Goal: Task Accomplishment & Management: Use online tool/utility

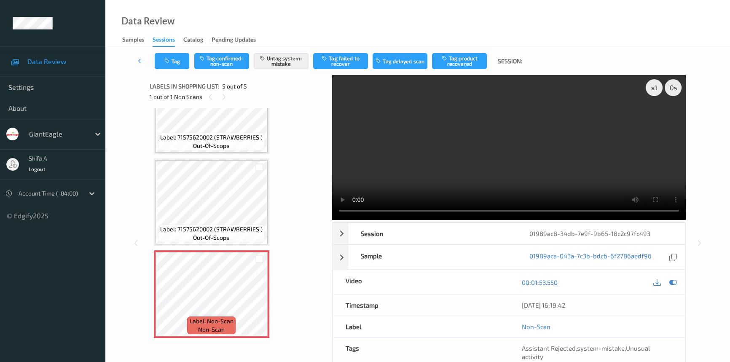
scroll to position [177, 0]
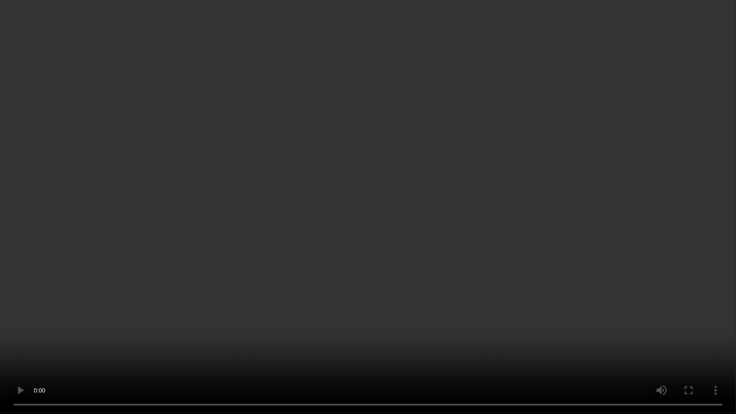
click at [493, 245] on video at bounding box center [368, 207] width 736 height 414
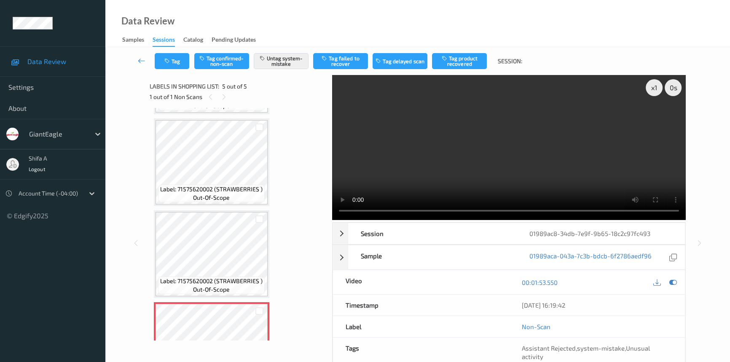
click at [565, 116] on video at bounding box center [509, 147] width 354 height 145
click at [567, 183] on video at bounding box center [509, 147] width 354 height 145
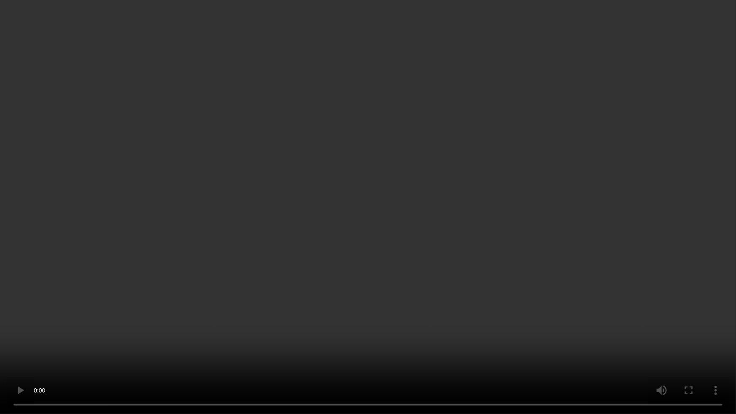
click at [542, 349] on video at bounding box center [368, 207] width 736 height 414
click at [554, 362] on video at bounding box center [368, 207] width 736 height 414
click at [596, 362] on video at bounding box center [368, 207] width 736 height 414
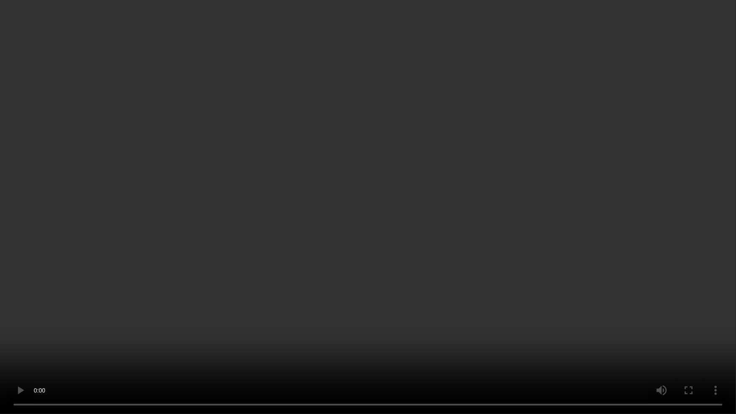
click at [596, 362] on video at bounding box center [368, 207] width 736 height 414
click at [599, 362] on video at bounding box center [368, 207] width 736 height 414
click at [599, 361] on video at bounding box center [368, 207] width 736 height 414
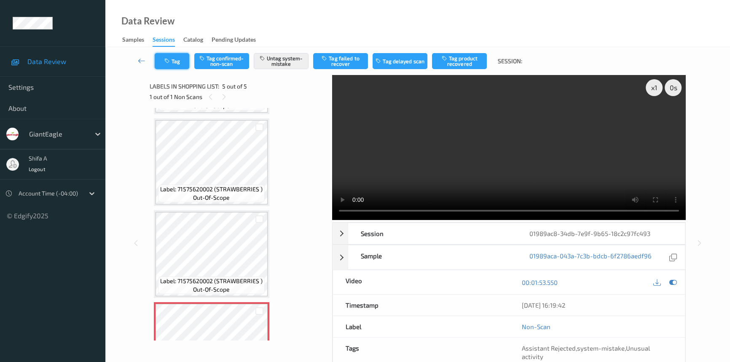
click at [181, 59] on button "Tag" at bounding box center [172, 61] width 35 height 16
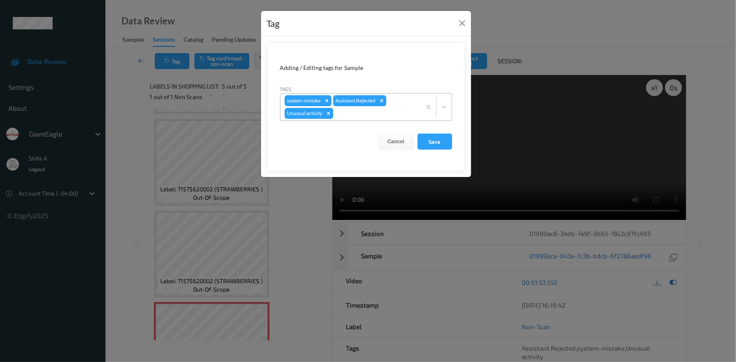
click at [329, 111] on icon "Remove Unusual activity" at bounding box center [328, 113] width 6 height 6
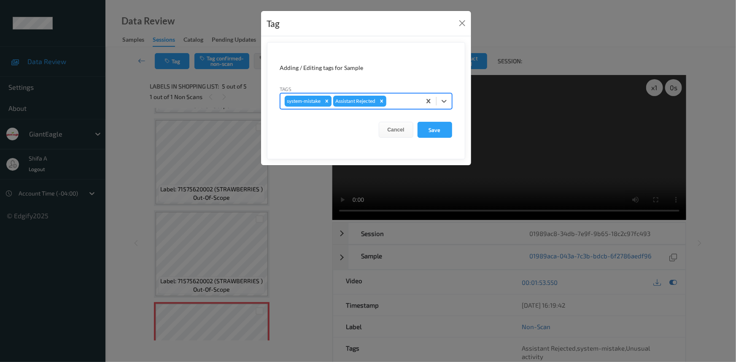
click at [325, 102] on icon "Remove system-mistake" at bounding box center [327, 101] width 6 height 6
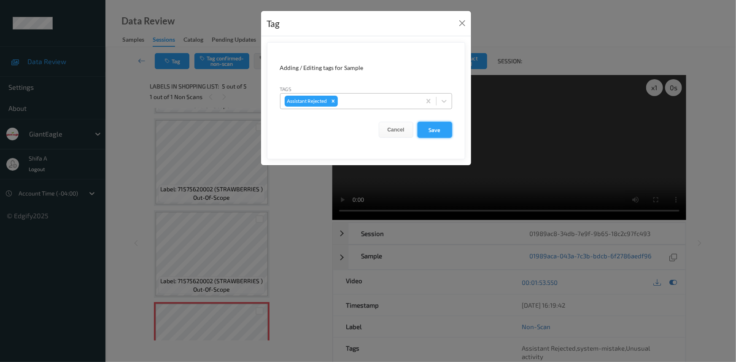
click at [430, 132] on button "Save" at bounding box center [434, 130] width 35 height 16
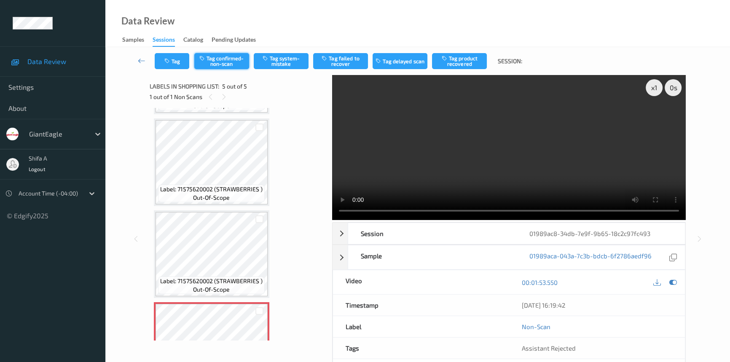
click at [223, 62] on button "Tag confirmed-non-scan" at bounding box center [221, 61] width 55 height 16
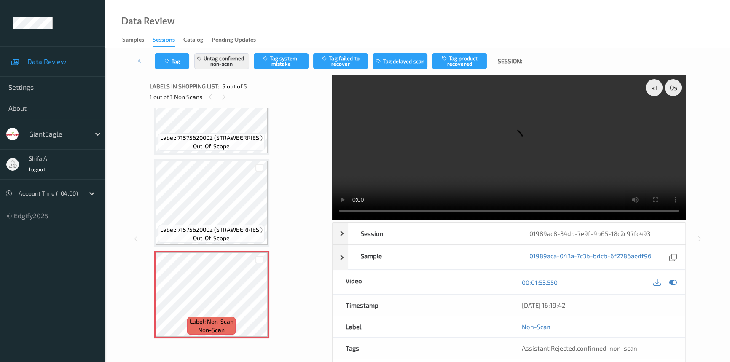
scroll to position [229, 0]
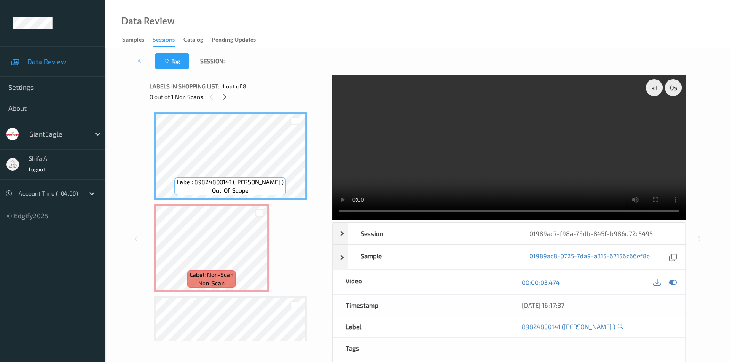
click at [532, 178] on video at bounding box center [509, 147] width 354 height 145
click at [569, 168] on video at bounding box center [509, 147] width 354 height 145
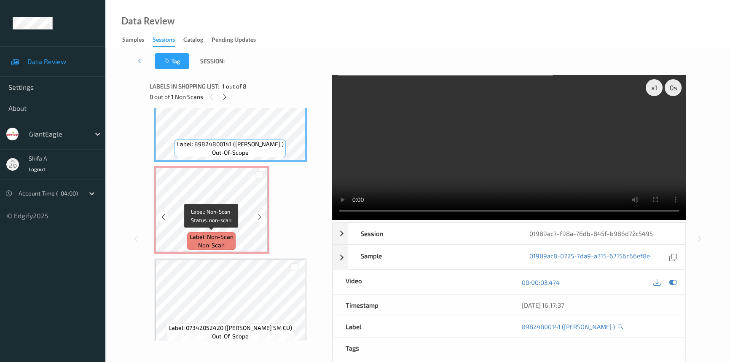
click at [230, 234] on span "Label: Non-Scan" at bounding box center [212, 237] width 44 height 8
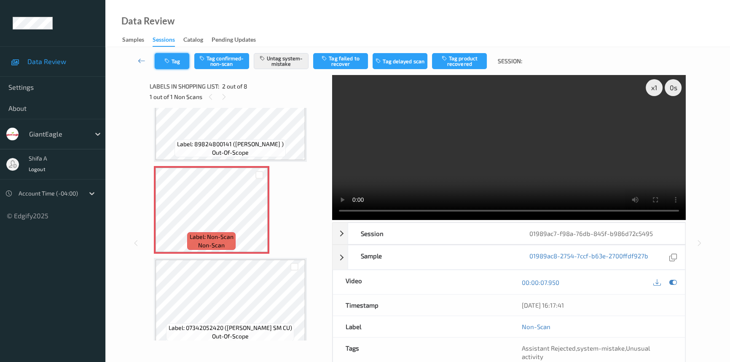
click at [175, 53] on button "Tag" at bounding box center [172, 61] width 35 height 16
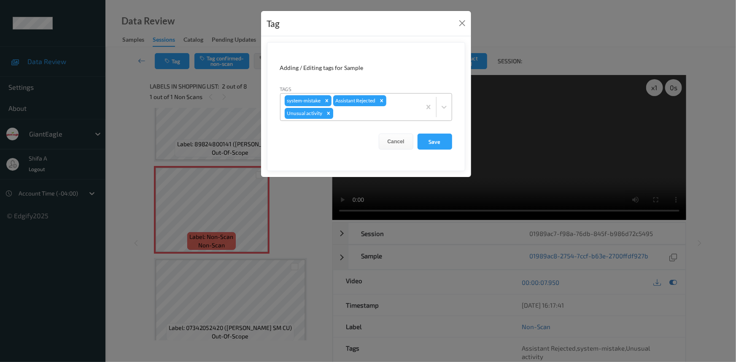
click at [328, 115] on icon "Remove Unusual activity" at bounding box center [328, 113] width 6 height 6
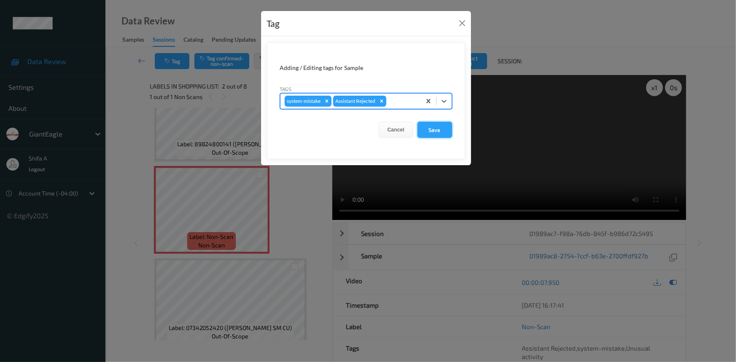
click at [438, 129] on button "Save" at bounding box center [434, 130] width 35 height 16
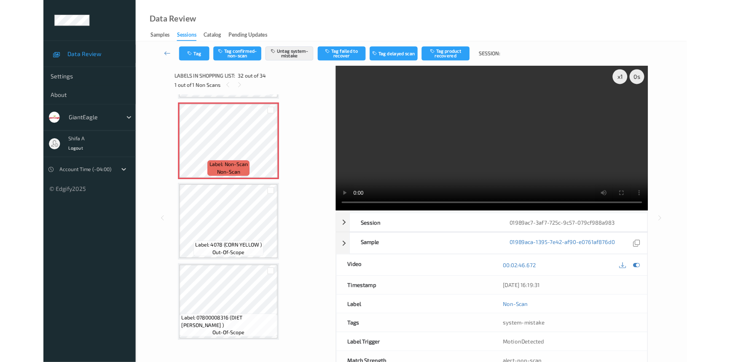
scroll to position [2833, 0]
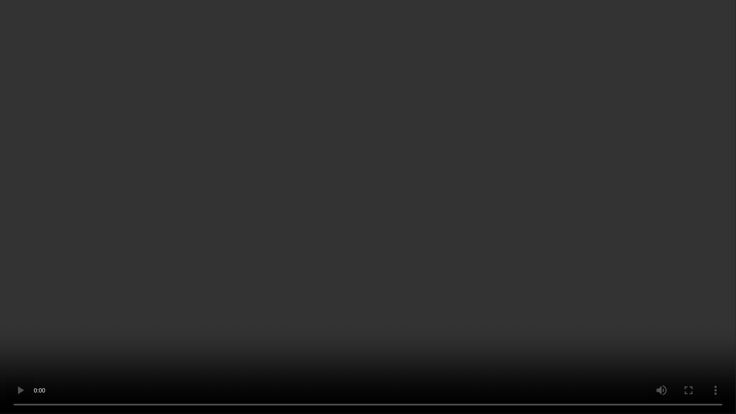
click at [642, 226] on video at bounding box center [368, 207] width 736 height 414
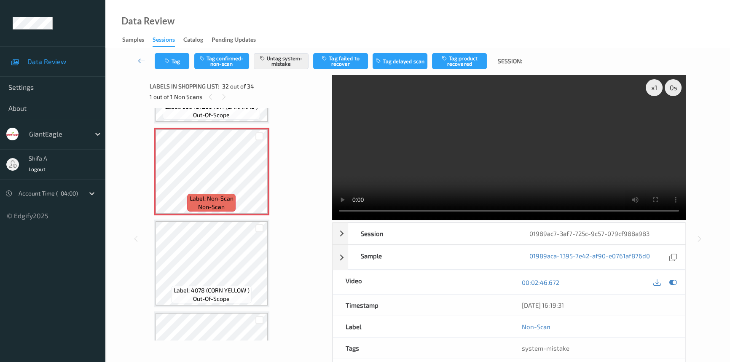
click at [540, 150] on video at bounding box center [509, 147] width 354 height 145
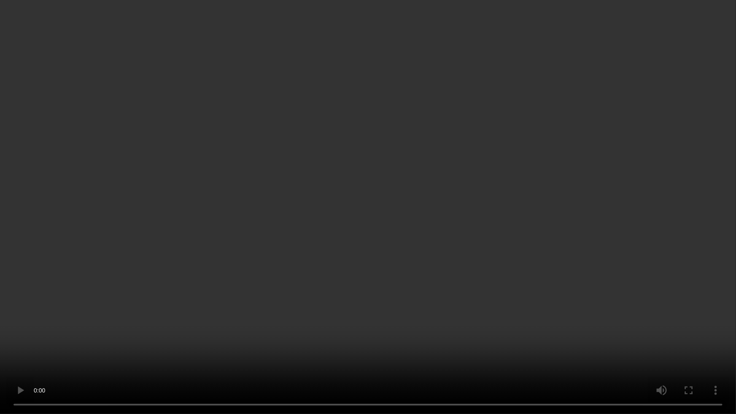
click at [645, 216] on video at bounding box center [368, 207] width 736 height 414
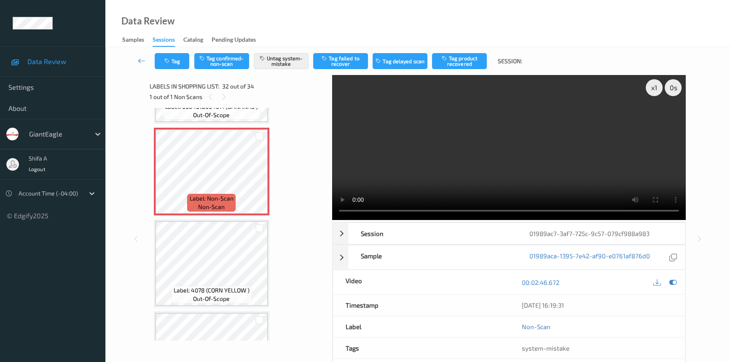
click at [593, 163] on video at bounding box center [509, 147] width 354 height 145
click at [173, 63] on button "Tag" at bounding box center [172, 61] width 35 height 16
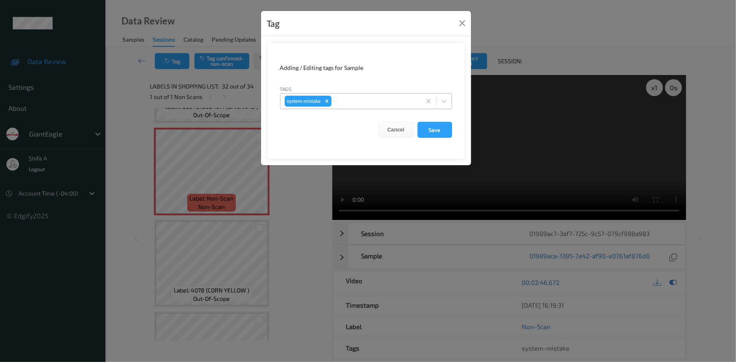
click at [374, 102] on div at bounding box center [374, 101] width 83 height 10
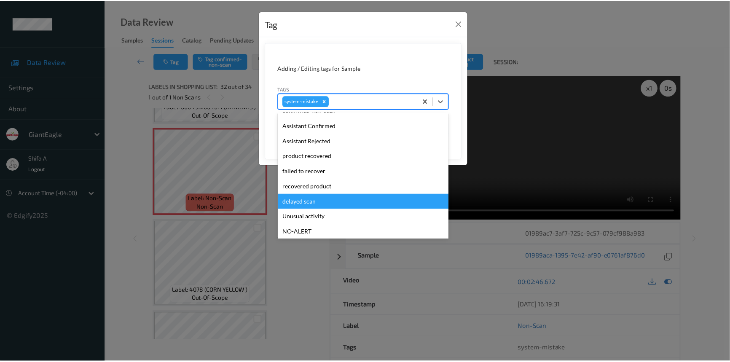
scroll to position [89, 0]
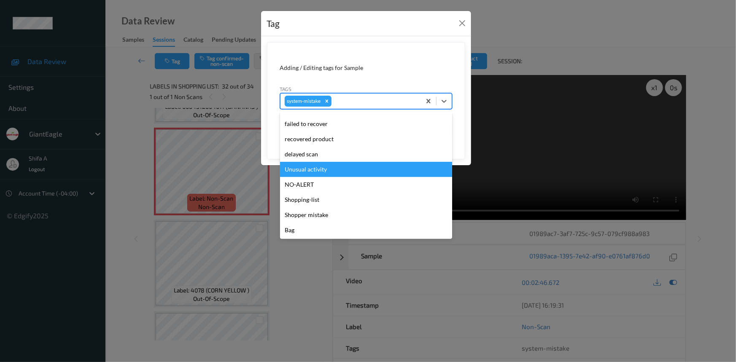
click at [318, 168] on div "Unusual activity" at bounding box center [366, 169] width 172 height 15
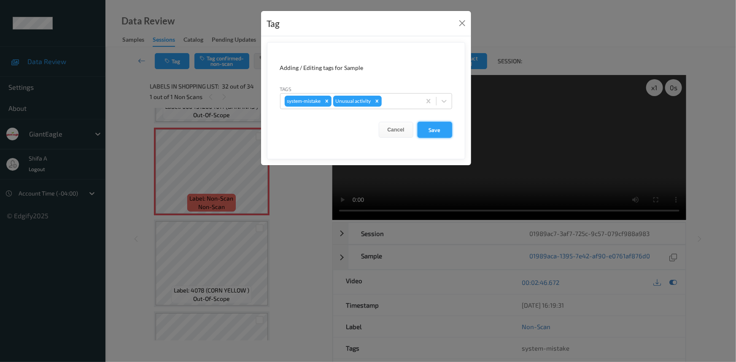
click at [430, 134] on button "Save" at bounding box center [434, 130] width 35 height 16
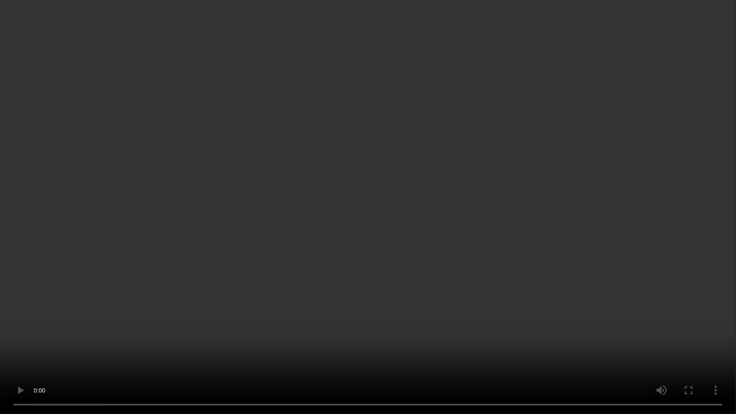
click at [523, 230] on video at bounding box center [368, 207] width 736 height 414
click at [466, 254] on video at bounding box center [368, 207] width 736 height 414
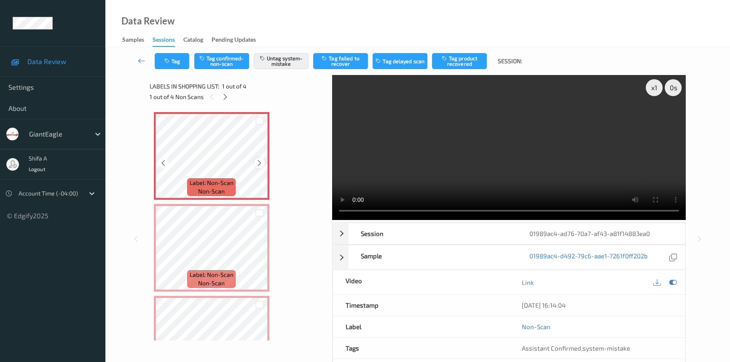
click at [257, 162] on icon at bounding box center [259, 163] width 7 height 8
click at [517, 162] on video at bounding box center [509, 147] width 354 height 145
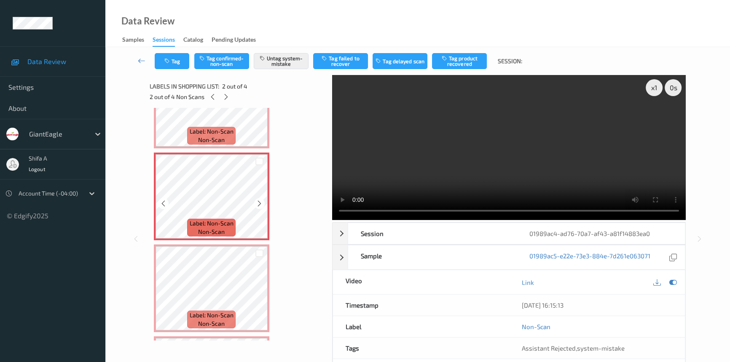
scroll to position [38, 0]
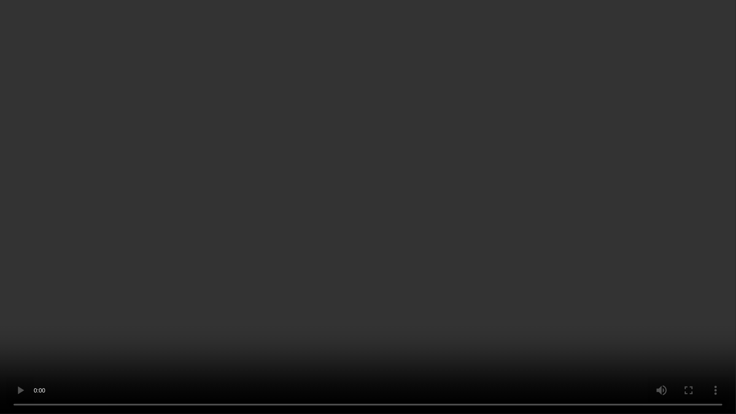
click at [556, 351] on video at bounding box center [368, 207] width 736 height 414
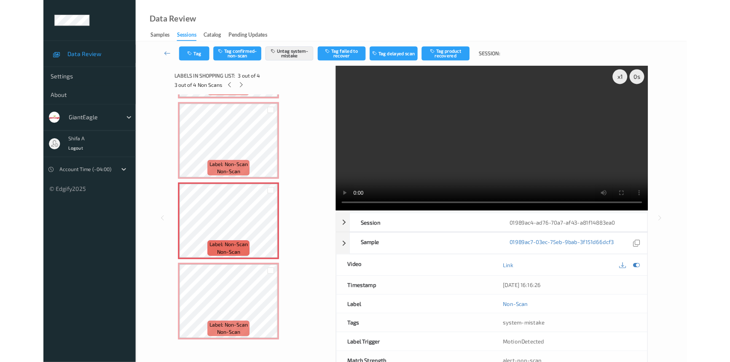
scroll to position [86, 0]
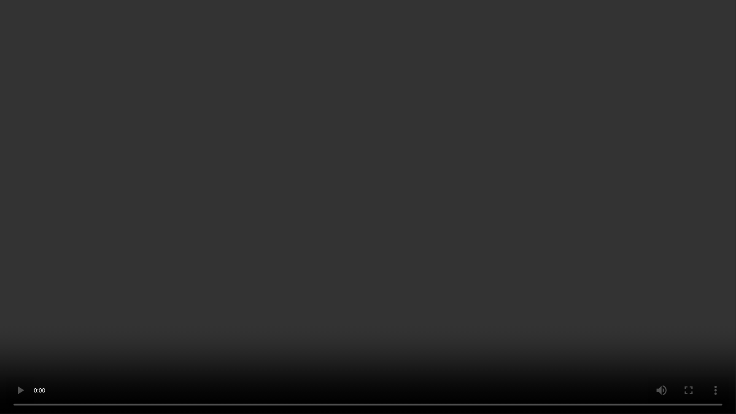
click at [522, 347] on video at bounding box center [368, 207] width 736 height 414
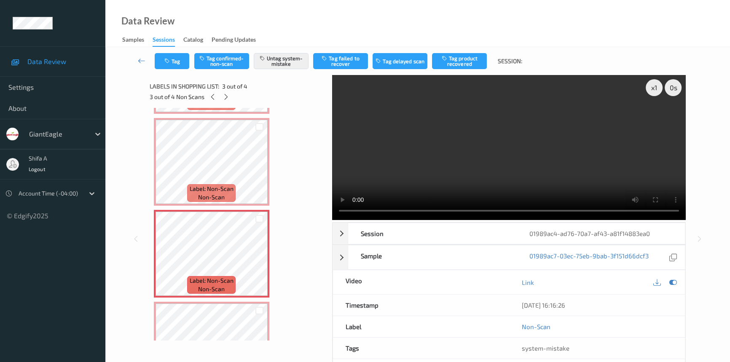
click at [559, 119] on video at bounding box center [509, 147] width 354 height 145
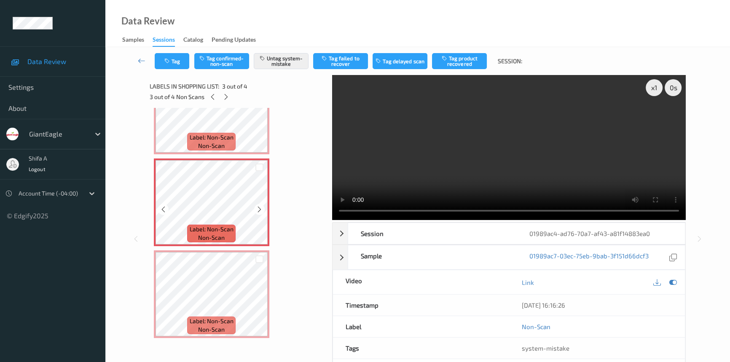
scroll to position [138, 0]
click at [261, 209] on icon at bounding box center [259, 209] width 7 height 8
click at [674, 284] on icon at bounding box center [673, 283] width 8 height 8
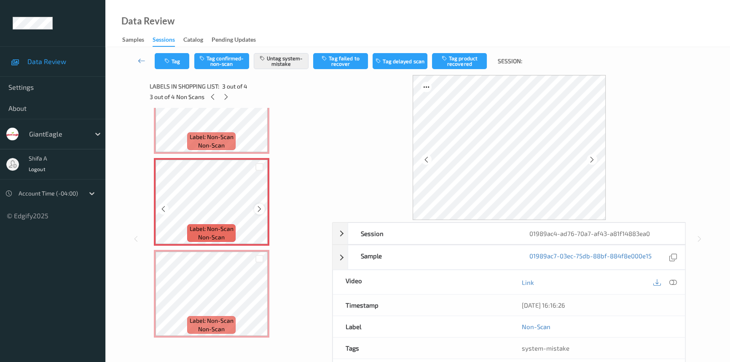
click at [260, 207] on icon at bounding box center [259, 209] width 7 height 8
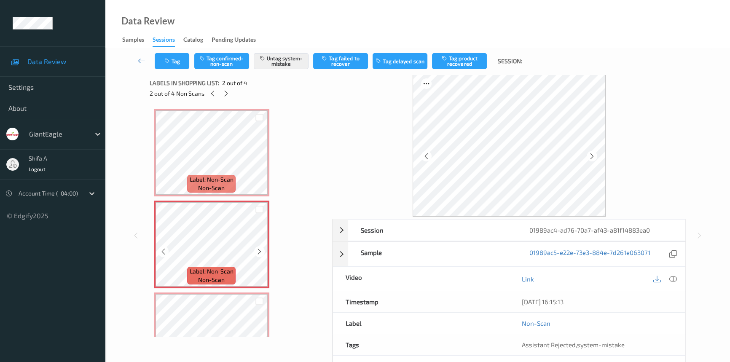
scroll to position [0, 0]
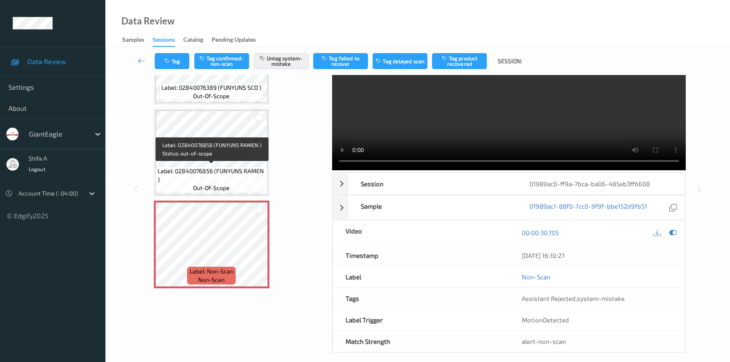
scroll to position [57, 0]
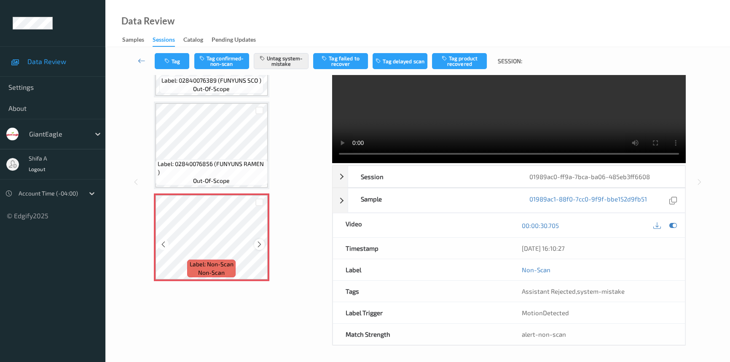
click at [258, 241] on icon at bounding box center [259, 245] width 7 height 8
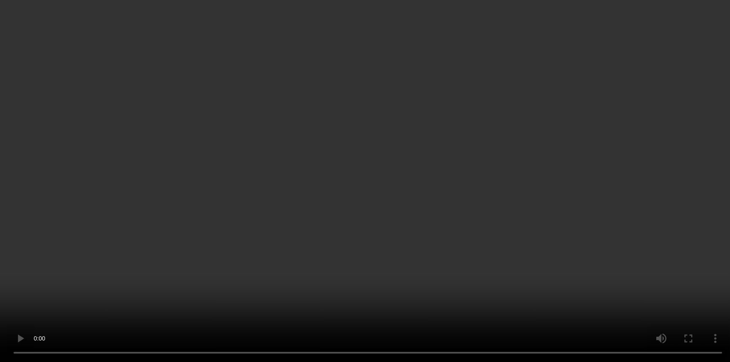
scroll to position [177, 0]
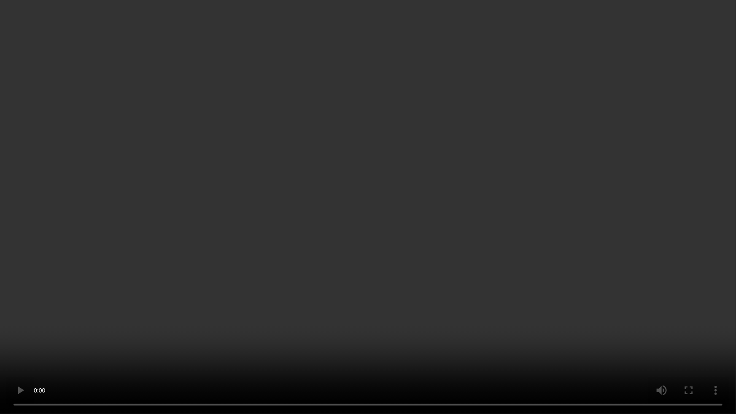
click at [574, 224] on video at bounding box center [368, 207] width 736 height 414
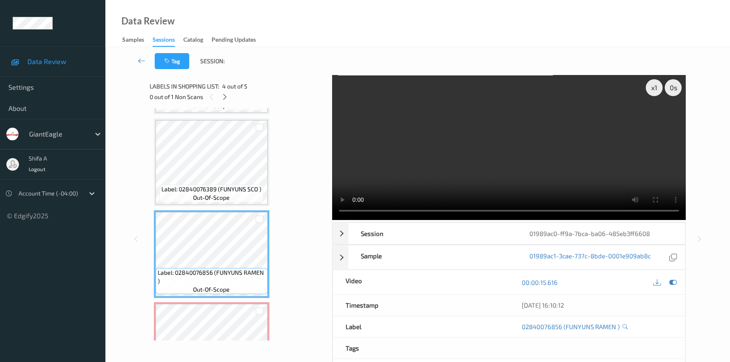
click at [586, 169] on video at bounding box center [509, 147] width 354 height 145
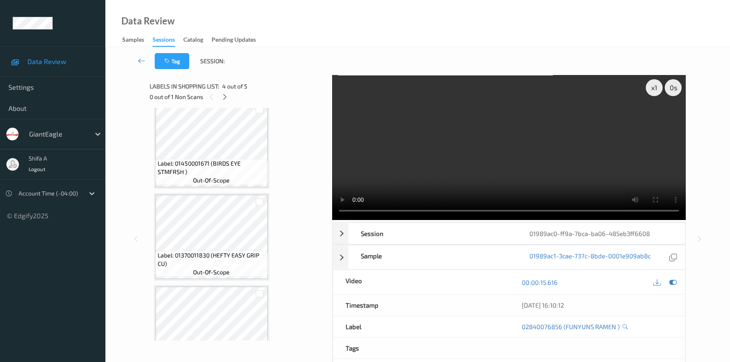
scroll to position [0, 0]
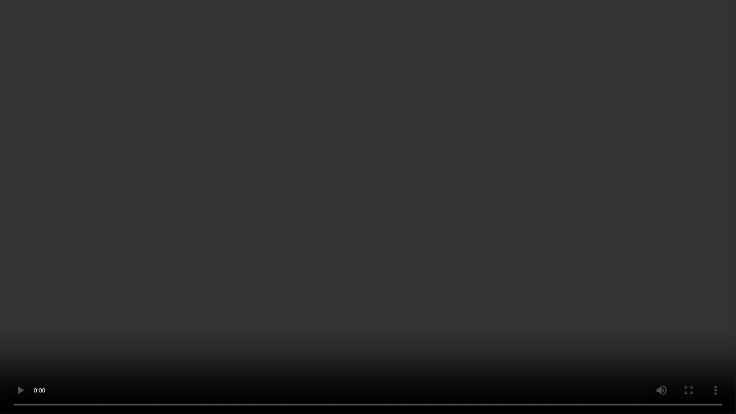
click at [569, 232] on video at bounding box center [368, 207] width 736 height 414
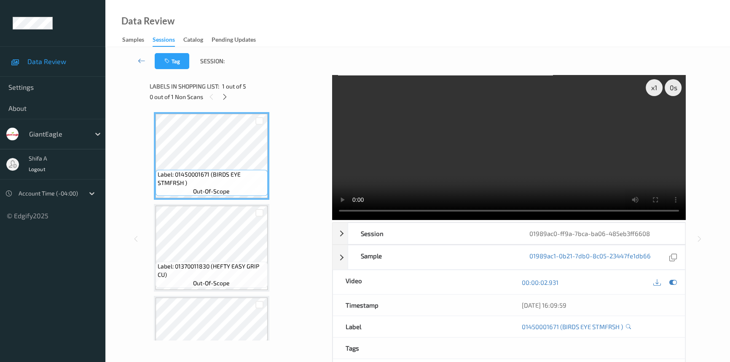
click at [518, 128] on video at bounding box center [509, 147] width 354 height 145
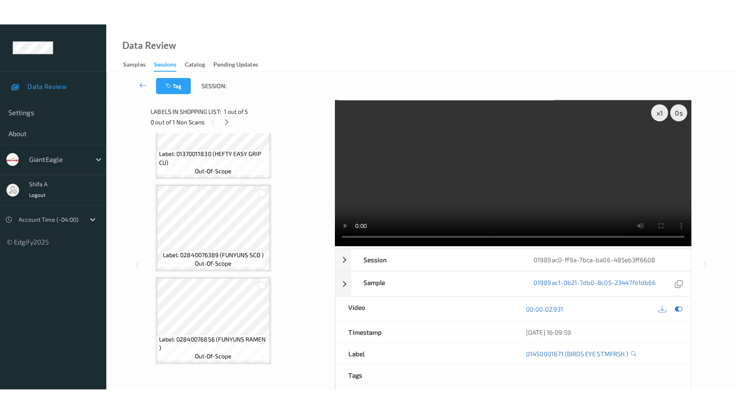
scroll to position [229, 0]
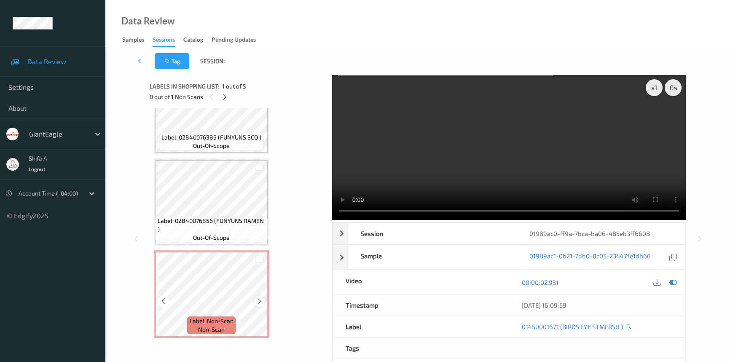
click at [258, 299] on icon at bounding box center [259, 302] width 7 height 8
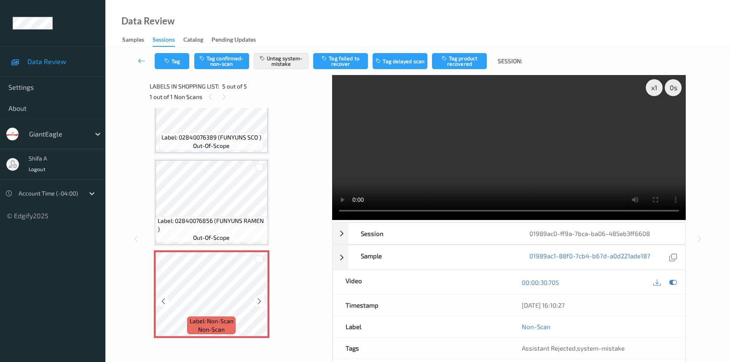
click at [258, 299] on icon at bounding box center [259, 302] width 7 height 8
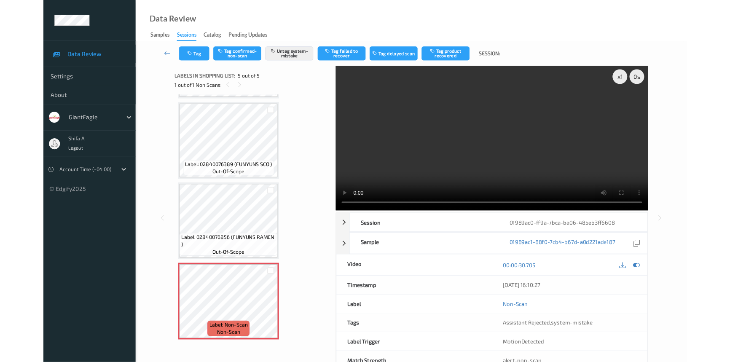
scroll to position [177, 0]
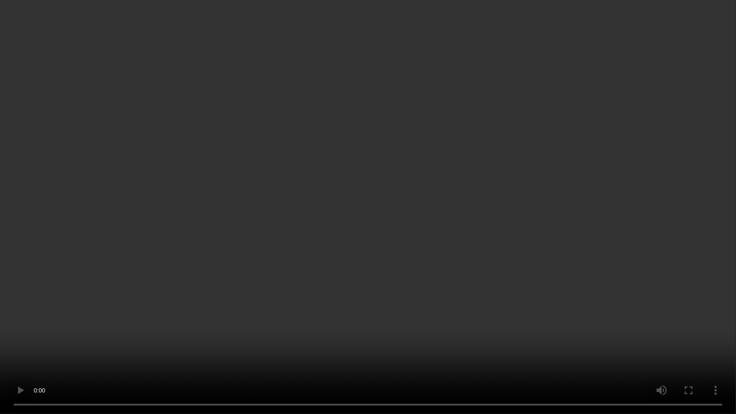
click at [619, 231] on video at bounding box center [368, 207] width 736 height 414
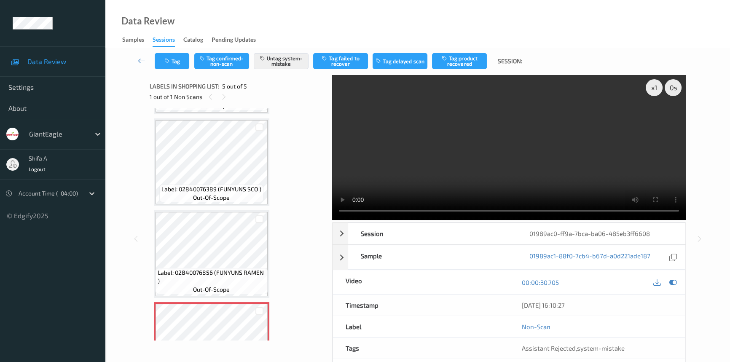
click at [521, 117] on video at bounding box center [509, 147] width 354 height 145
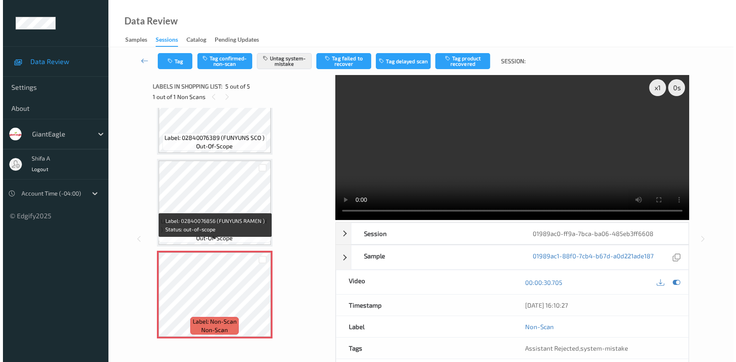
scroll to position [229, 0]
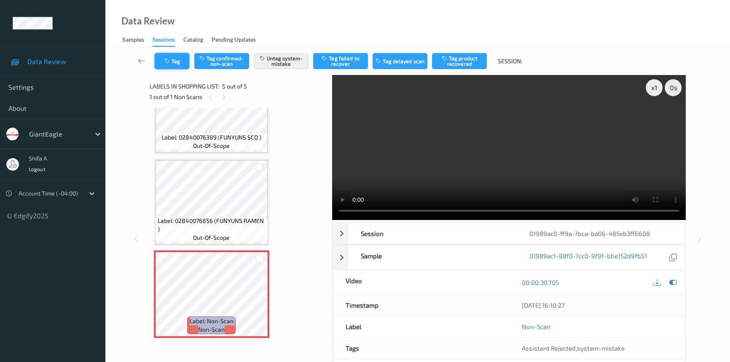
click at [179, 59] on button "Tag" at bounding box center [172, 61] width 35 height 16
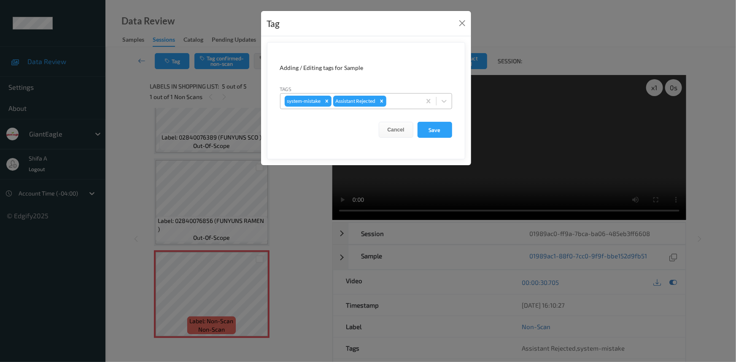
click at [403, 105] on div at bounding box center [402, 101] width 29 height 10
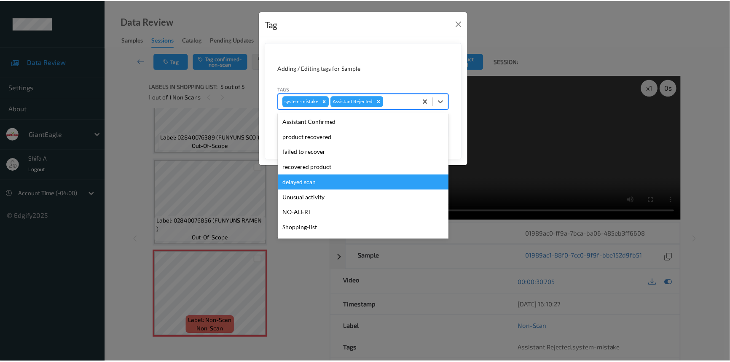
scroll to position [74, 0]
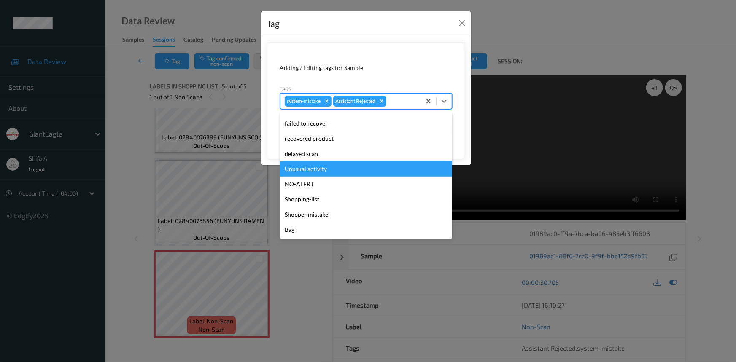
click at [324, 172] on div "Unusual activity" at bounding box center [366, 168] width 172 height 15
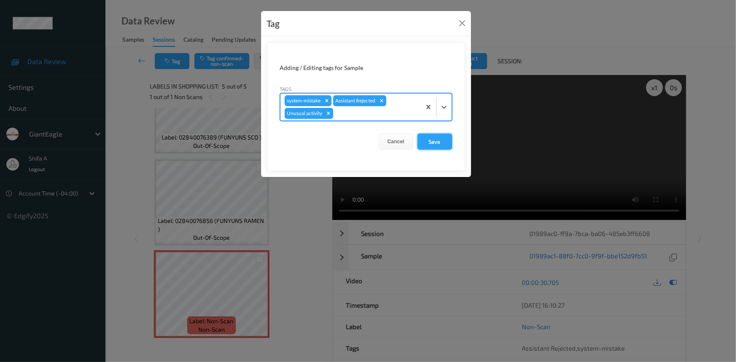
click at [441, 140] on button "Save" at bounding box center [434, 142] width 35 height 16
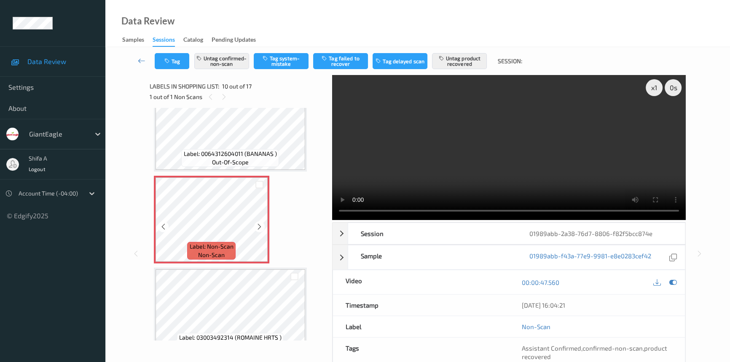
scroll to position [775, 0]
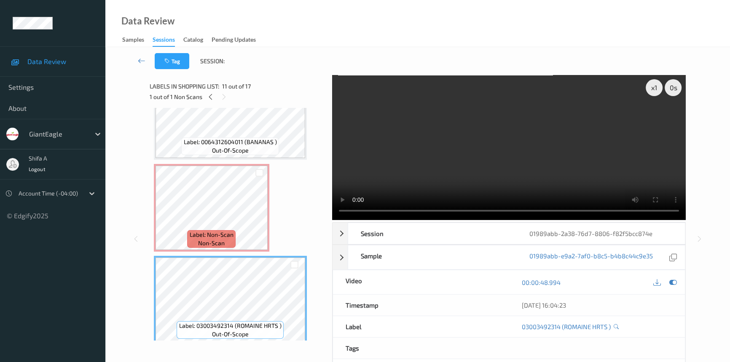
click at [229, 235] on span "Label: Non-Scan" at bounding box center [212, 235] width 44 height 8
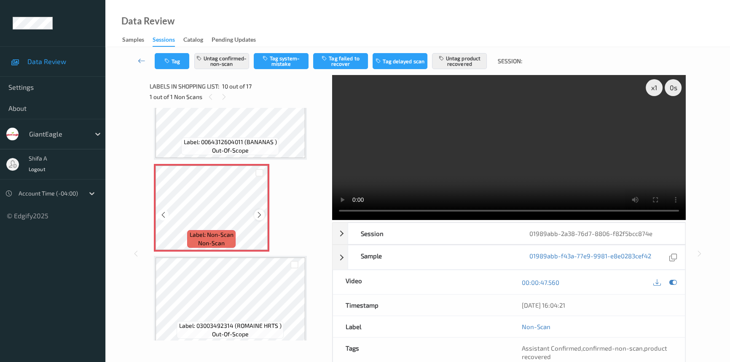
click at [257, 211] on icon at bounding box center [259, 215] width 7 height 8
click at [257, 210] on div "Label: Non-Scan non-scan" at bounding box center [212, 208] width 116 height 88
click at [258, 212] on icon at bounding box center [259, 215] width 7 height 8
click at [258, 213] on icon at bounding box center [259, 215] width 7 height 8
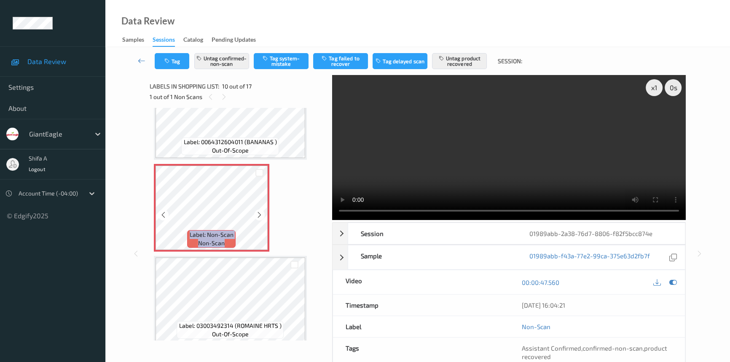
click at [258, 213] on icon at bounding box center [259, 215] width 7 height 8
click at [223, 55] on button "Untag confirmed-non-scan" at bounding box center [221, 61] width 55 height 16
click at [468, 63] on button "Untag product recovered" at bounding box center [459, 61] width 55 height 16
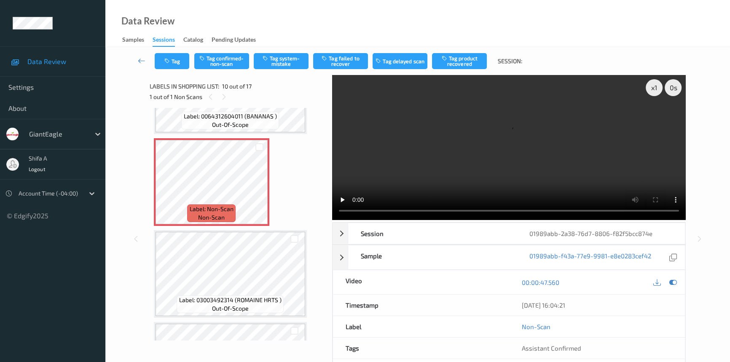
scroll to position [852, 0]
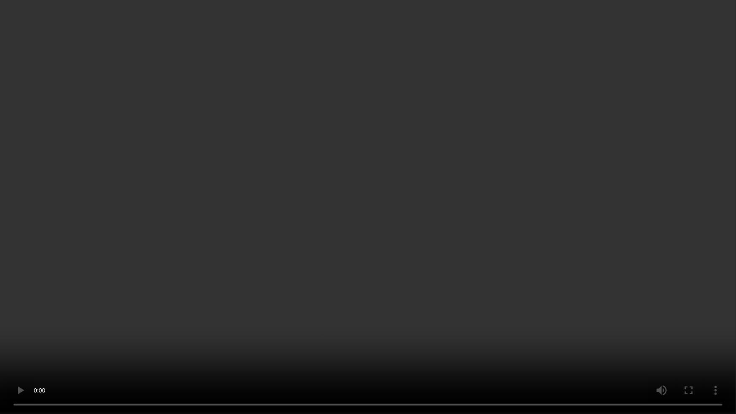
click at [576, 237] on video at bounding box center [368, 207] width 736 height 414
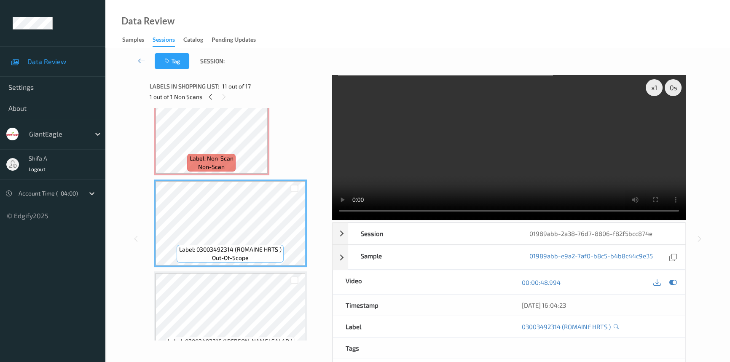
click at [551, 178] on video at bounding box center [509, 147] width 354 height 145
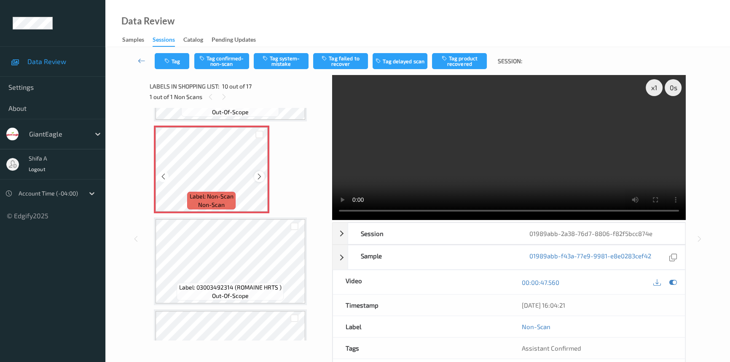
click at [256, 173] on icon at bounding box center [259, 177] width 7 height 8
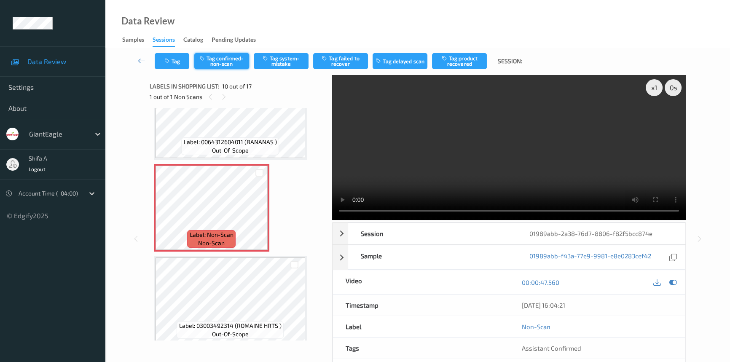
click at [241, 57] on button "Tag confirmed-non-scan" at bounding box center [221, 61] width 55 height 16
click at [459, 61] on button "Tag product recovered" at bounding box center [459, 61] width 55 height 16
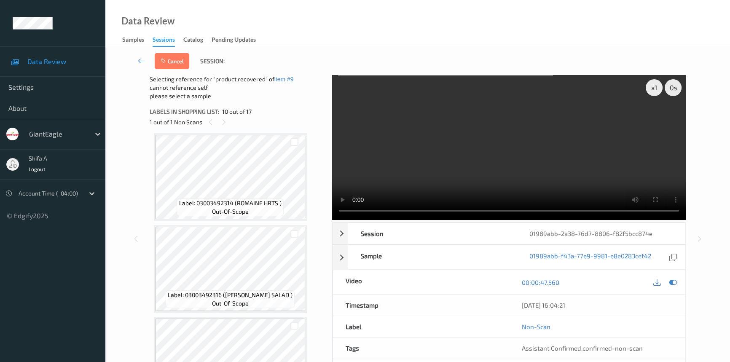
scroll to position [928, 0]
click at [292, 225] on div at bounding box center [294, 229] width 8 height 8
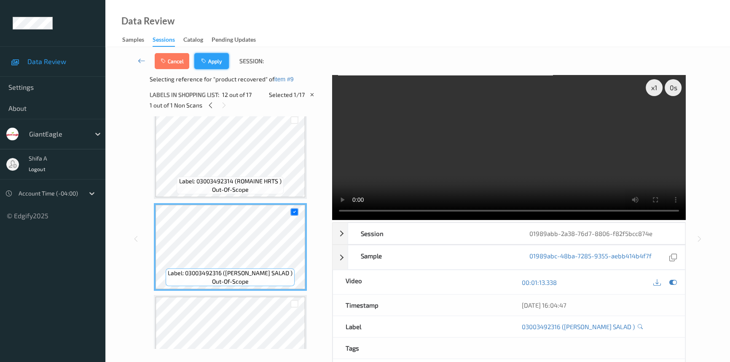
click at [222, 57] on button "Apply" at bounding box center [211, 61] width 35 height 16
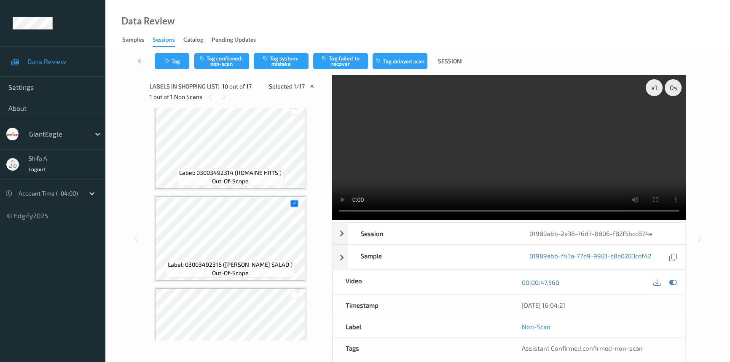
scroll to position [737, 0]
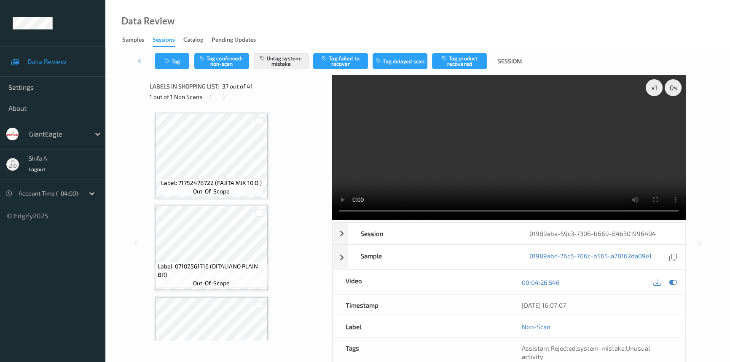
scroll to position [3209, 0]
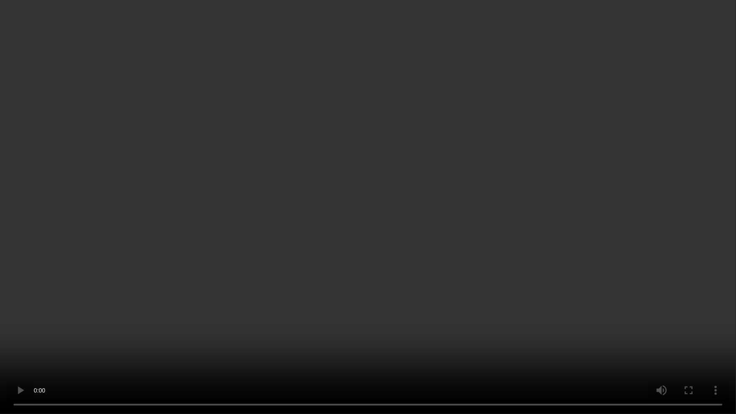
click at [455, 353] on video at bounding box center [368, 207] width 736 height 414
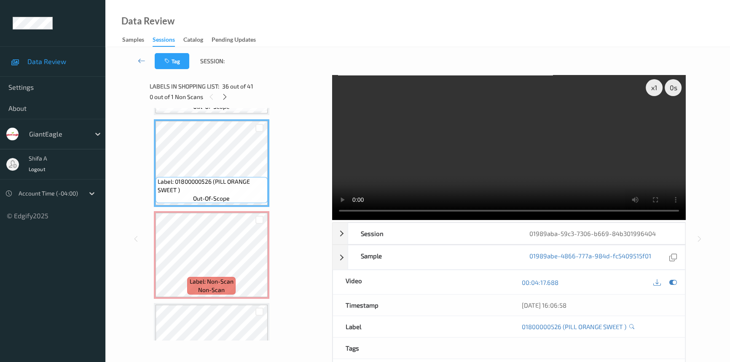
click at [508, 140] on video at bounding box center [509, 147] width 354 height 145
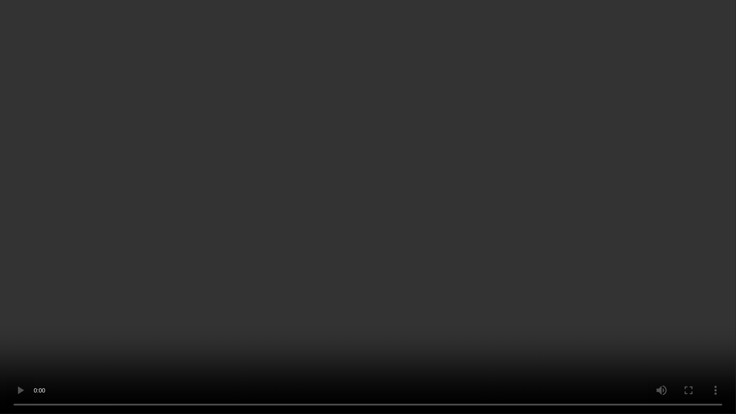
click at [579, 231] on video at bounding box center [368, 207] width 736 height 414
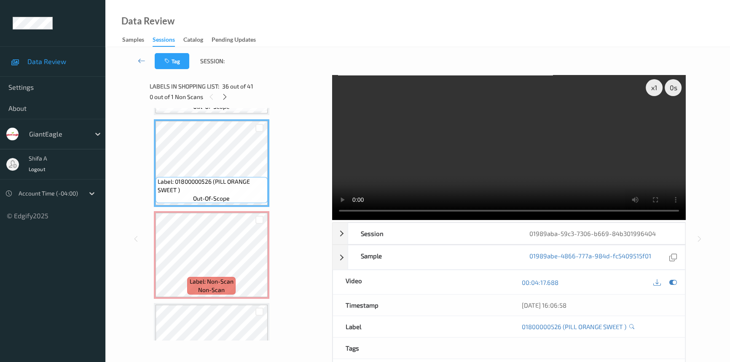
click at [559, 124] on video at bounding box center [509, 147] width 354 height 145
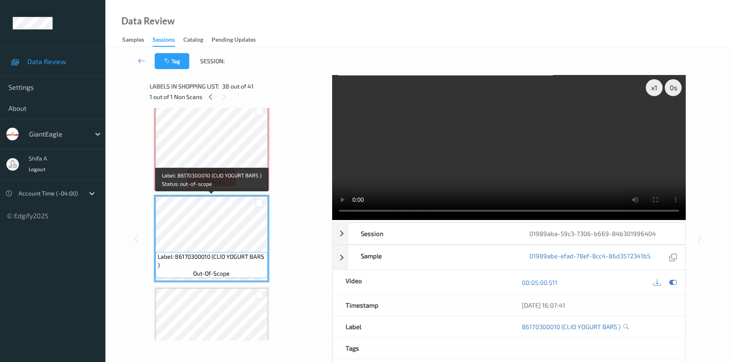
scroll to position [3248, 0]
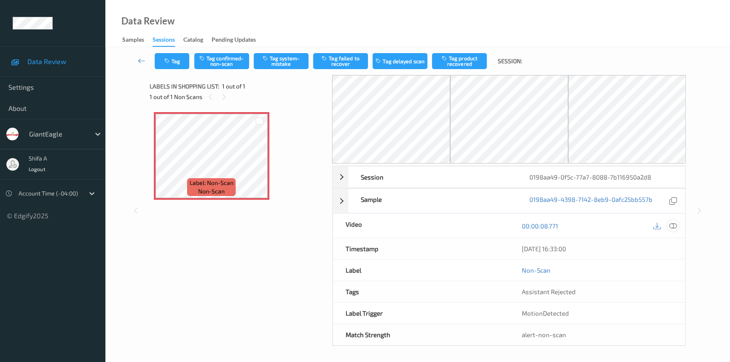
click at [675, 227] on icon at bounding box center [673, 226] width 8 height 8
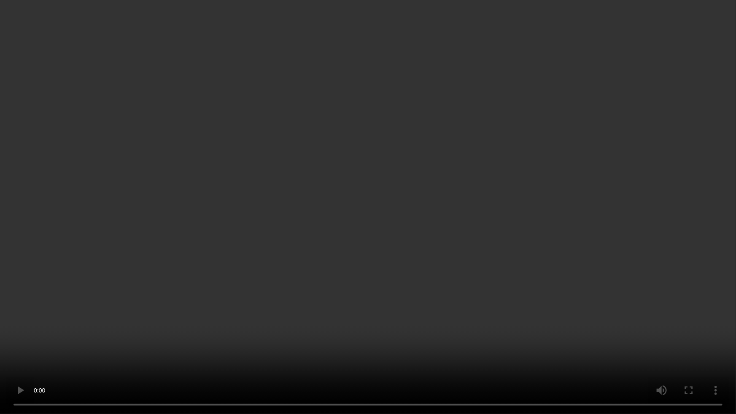
click at [294, 354] on video at bounding box center [368, 207] width 736 height 414
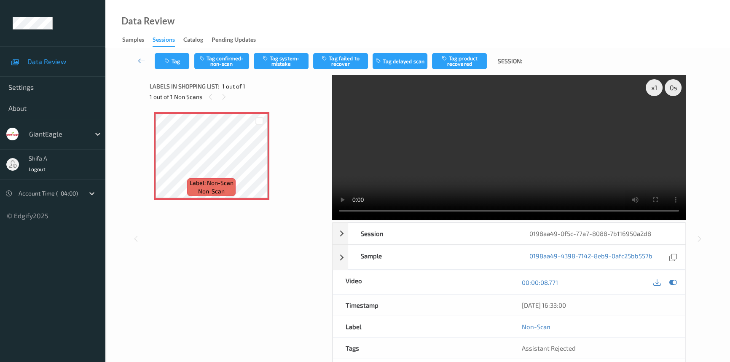
click at [530, 125] on video at bounding box center [509, 147] width 354 height 145
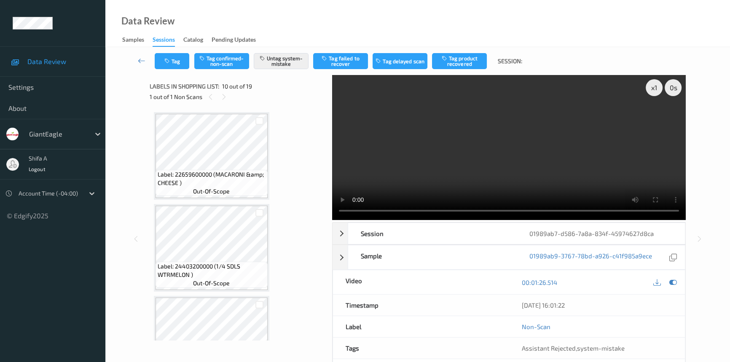
scroll to position [737, 0]
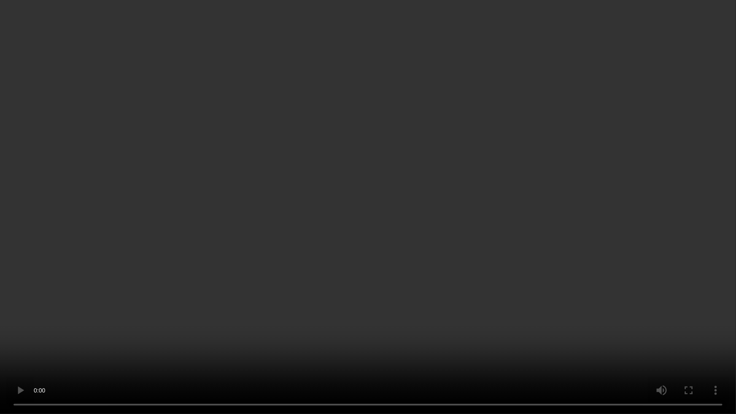
click at [656, 231] on video at bounding box center [368, 207] width 736 height 414
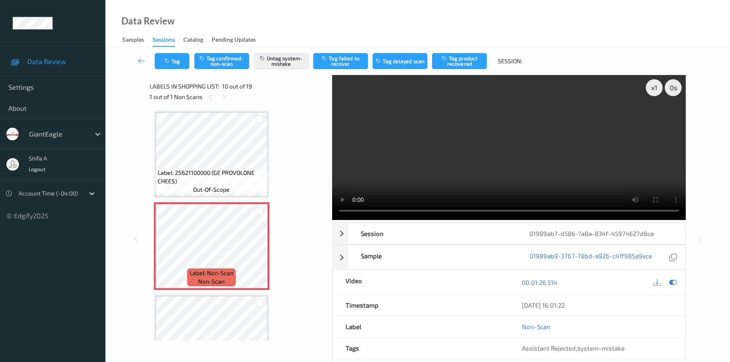
click at [515, 137] on video at bounding box center [509, 147] width 354 height 145
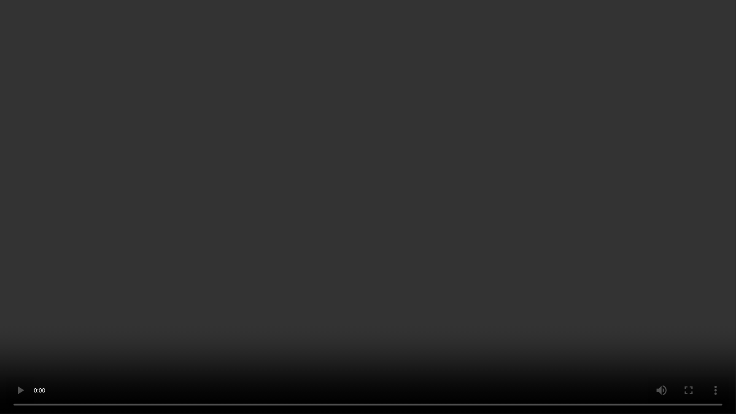
click at [551, 227] on video at bounding box center [368, 207] width 736 height 414
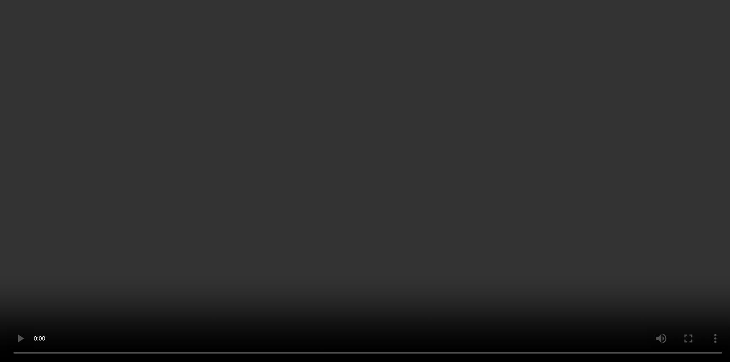
scroll to position [890, 0]
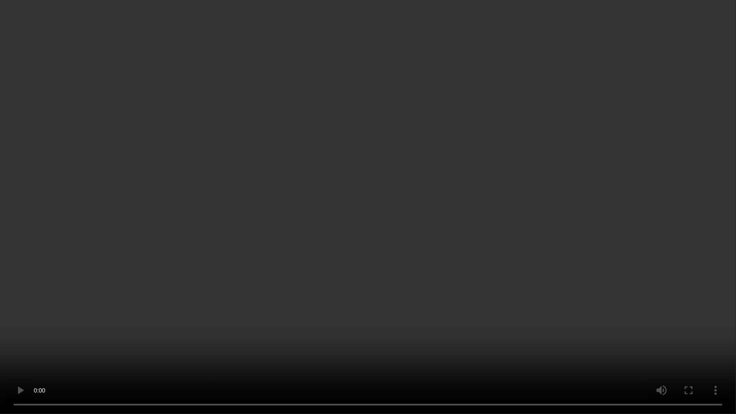
click at [485, 288] on video at bounding box center [368, 207] width 736 height 414
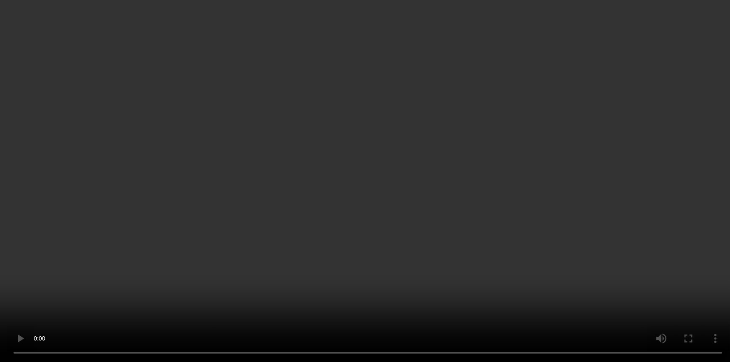
scroll to position [775, 0]
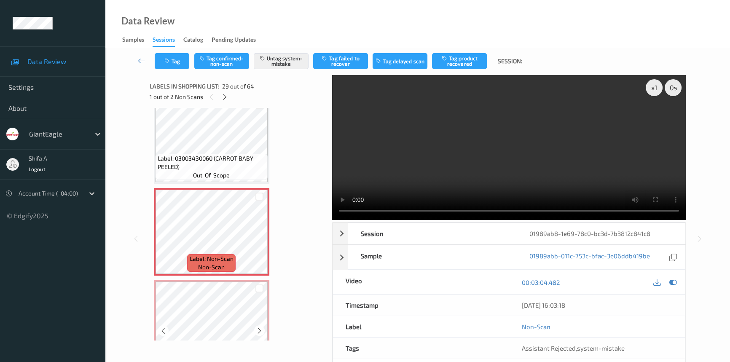
scroll to position [2477, 0]
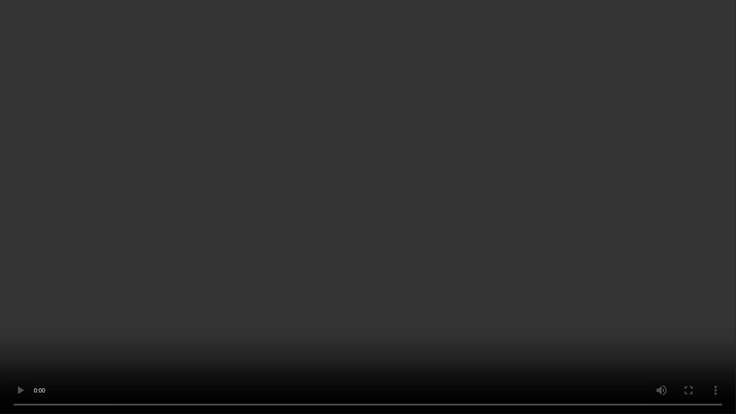
click at [574, 245] on video at bounding box center [368, 207] width 736 height 414
click at [533, 243] on video at bounding box center [368, 207] width 736 height 414
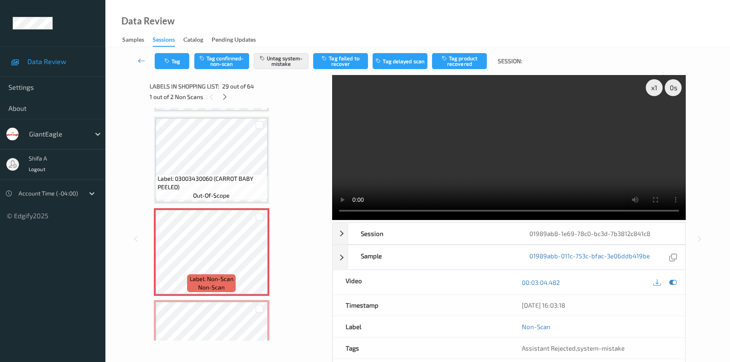
click at [569, 153] on video at bounding box center [509, 147] width 354 height 145
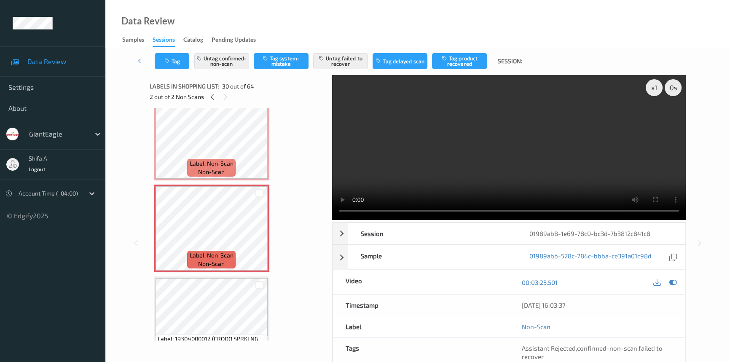
scroll to position [2669, 0]
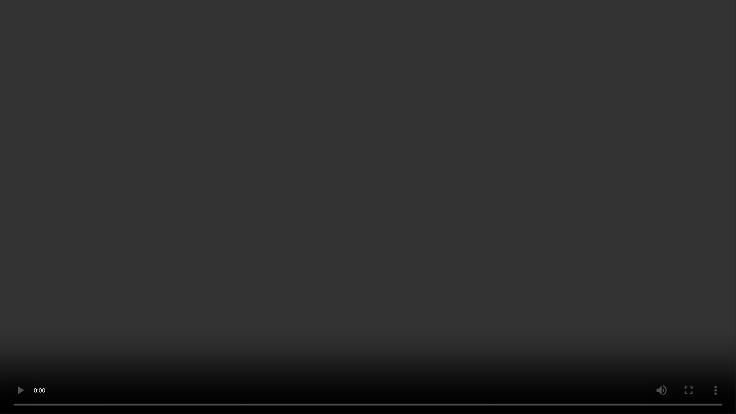
click at [549, 219] on video at bounding box center [368, 207] width 736 height 414
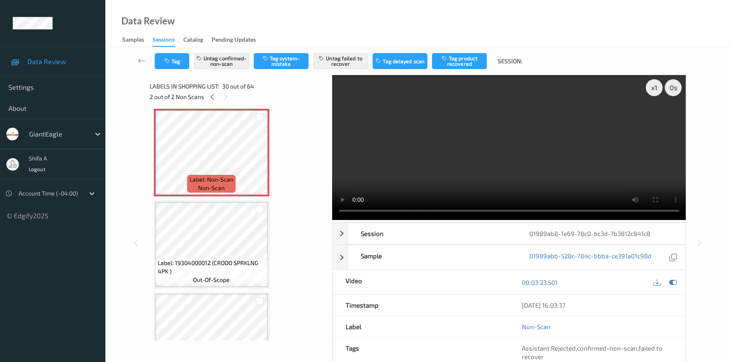
click at [591, 148] on video at bounding box center [509, 147] width 354 height 145
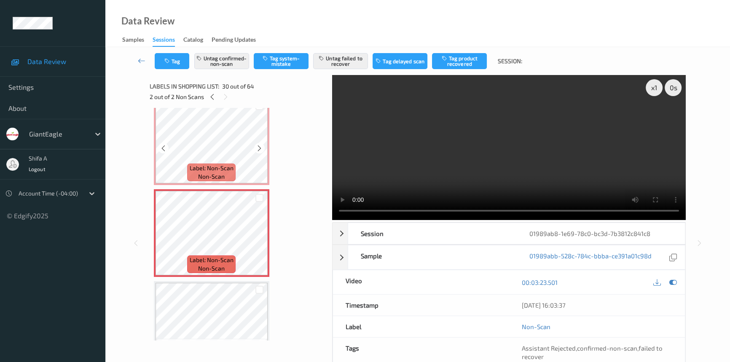
scroll to position [2554, 0]
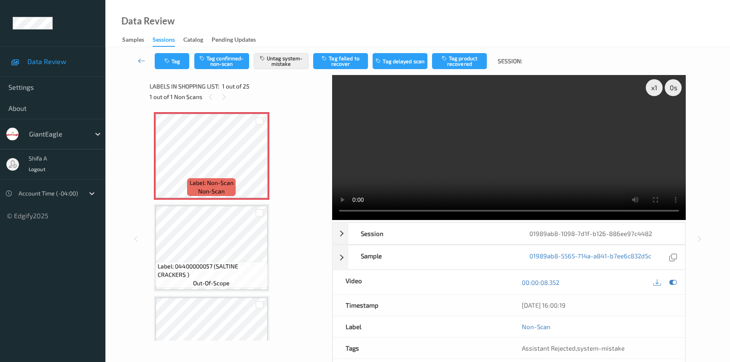
click at [583, 155] on video at bounding box center [509, 147] width 354 height 145
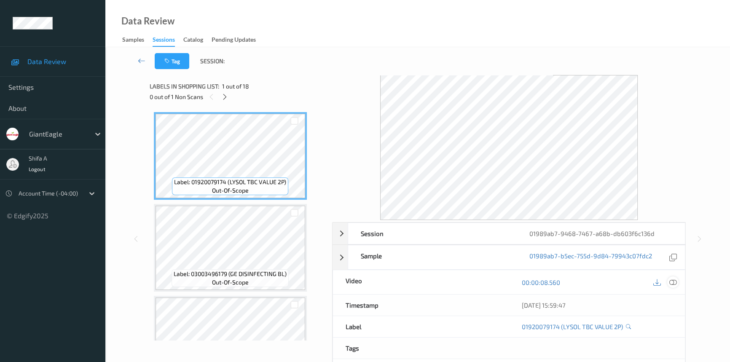
click at [670, 281] on icon at bounding box center [673, 283] width 8 height 8
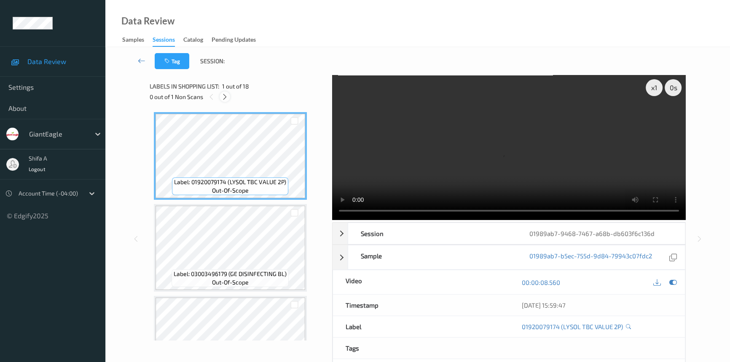
click at [225, 99] on icon at bounding box center [224, 97] width 7 height 8
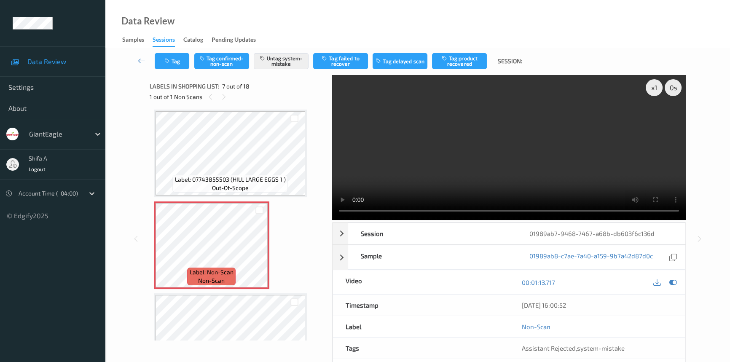
click at [261, 24] on div "Data Review Samples Sessions Catalog Pending Updates" at bounding box center [417, 23] width 625 height 47
click at [261, 250] on icon at bounding box center [259, 253] width 7 height 8
click at [261, 249] on icon at bounding box center [259, 253] width 7 height 8
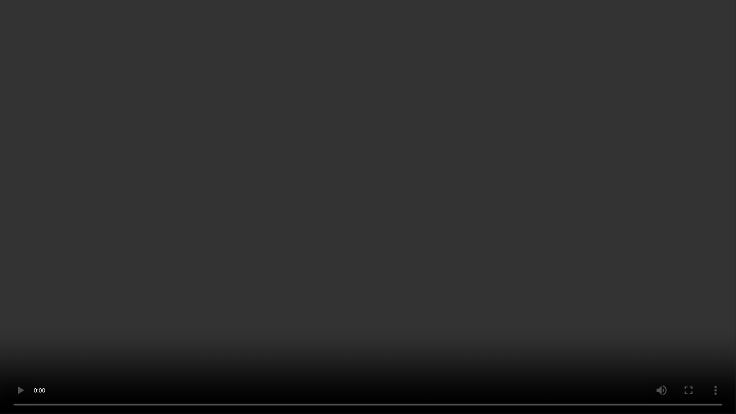
click at [524, 291] on video at bounding box center [368, 207] width 736 height 414
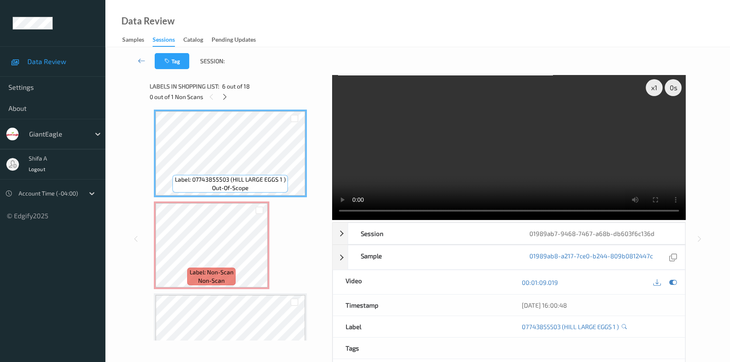
click at [569, 174] on video at bounding box center [509, 147] width 354 height 145
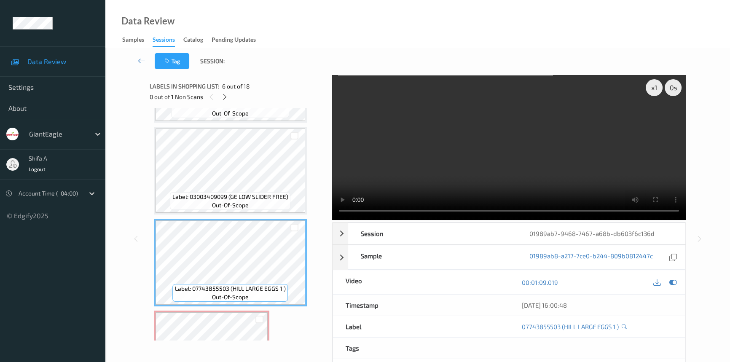
scroll to position [347, 0]
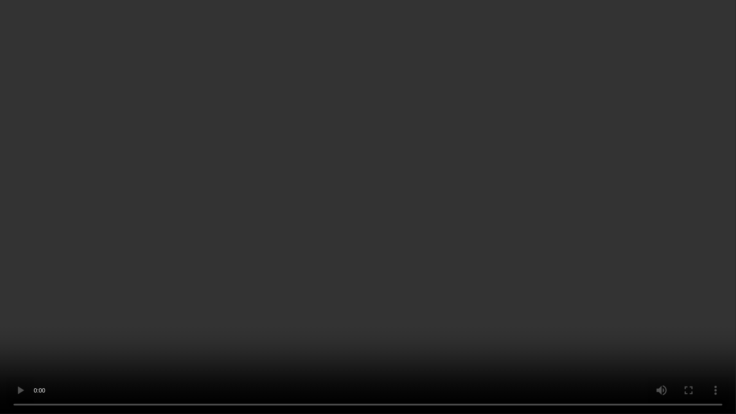
click at [635, 302] on video at bounding box center [368, 207] width 736 height 414
click at [633, 299] on video at bounding box center [368, 207] width 736 height 414
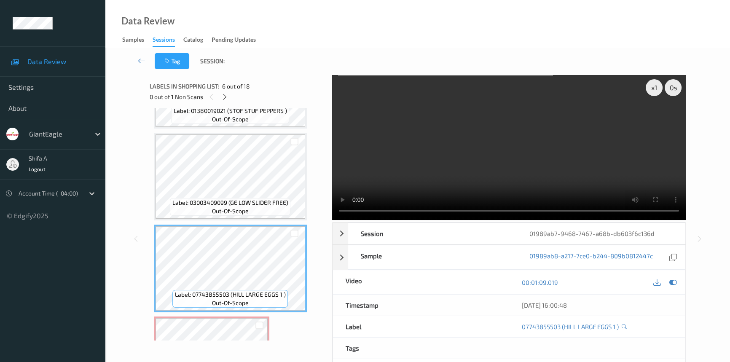
click at [524, 159] on video at bounding box center [509, 147] width 354 height 145
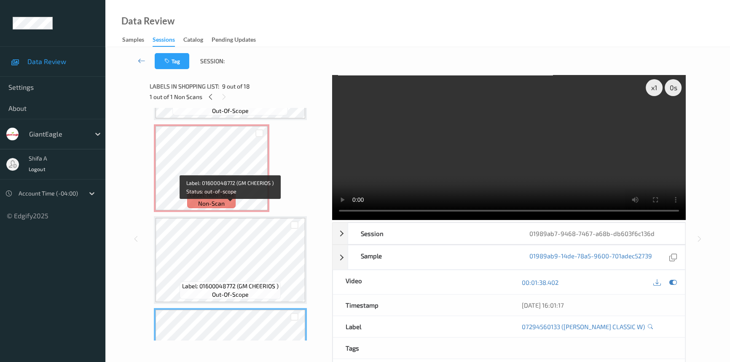
scroll to position [539, 0]
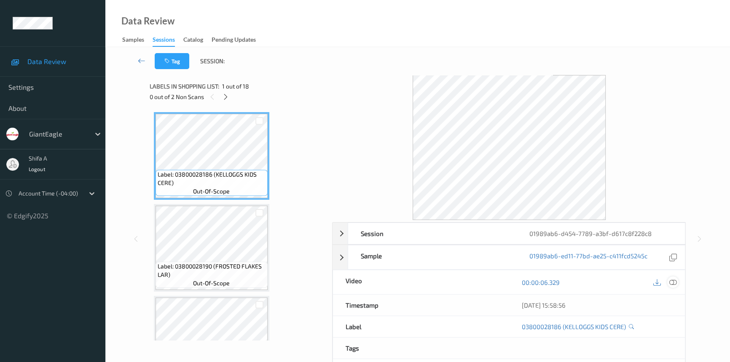
click at [675, 285] on icon at bounding box center [673, 283] width 8 height 8
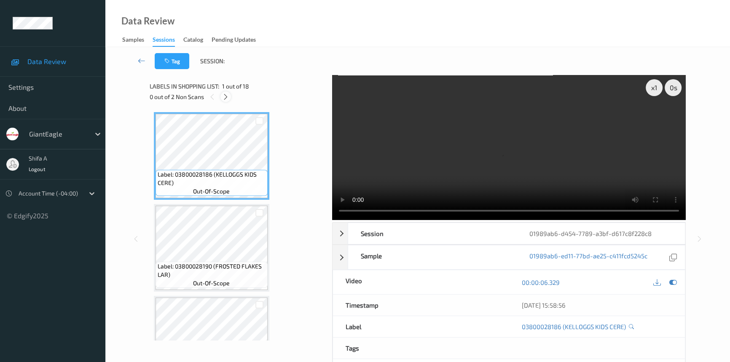
click at [224, 97] on icon at bounding box center [225, 97] width 7 height 8
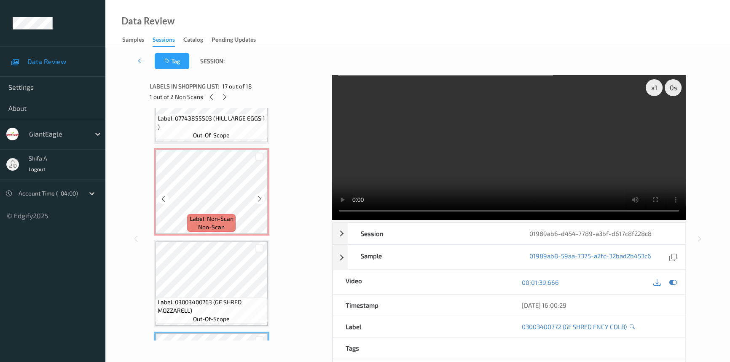
scroll to position [1233, 0]
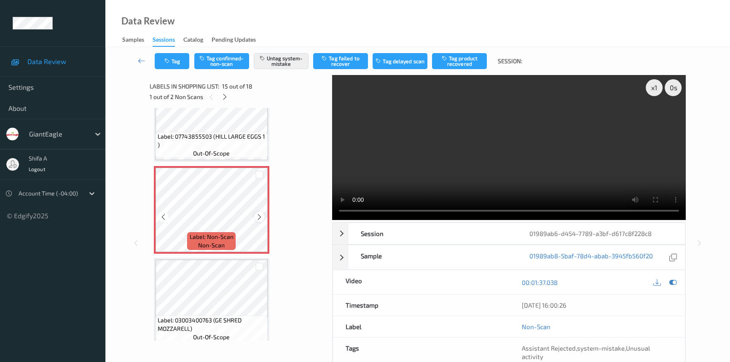
click at [258, 213] on icon at bounding box center [259, 217] width 7 height 8
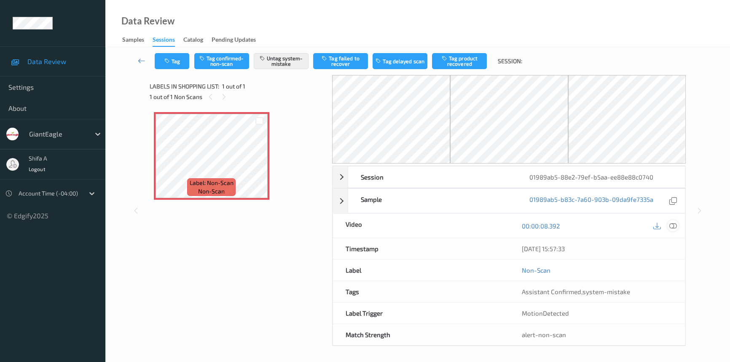
click at [670, 223] on icon at bounding box center [673, 226] width 8 height 8
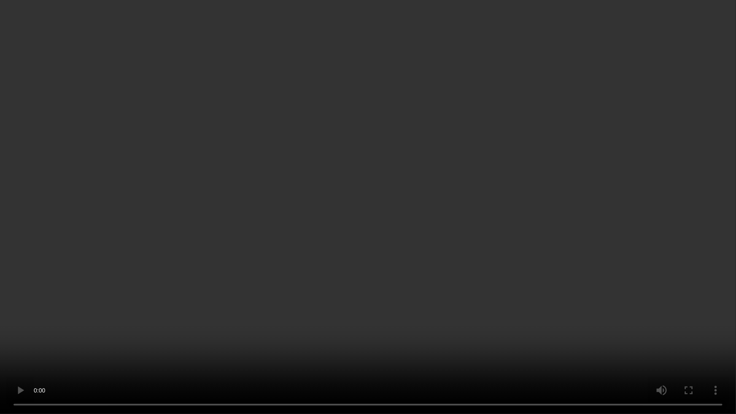
click at [591, 239] on video at bounding box center [368, 207] width 736 height 414
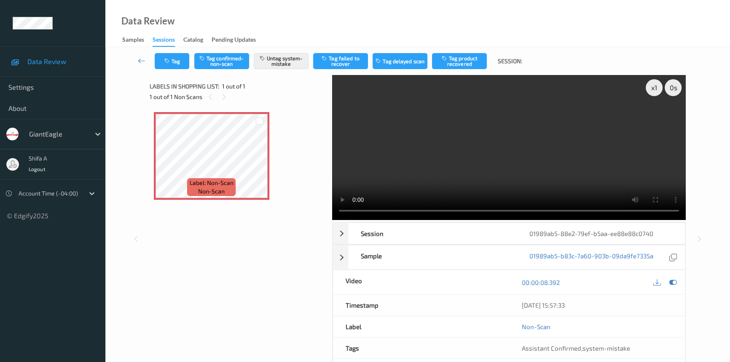
click at [553, 155] on video at bounding box center [509, 147] width 354 height 145
click at [261, 161] on icon at bounding box center [259, 163] width 7 height 8
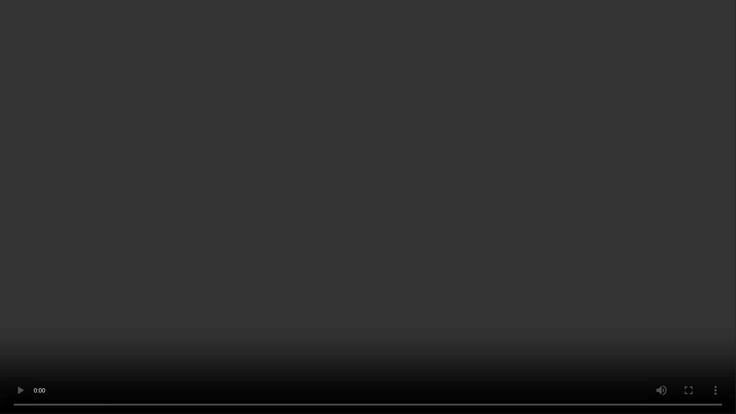
click at [210, 333] on video at bounding box center [368, 207] width 736 height 414
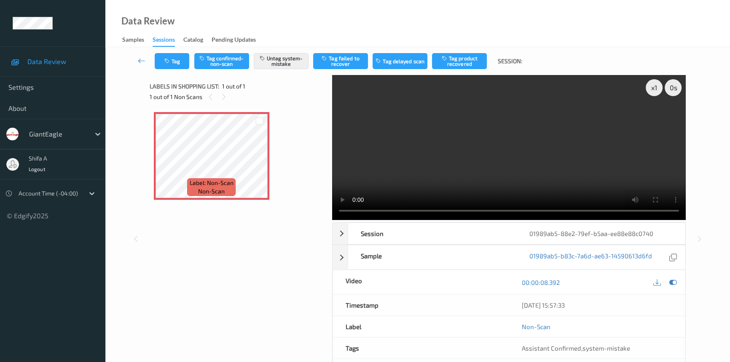
click at [515, 156] on video at bounding box center [509, 147] width 354 height 145
click at [674, 282] on icon at bounding box center [673, 283] width 8 height 8
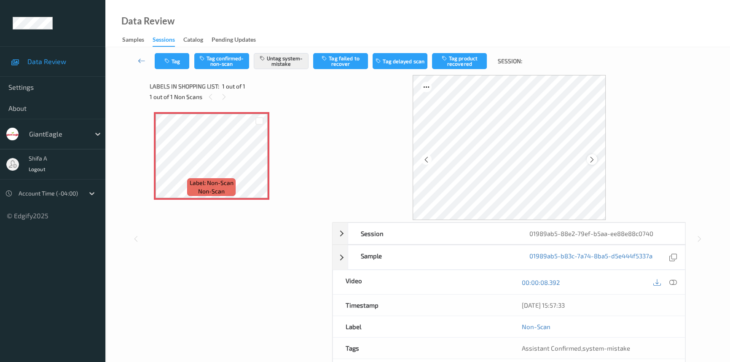
click at [590, 162] on icon at bounding box center [592, 160] width 7 height 8
click at [670, 283] on icon at bounding box center [673, 283] width 8 height 8
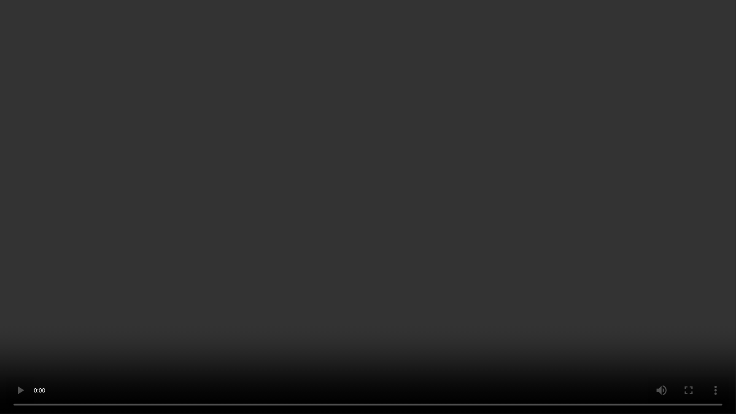
click at [558, 327] on video at bounding box center [368, 207] width 736 height 414
click at [442, 270] on video at bounding box center [368, 207] width 736 height 414
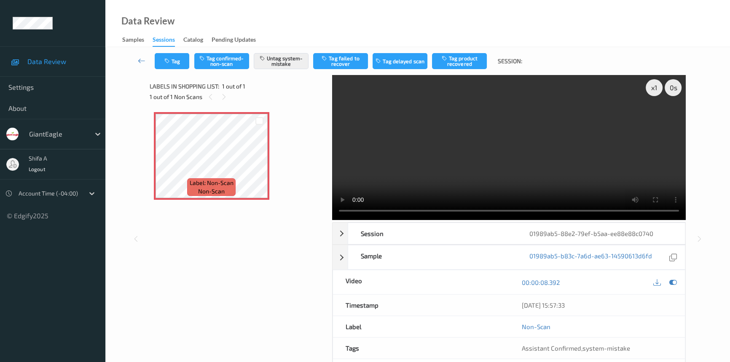
click at [532, 148] on video at bounding box center [509, 147] width 354 height 145
click at [299, 65] on button "Untag system-mistake" at bounding box center [281, 61] width 55 height 16
click at [297, 63] on button "Tag system-mistake" at bounding box center [281, 61] width 55 height 16
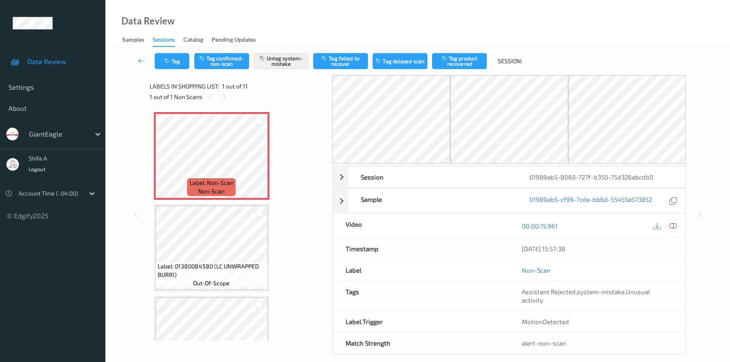
click at [675, 222] on icon at bounding box center [673, 226] width 8 height 8
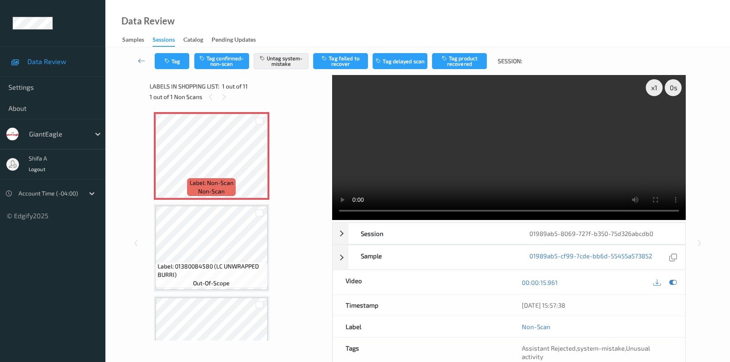
click at [560, 144] on video at bounding box center [509, 147] width 354 height 145
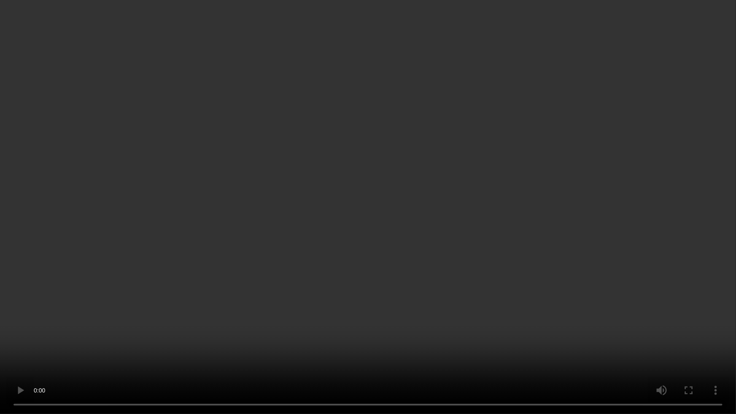
click at [578, 247] on video at bounding box center [368, 207] width 736 height 414
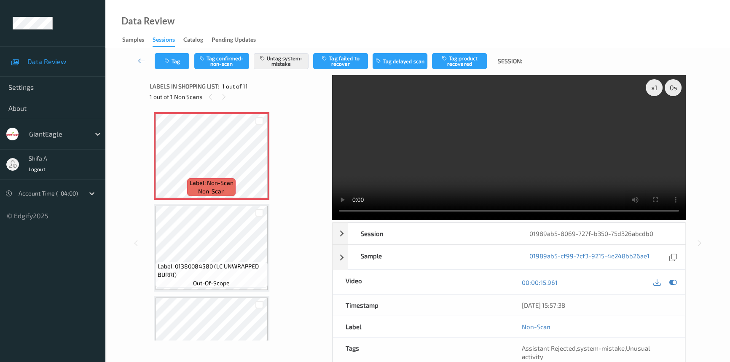
click at [518, 105] on video at bounding box center [509, 147] width 354 height 145
click at [536, 164] on video at bounding box center [509, 147] width 354 height 145
click at [552, 167] on video at bounding box center [509, 147] width 354 height 145
click at [175, 59] on button "Tag" at bounding box center [172, 61] width 35 height 16
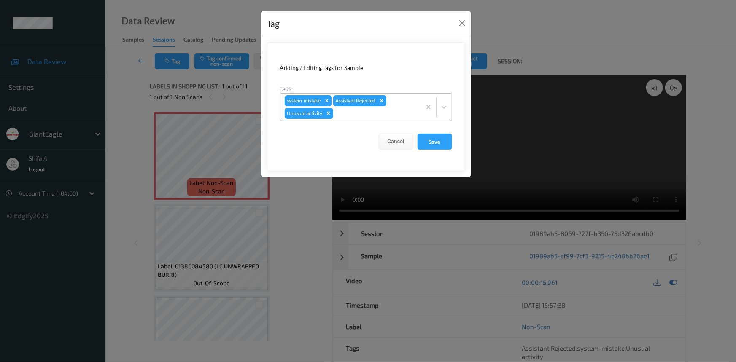
click at [325, 102] on icon "Remove system-mistake" at bounding box center [327, 101] width 6 height 6
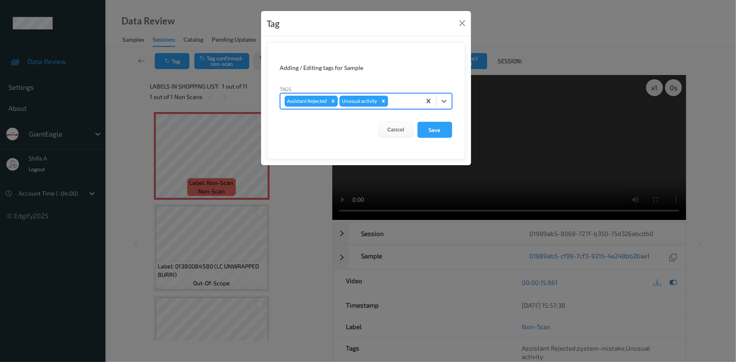
click at [384, 102] on icon "Remove Unusual activity" at bounding box center [383, 100] width 3 height 3
click at [435, 131] on button "Save" at bounding box center [434, 130] width 35 height 16
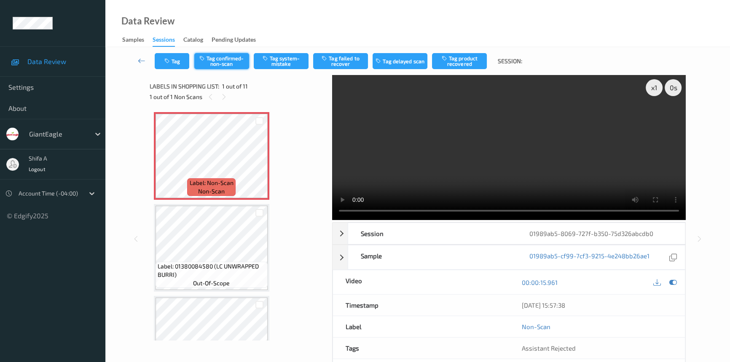
click at [227, 67] on button "Tag confirmed-non-scan" at bounding box center [221, 61] width 55 height 16
click at [354, 62] on button "Tag failed to recover" at bounding box center [340, 61] width 55 height 16
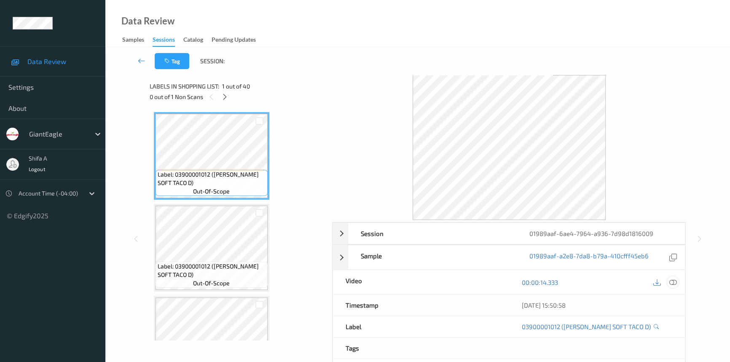
click at [675, 280] on icon at bounding box center [673, 283] width 8 height 8
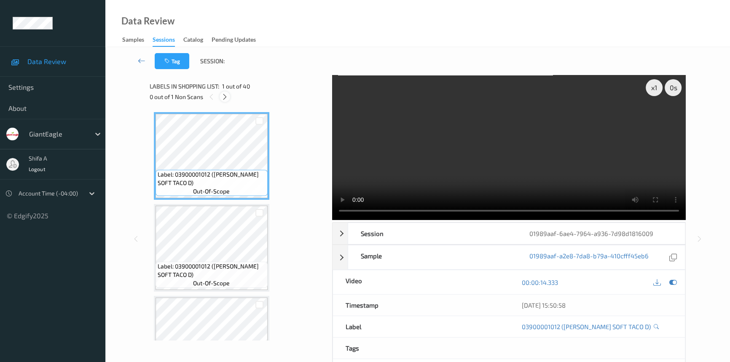
click at [225, 97] on icon at bounding box center [224, 97] width 7 height 8
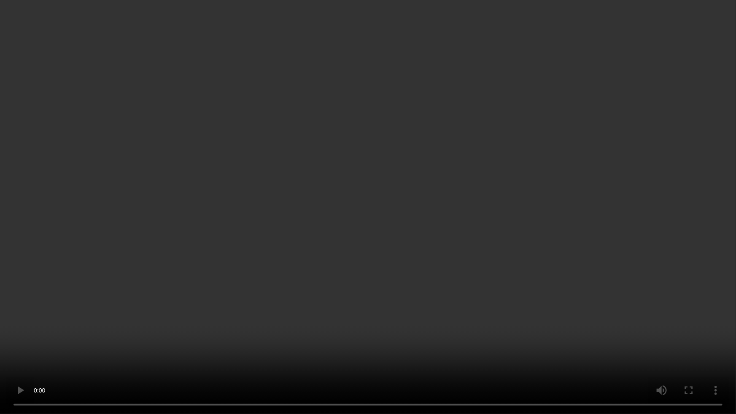
click at [545, 227] on video at bounding box center [368, 207] width 736 height 414
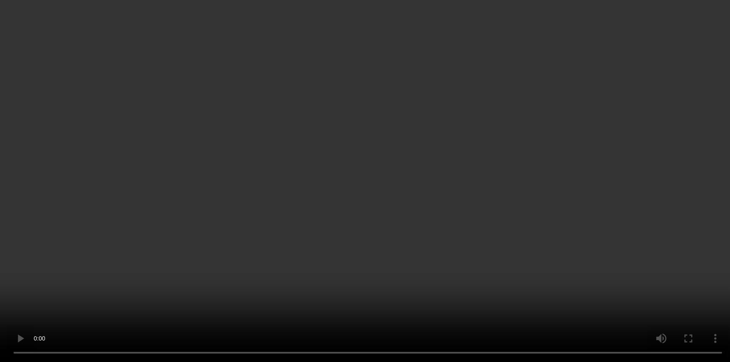
scroll to position [1691, 0]
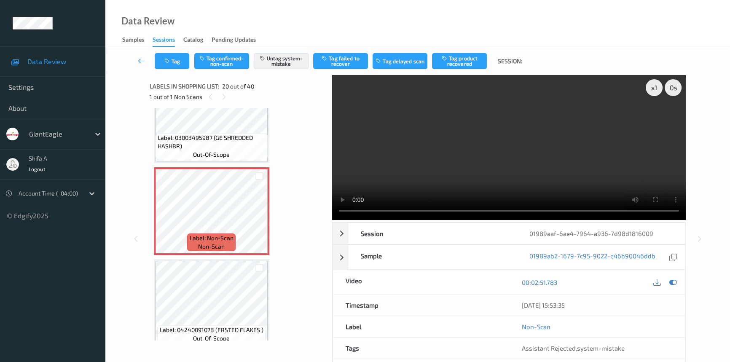
click at [570, 157] on video at bounding box center [509, 147] width 354 height 145
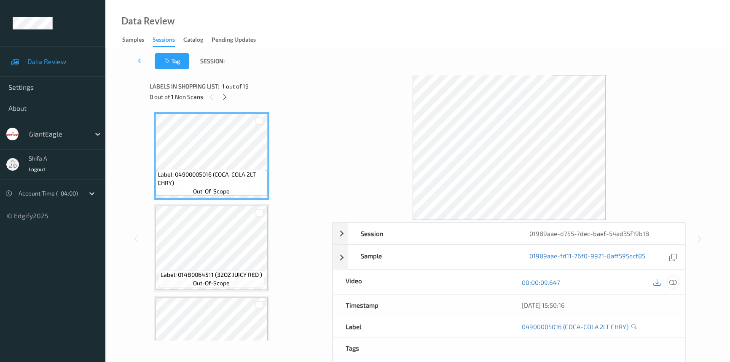
click at [676, 280] on icon at bounding box center [673, 283] width 8 height 8
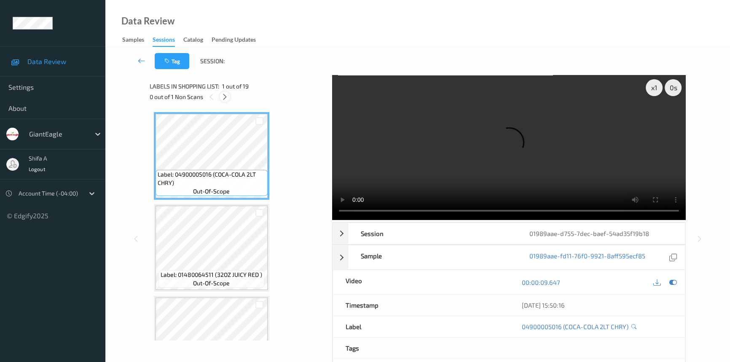
click at [228, 100] on div at bounding box center [225, 96] width 11 height 11
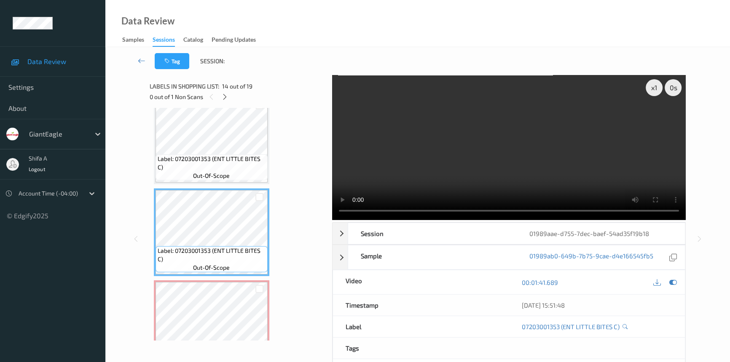
scroll to position [1118, 0]
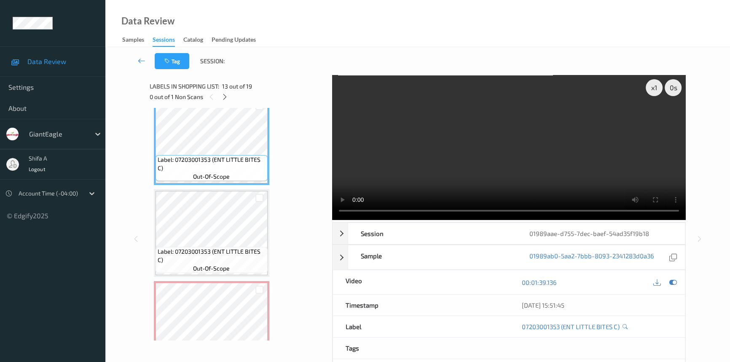
click at [532, 156] on video at bounding box center [509, 147] width 354 height 145
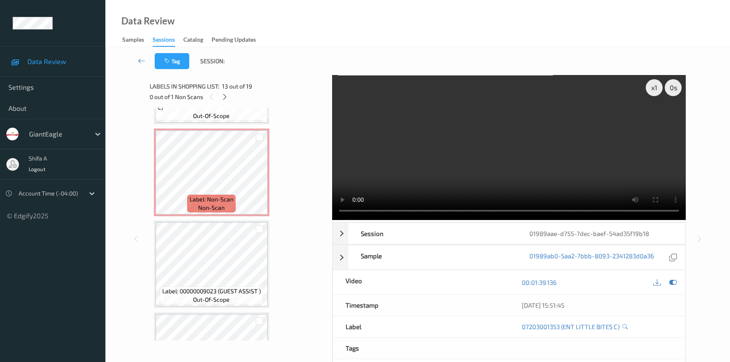
scroll to position [1271, 0]
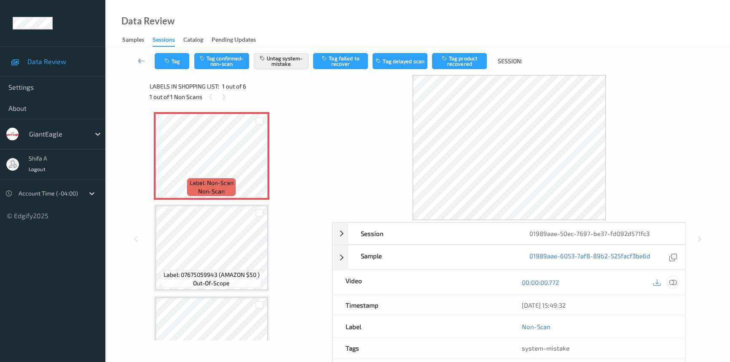
click at [676, 282] on icon at bounding box center [673, 283] width 8 height 8
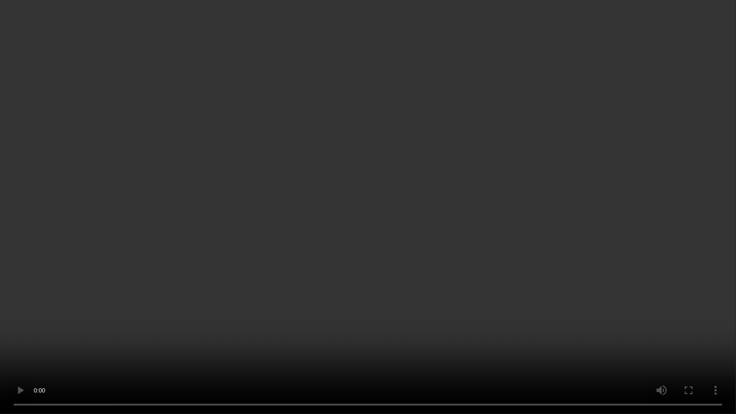
click at [621, 220] on video at bounding box center [368, 207] width 736 height 414
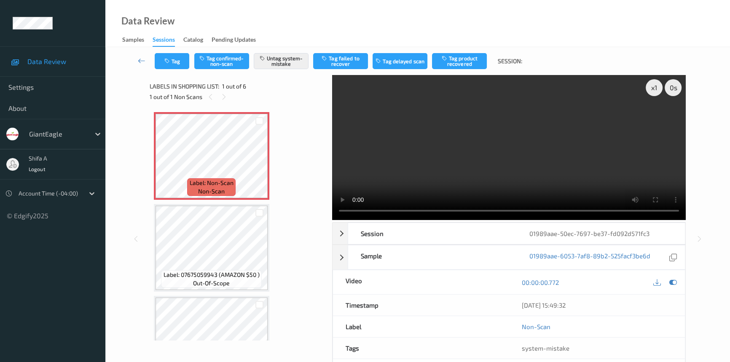
click at [478, 122] on video at bounding box center [509, 147] width 354 height 145
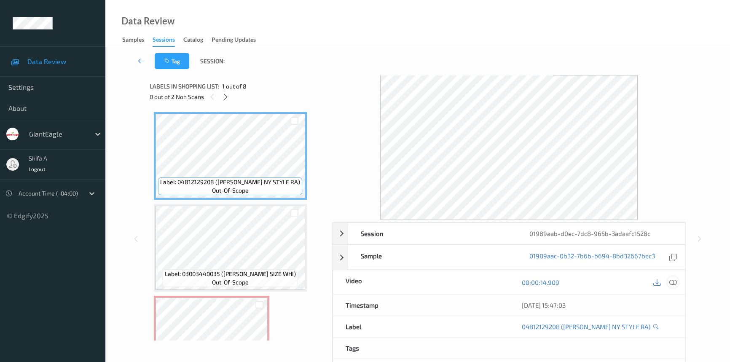
click at [673, 280] on icon at bounding box center [673, 283] width 8 height 8
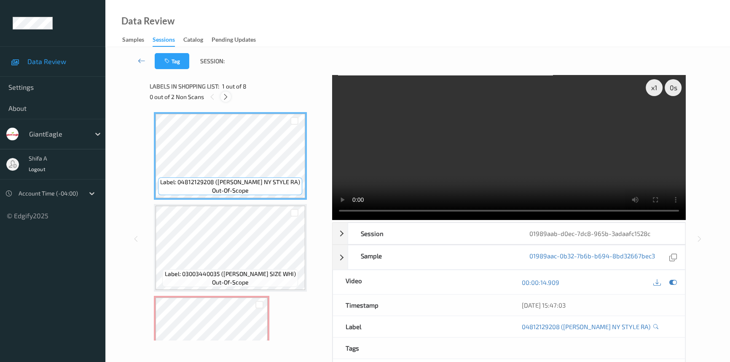
click at [221, 99] on div at bounding box center [225, 96] width 11 height 11
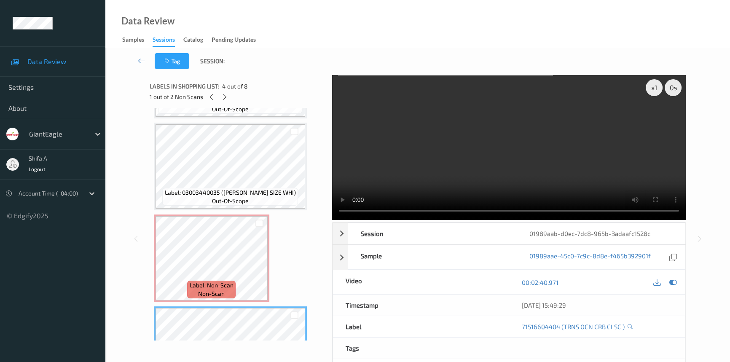
scroll to position [57, 0]
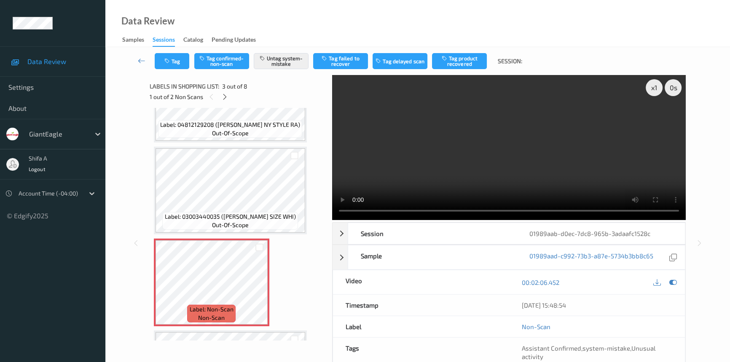
click at [602, 140] on video at bounding box center [509, 147] width 354 height 145
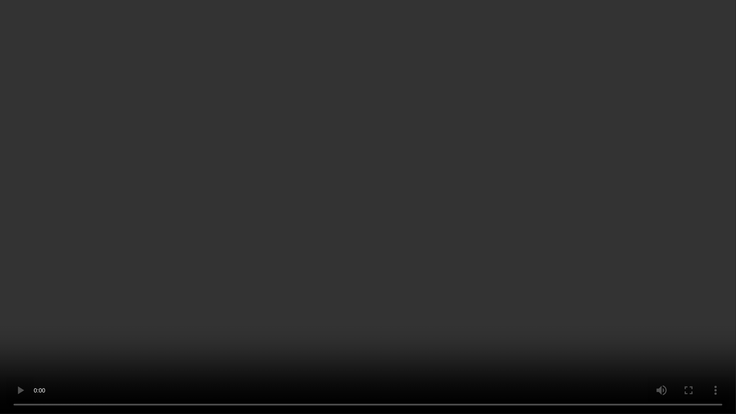
click at [253, 319] on video at bounding box center [368, 207] width 736 height 414
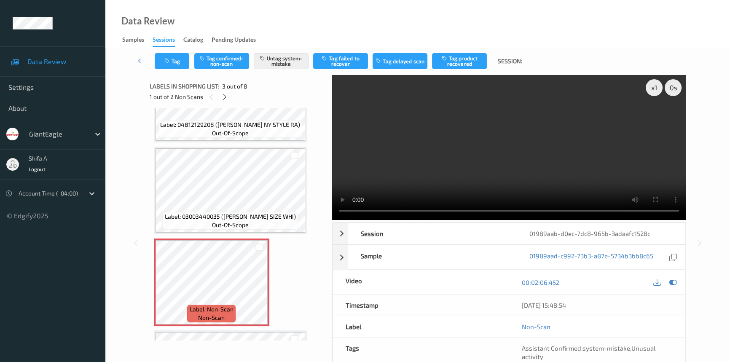
click at [580, 156] on video at bounding box center [509, 147] width 354 height 145
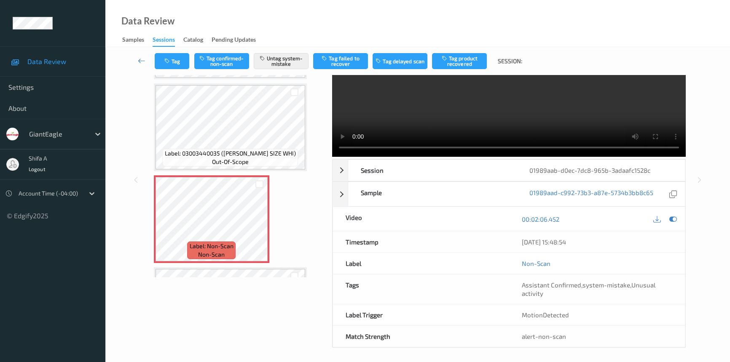
scroll to position [65, 0]
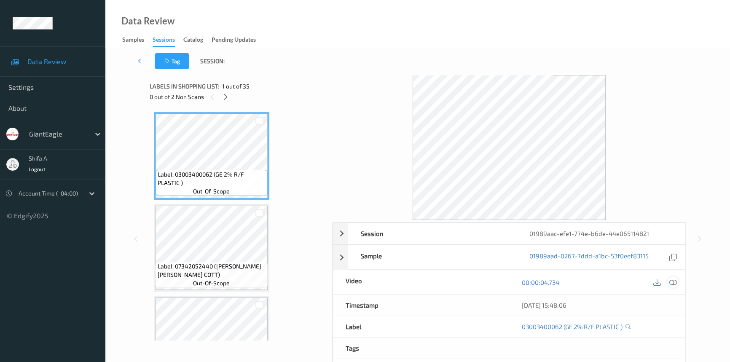
click at [674, 284] on icon at bounding box center [673, 283] width 8 height 8
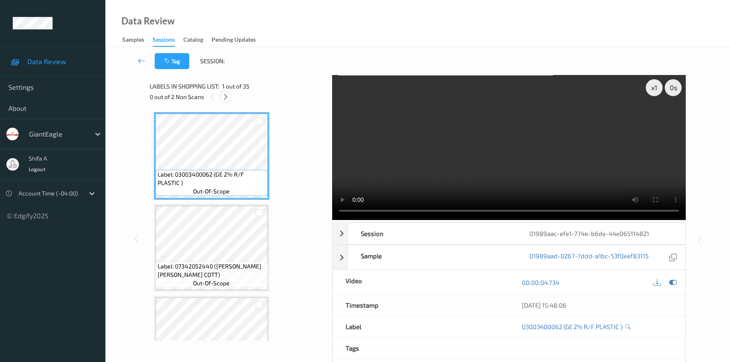
click at [224, 100] on icon at bounding box center [225, 97] width 7 height 8
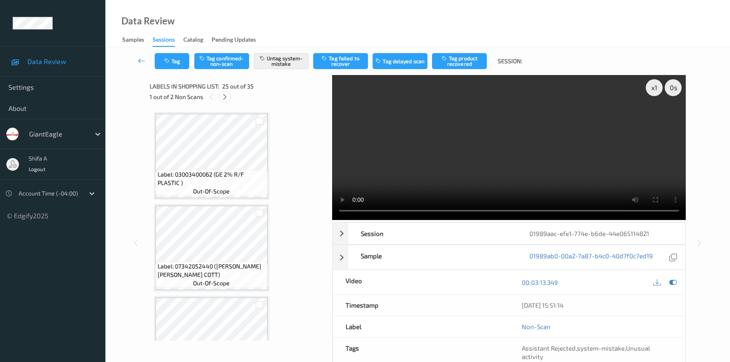
scroll to position [2111, 0]
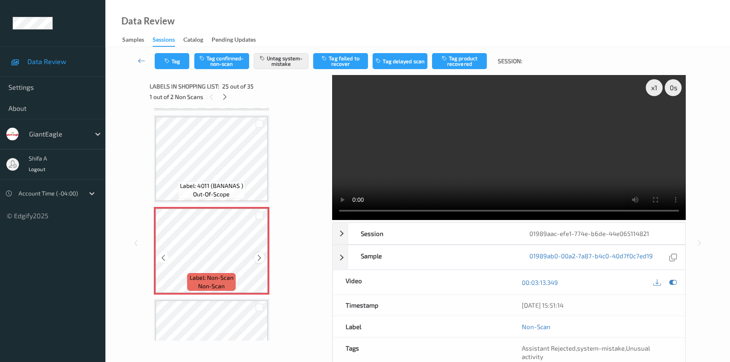
click at [258, 254] on icon at bounding box center [259, 258] width 7 height 8
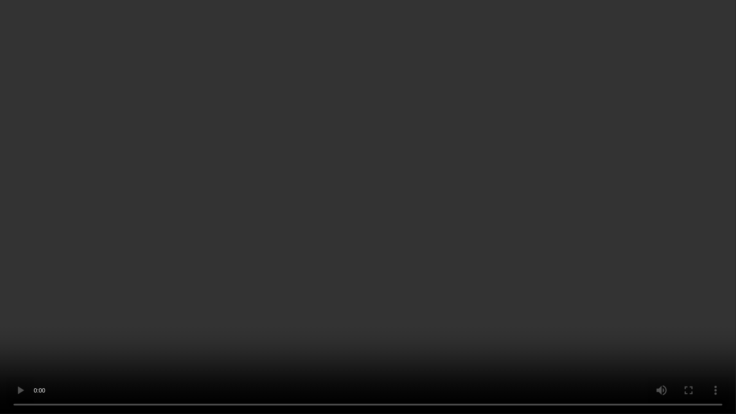
click at [529, 236] on video at bounding box center [368, 207] width 736 height 414
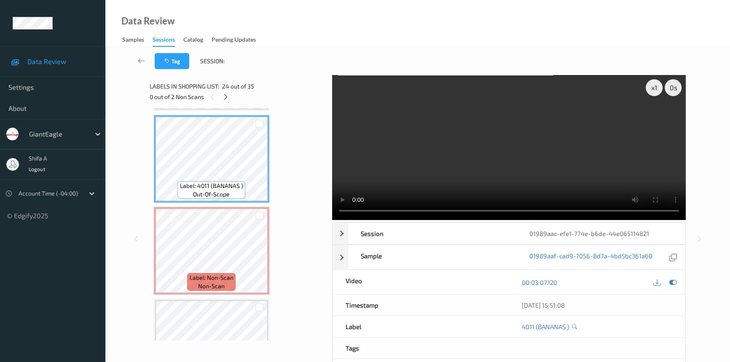
click at [559, 152] on video at bounding box center [509, 147] width 354 height 145
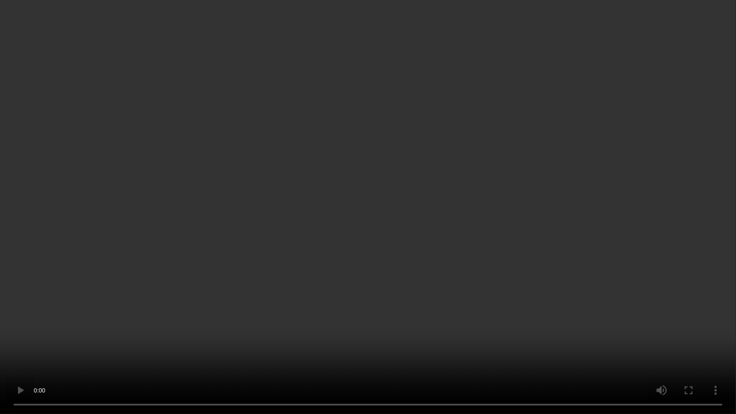
click at [452, 235] on video at bounding box center [368, 207] width 736 height 414
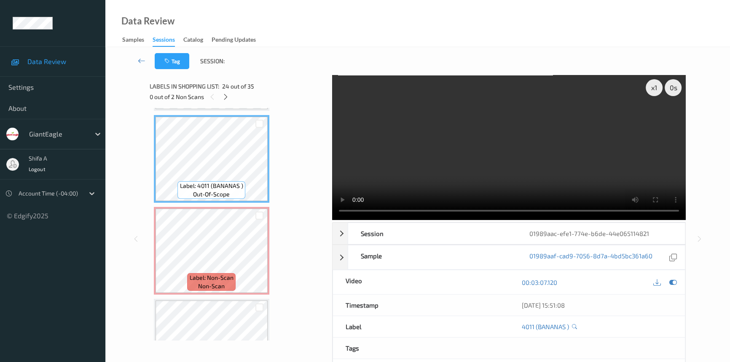
click at [540, 151] on video at bounding box center [509, 147] width 354 height 145
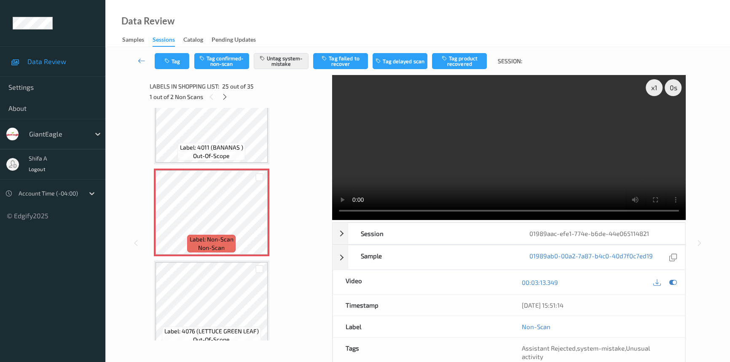
scroll to position [2188, 0]
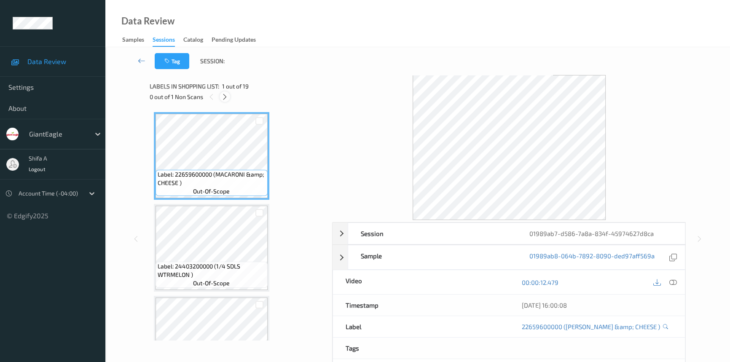
click at [225, 100] on icon at bounding box center [224, 97] width 7 height 8
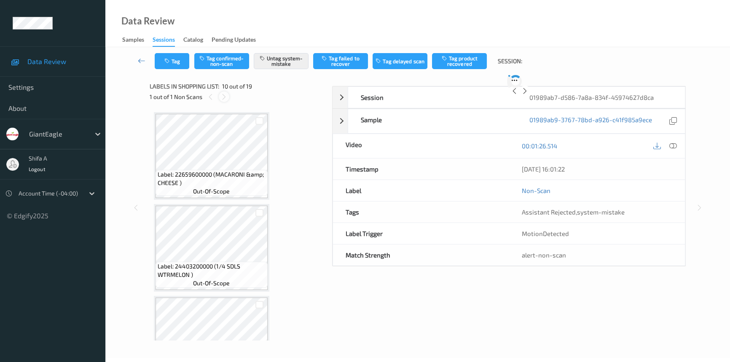
scroll to position [737, 0]
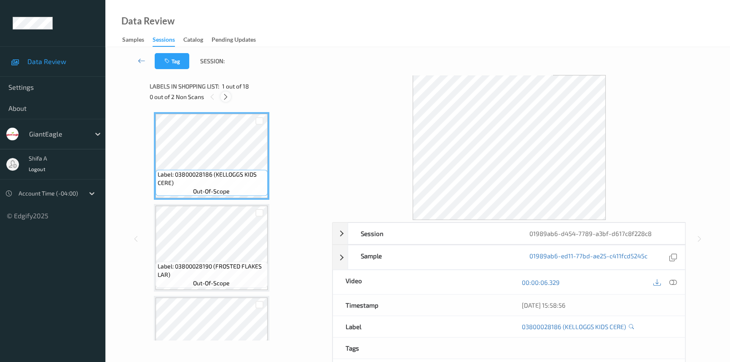
click at [223, 95] on icon at bounding box center [225, 97] width 7 height 8
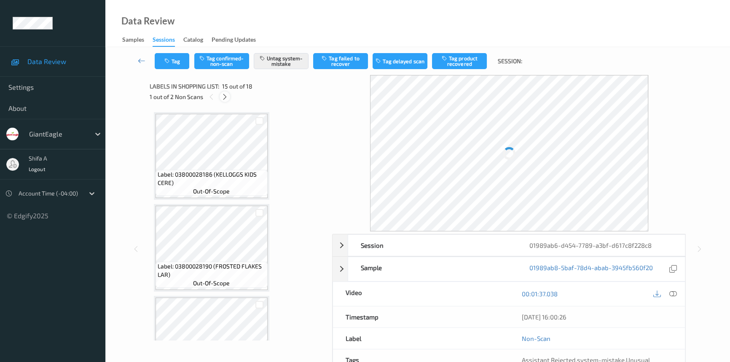
scroll to position [1194, 0]
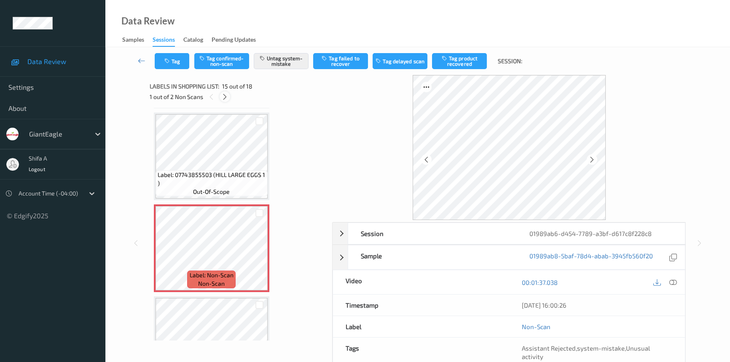
click at [224, 96] on icon at bounding box center [224, 97] width 7 height 8
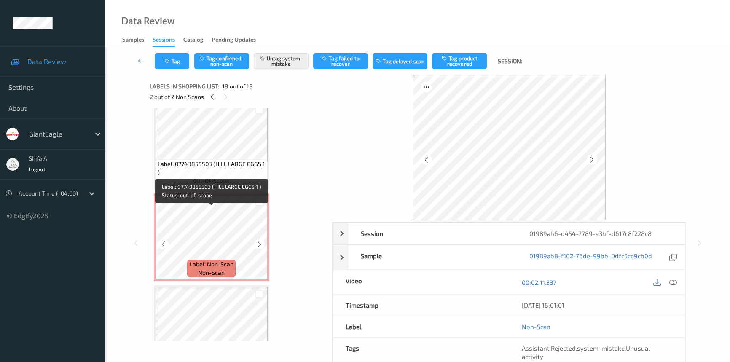
scroll to position [1228, 0]
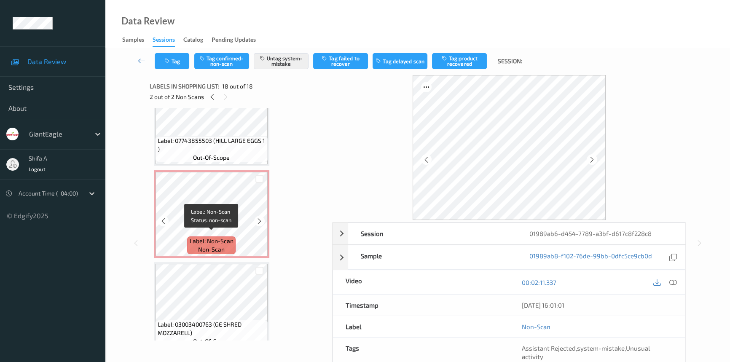
click at [234, 237] on div "Label: Non-Scan non-scan" at bounding box center [211, 246] width 48 height 18
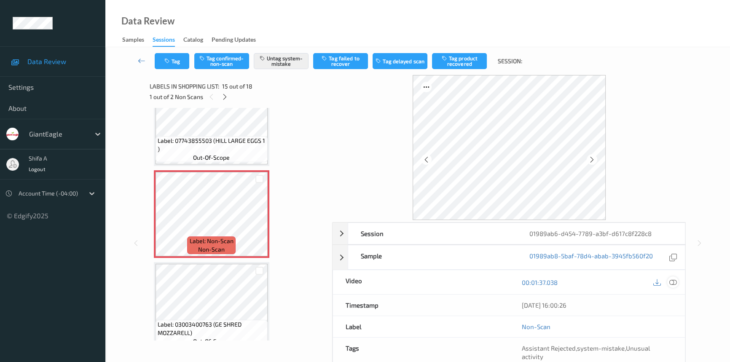
click at [675, 280] on icon at bounding box center [673, 283] width 8 height 8
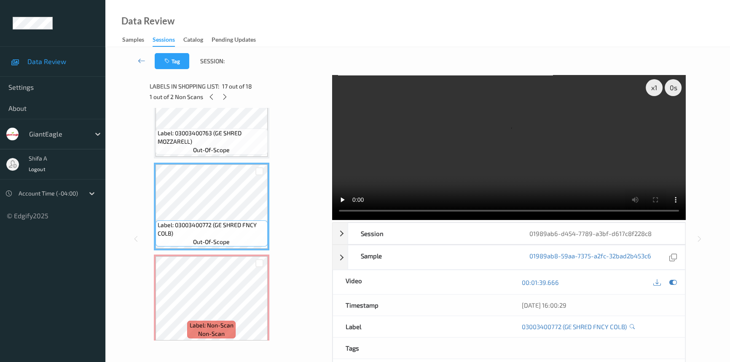
scroll to position [1420, 0]
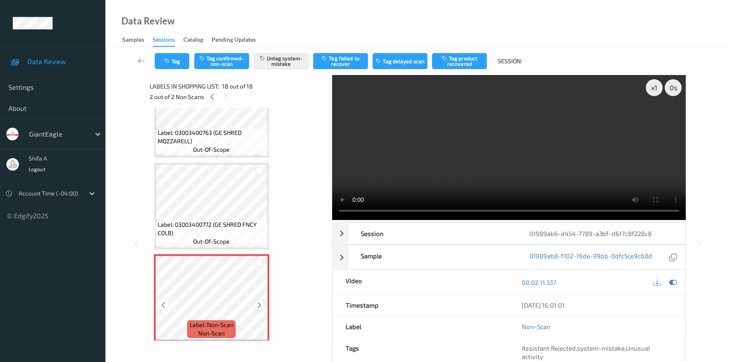
click at [260, 301] on icon at bounding box center [259, 305] width 7 height 8
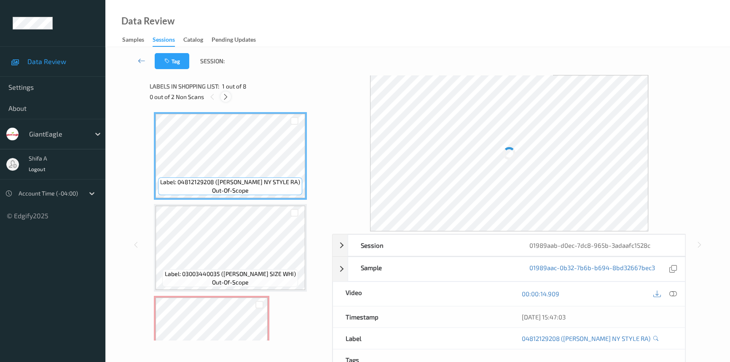
click at [226, 95] on icon at bounding box center [225, 97] width 7 height 8
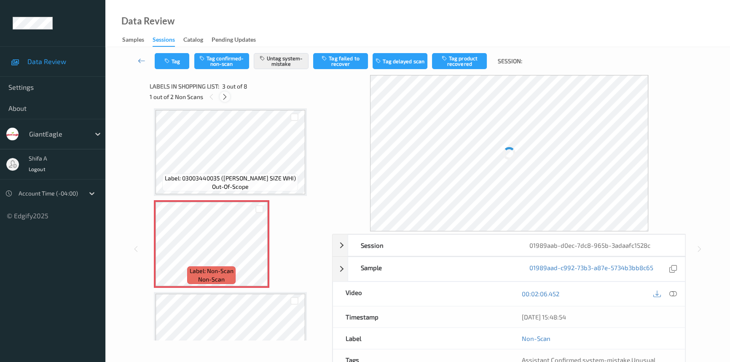
click at [226, 95] on icon at bounding box center [224, 97] width 7 height 8
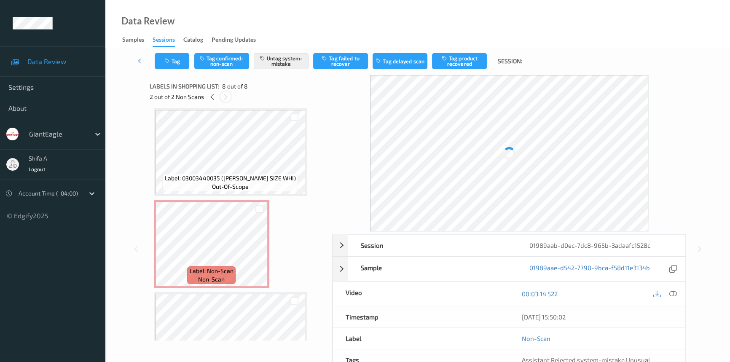
scroll to position [504, 0]
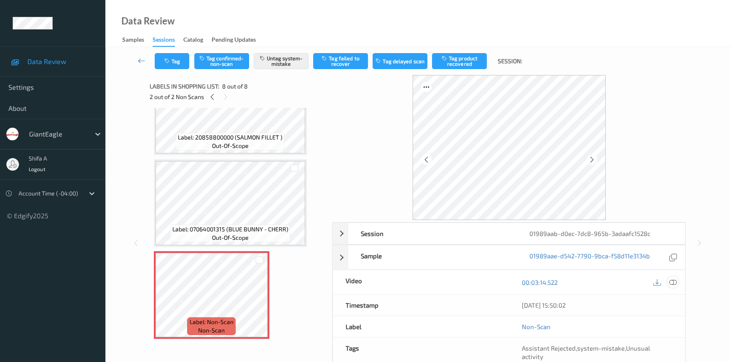
click at [674, 283] on icon at bounding box center [673, 283] width 8 height 8
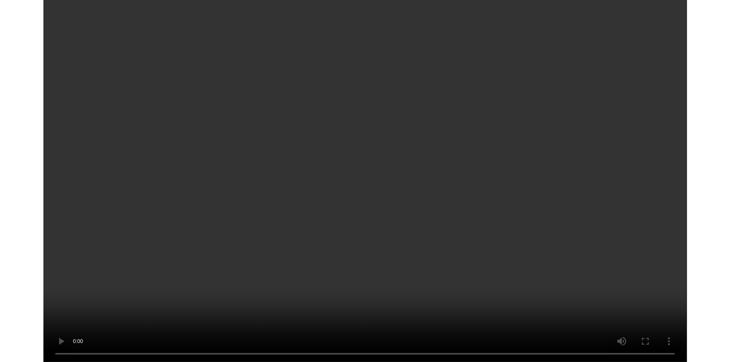
scroll to position [452, 0]
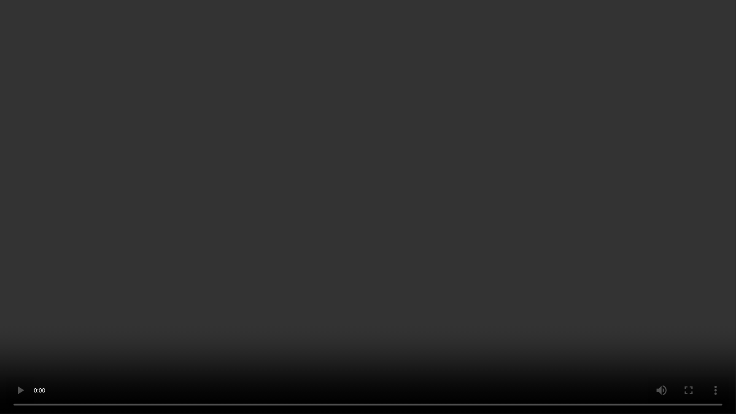
click at [361, 305] on video at bounding box center [368, 207] width 736 height 414
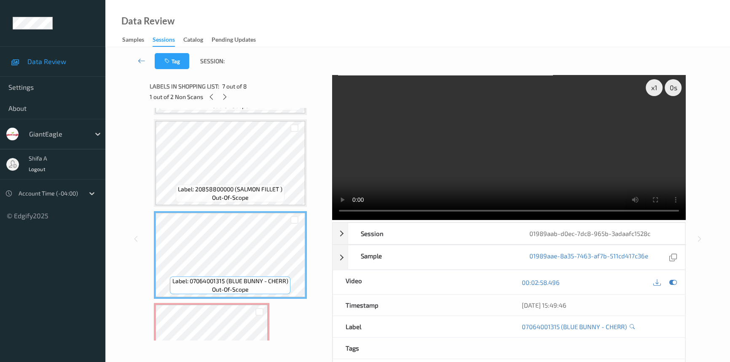
click at [559, 124] on video at bounding box center [509, 147] width 354 height 145
click at [574, 169] on video at bounding box center [509, 147] width 354 height 145
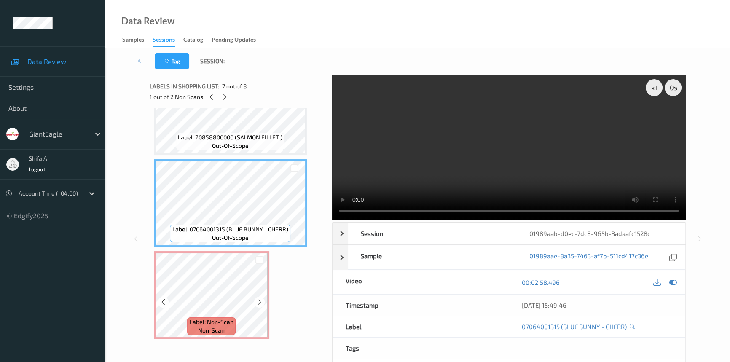
scroll to position [38, 0]
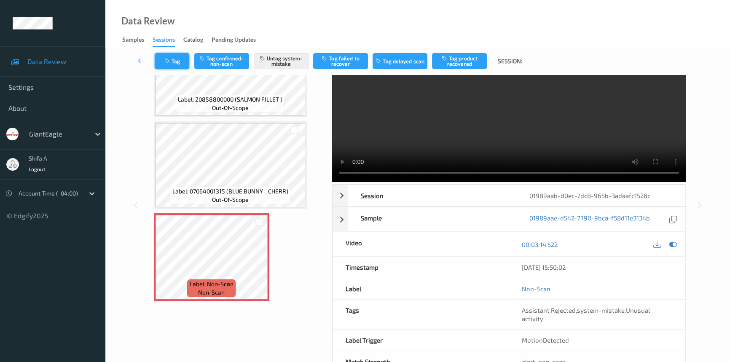
click at [177, 63] on button "Tag" at bounding box center [172, 61] width 35 height 16
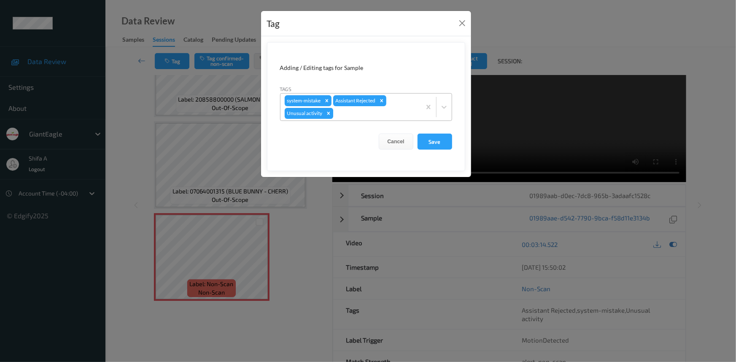
click at [326, 113] on icon "Remove Unusual activity" at bounding box center [328, 113] width 6 height 6
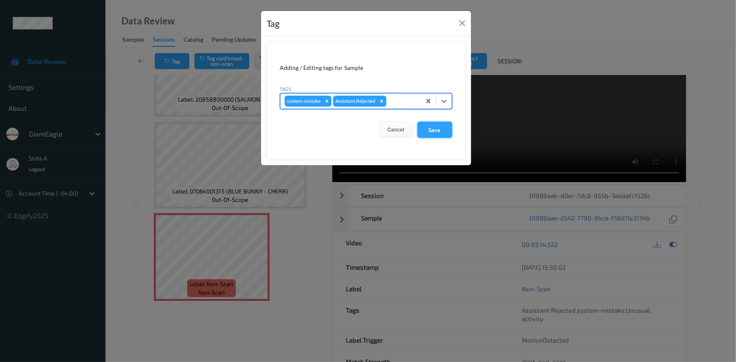
click at [436, 131] on button "Save" at bounding box center [434, 130] width 35 height 16
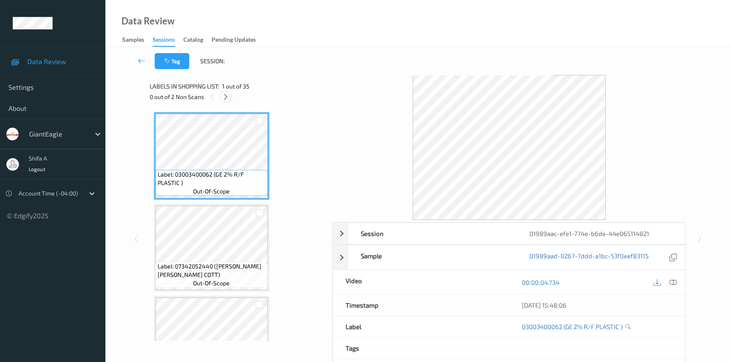
click at [225, 97] on icon at bounding box center [225, 97] width 7 height 8
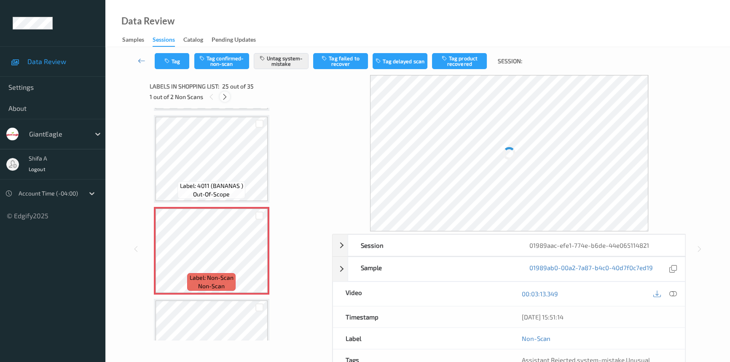
click at [225, 97] on icon at bounding box center [224, 97] width 7 height 8
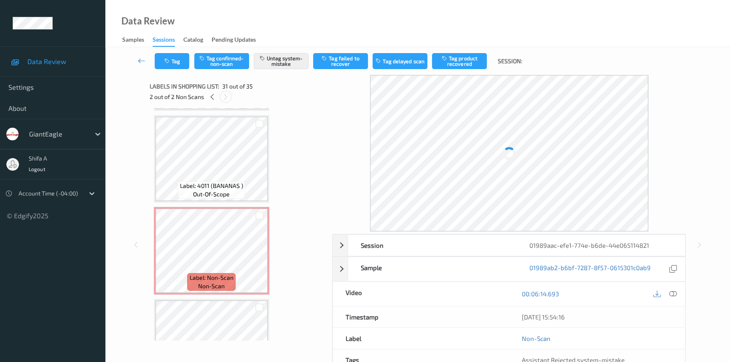
scroll to position [2660, 0]
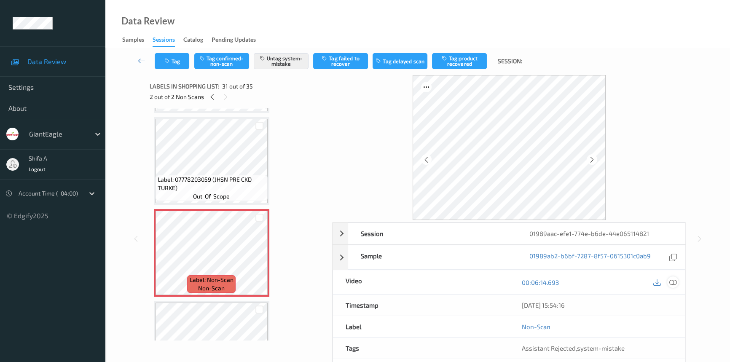
click at [668, 281] on div at bounding box center [672, 282] width 11 height 11
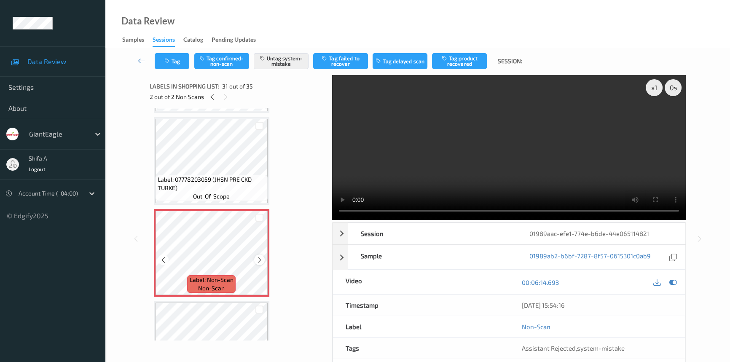
click at [258, 256] on icon at bounding box center [259, 260] width 7 height 8
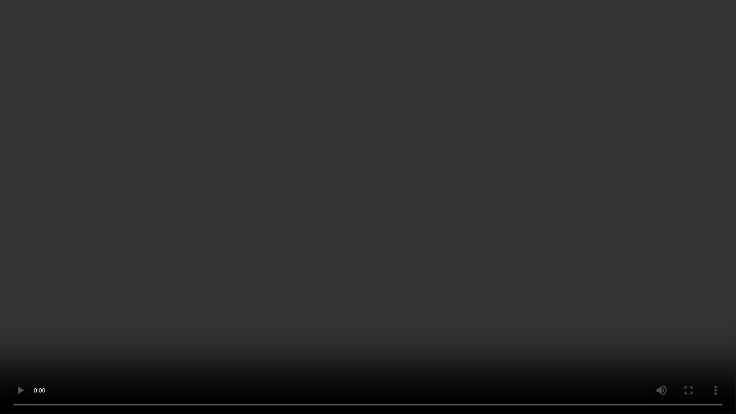
click at [441, 316] on video at bounding box center [368, 207] width 736 height 414
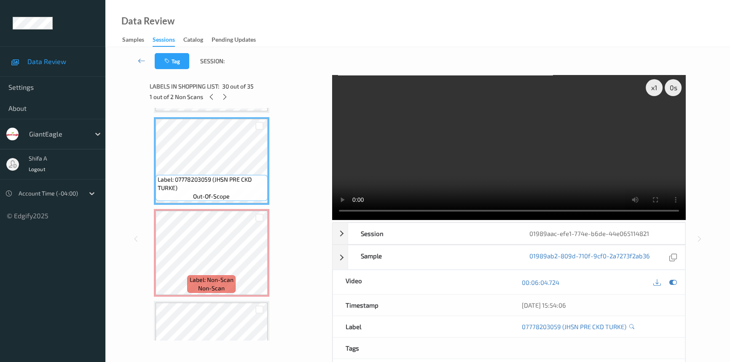
click at [576, 144] on video at bounding box center [509, 147] width 354 height 145
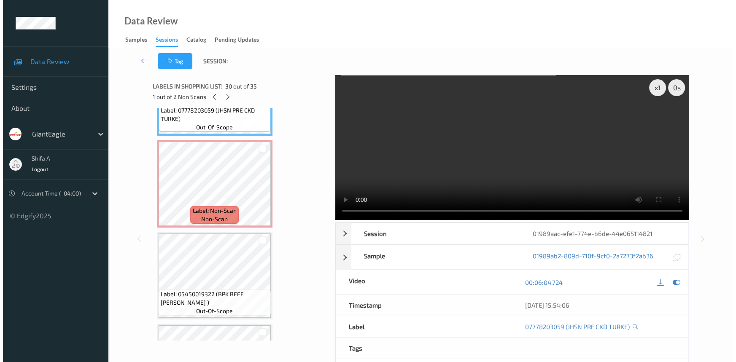
scroll to position [2736, 0]
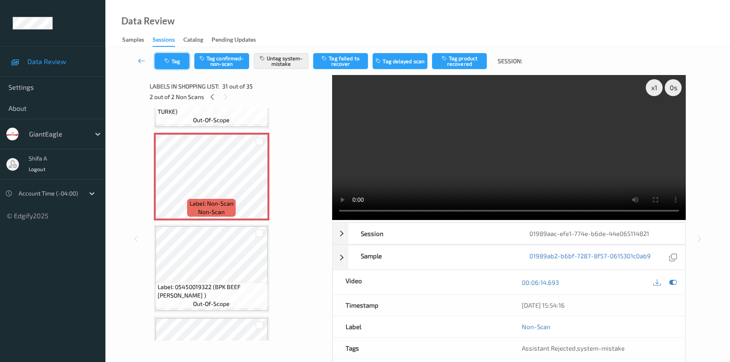
click at [180, 65] on button "Tag" at bounding box center [172, 61] width 35 height 16
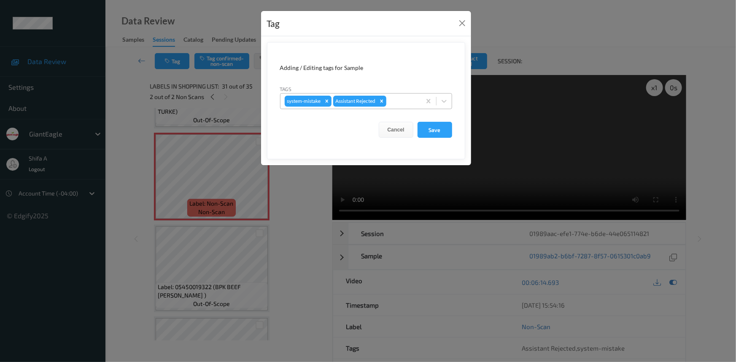
click at [402, 108] on div "system-mistake Assistant Rejected" at bounding box center [350, 101] width 140 height 14
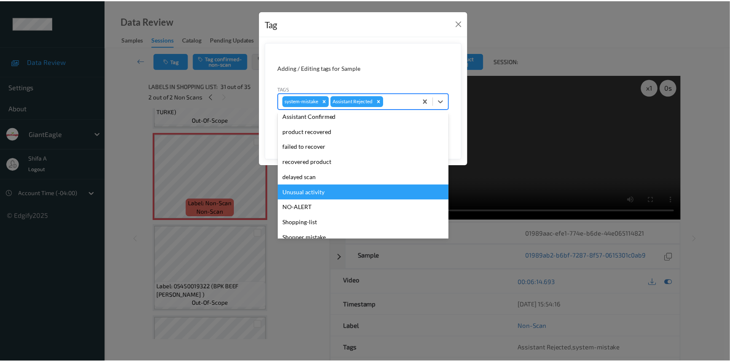
scroll to position [74, 0]
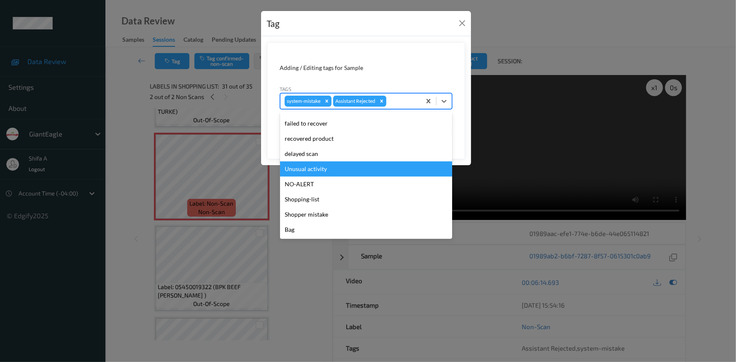
click at [329, 169] on div "Unusual activity" at bounding box center [366, 168] width 172 height 15
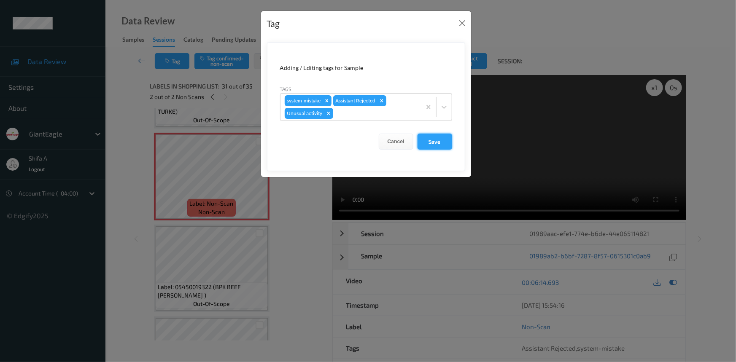
click at [434, 139] on button "Save" at bounding box center [434, 142] width 35 height 16
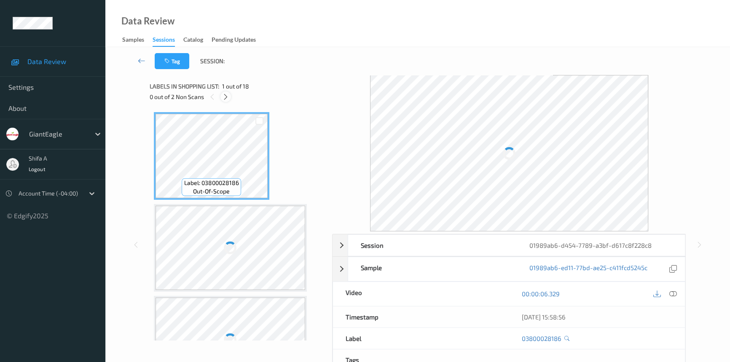
click at [229, 97] on icon at bounding box center [225, 97] width 7 height 8
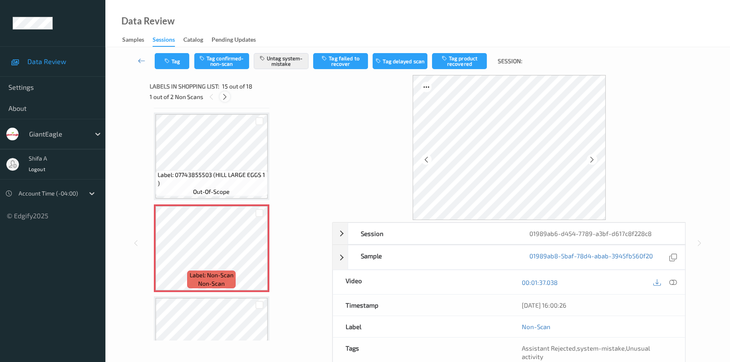
click at [229, 97] on div at bounding box center [225, 96] width 11 height 11
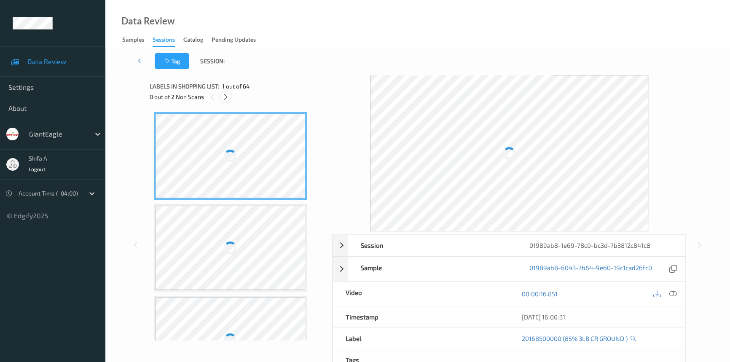
click at [228, 99] on icon at bounding box center [225, 97] width 7 height 8
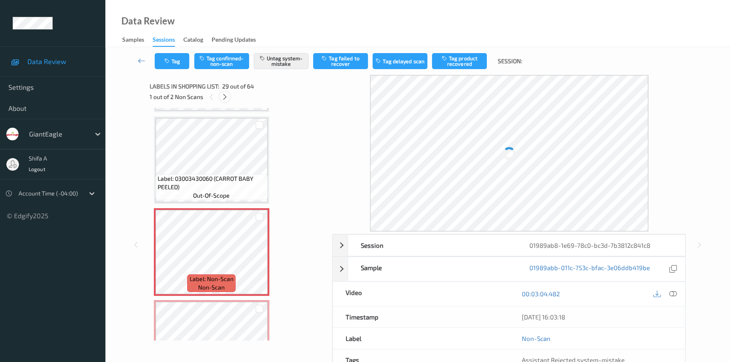
click at [227, 96] on icon at bounding box center [224, 97] width 7 height 8
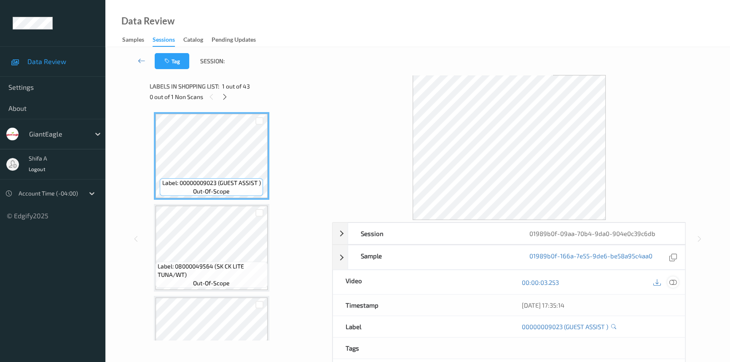
click at [673, 283] on icon at bounding box center [673, 283] width 8 height 8
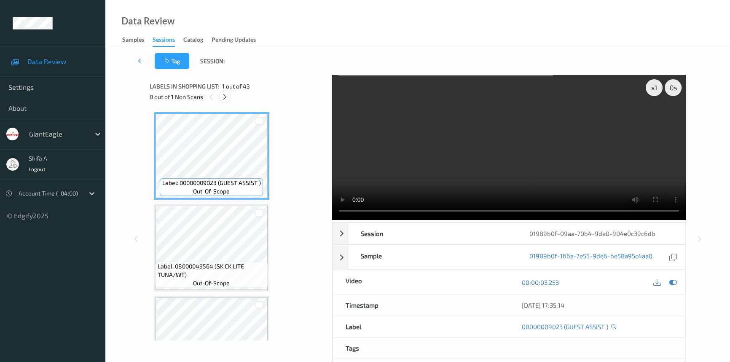
click at [227, 96] on icon at bounding box center [224, 97] width 7 height 8
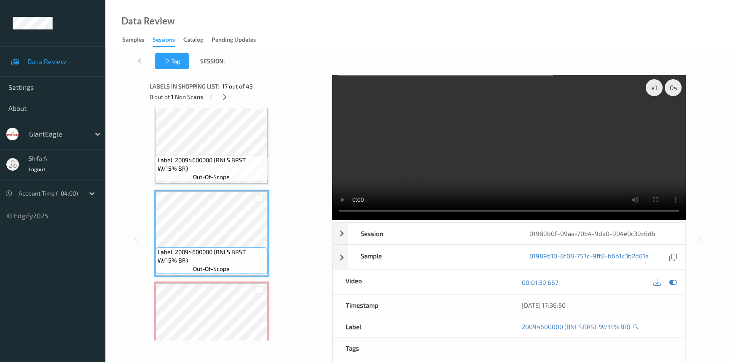
scroll to position [1431, 0]
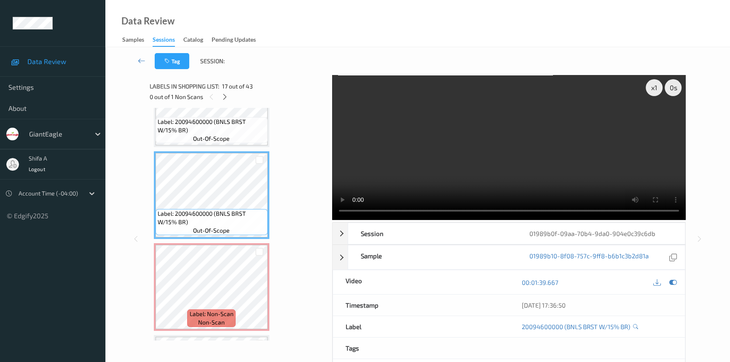
click at [507, 130] on video at bounding box center [509, 147] width 354 height 145
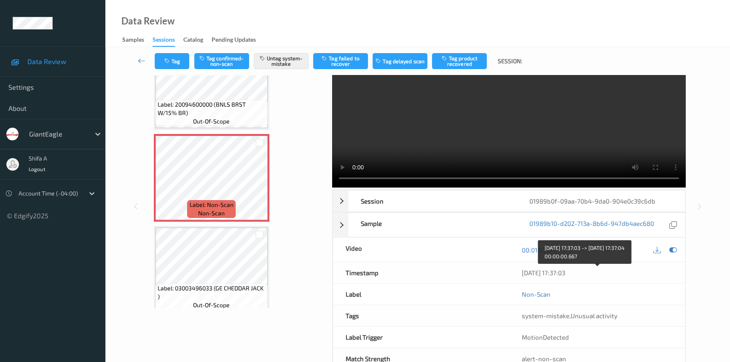
scroll to position [19, 0]
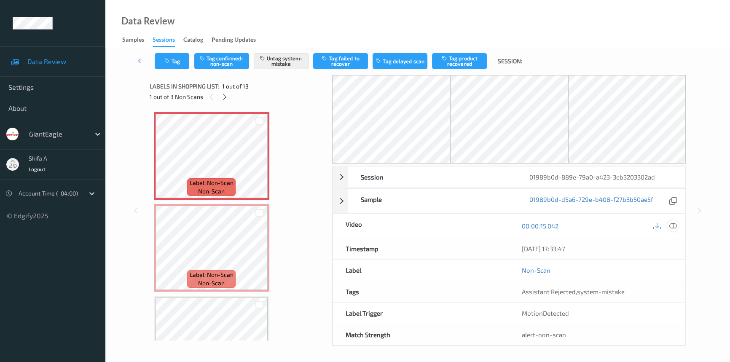
click at [674, 228] on icon at bounding box center [673, 226] width 8 height 8
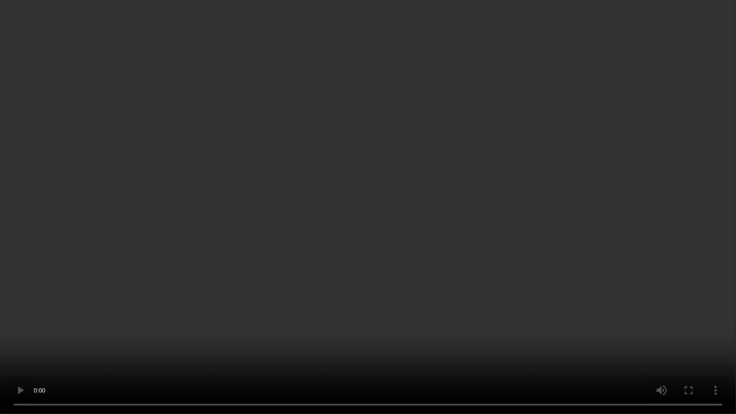
click at [631, 226] on video at bounding box center [368, 207] width 736 height 414
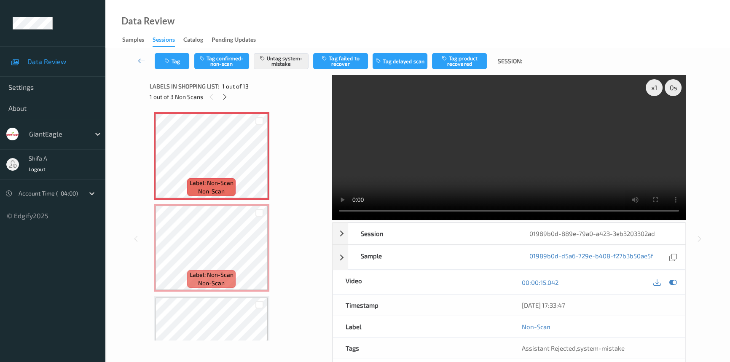
click at [526, 157] on video at bounding box center [509, 147] width 354 height 145
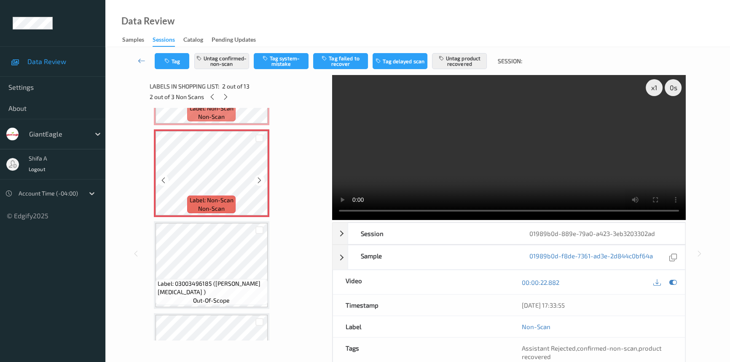
scroll to position [76, 0]
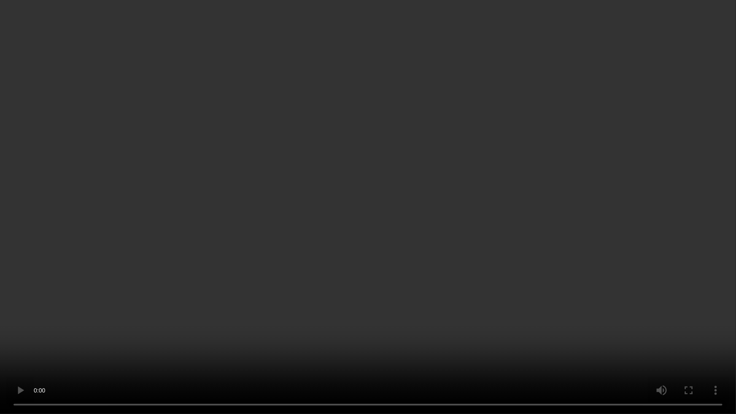
click at [618, 236] on video at bounding box center [368, 207] width 736 height 414
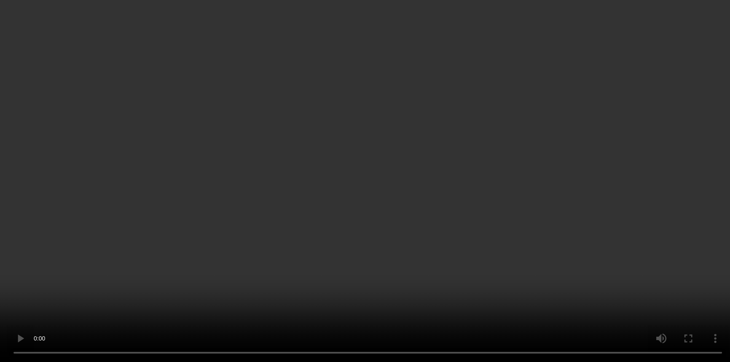
scroll to position [87, 0]
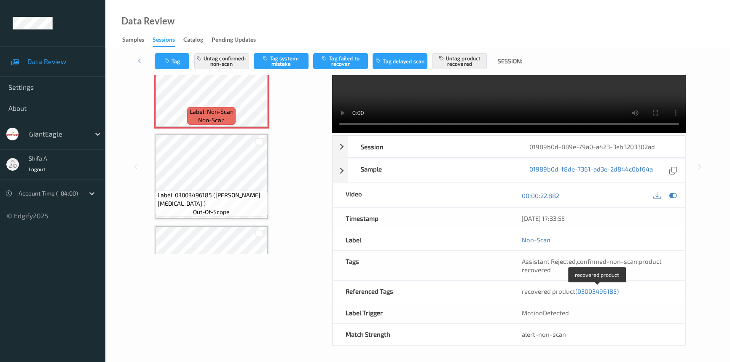
click at [587, 292] on span "(03003496185)" at bounding box center [596, 292] width 43 height 8
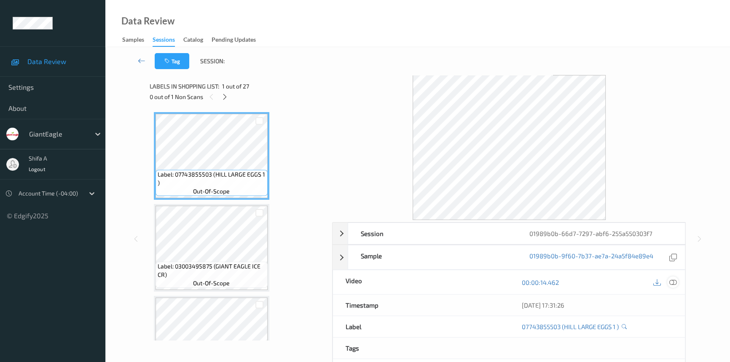
drag, startPoint x: 675, startPoint y: 282, endPoint x: 638, endPoint y: 246, distance: 50.7
click at [674, 282] on icon at bounding box center [673, 283] width 8 height 8
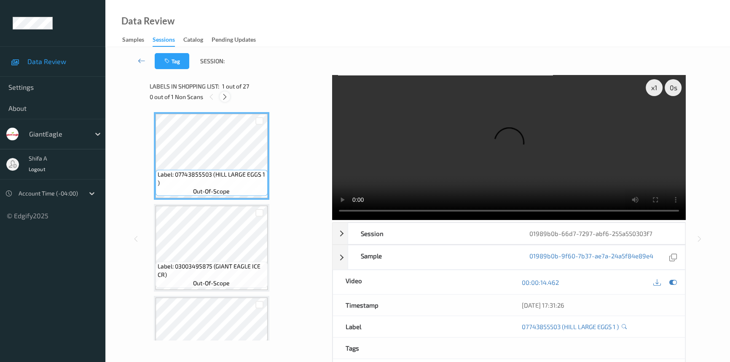
click at [228, 101] on div at bounding box center [225, 96] width 11 height 11
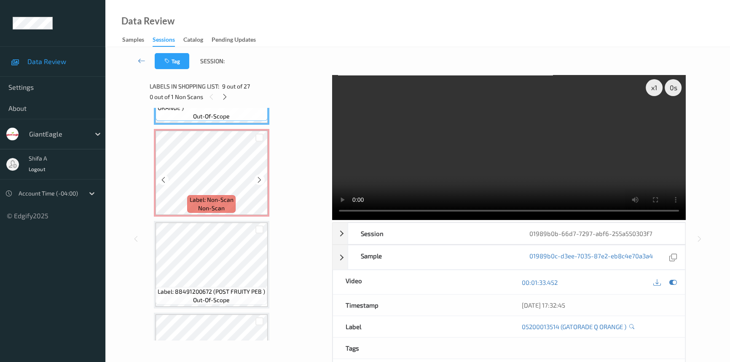
scroll to position [814, 0]
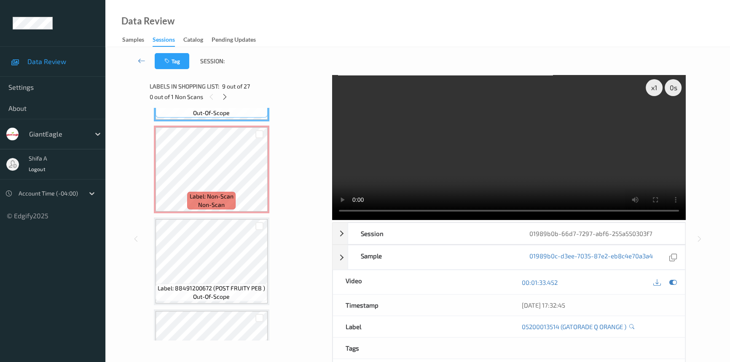
click at [603, 156] on video at bounding box center [509, 147] width 354 height 145
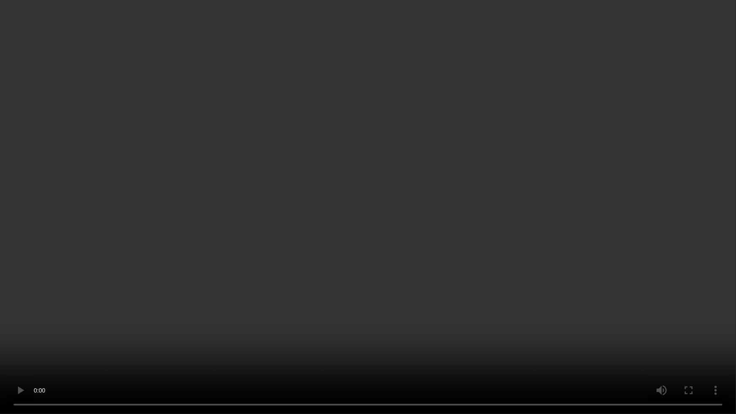
click at [575, 248] on video at bounding box center [368, 207] width 736 height 414
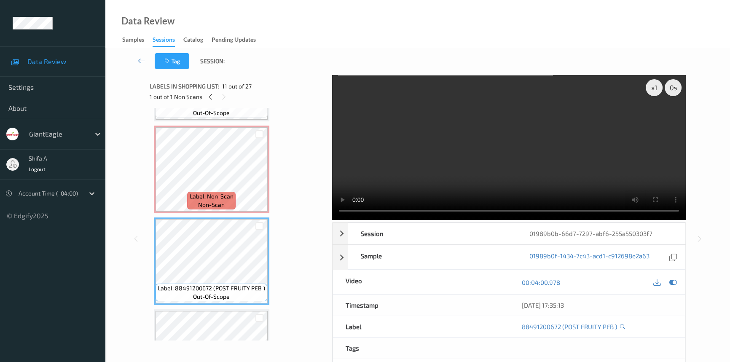
click at [578, 148] on video at bounding box center [509, 147] width 354 height 145
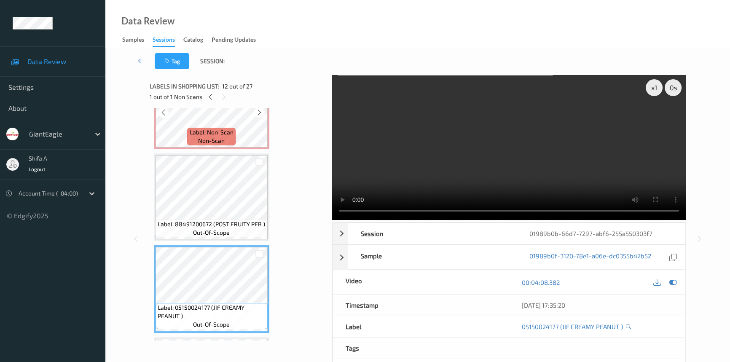
scroll to position [775, 0]
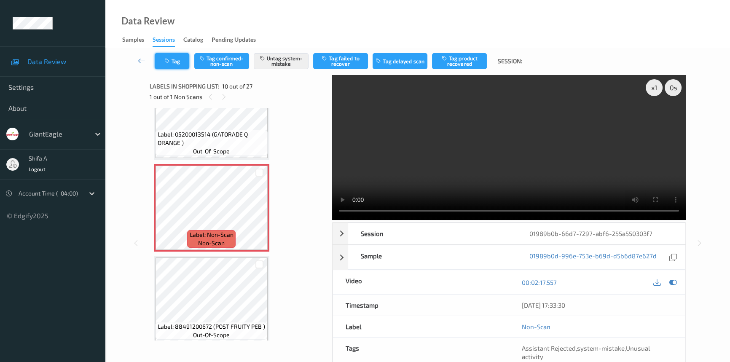
click at [174, 59] on button "Tag" at bounding box center [172, 61] width 35 height 16
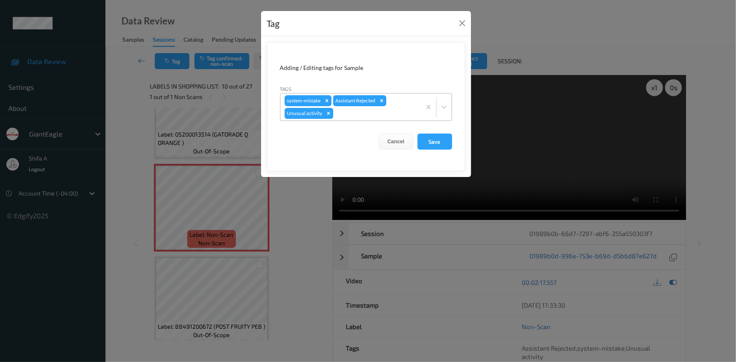
click at [328, 110] on div "Remove Unusual activity" at bounding box center [328, 113] width 9 height 11
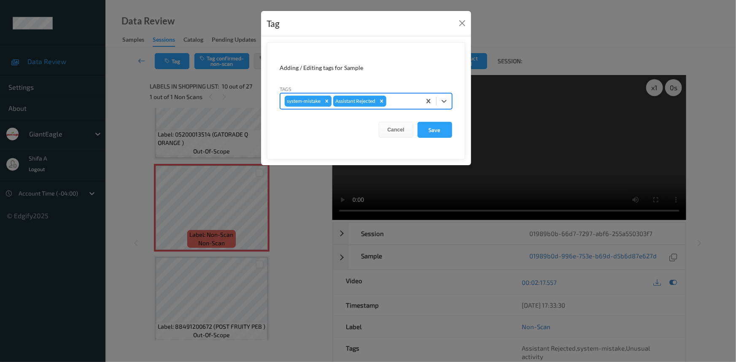
click at [326, 102] on icon "Remove system-mistake" at bounding box center [326, 100] width 3 height 3
click at [431, 132] on button "Save" at bounding box center [434, 130] width 35 height 16
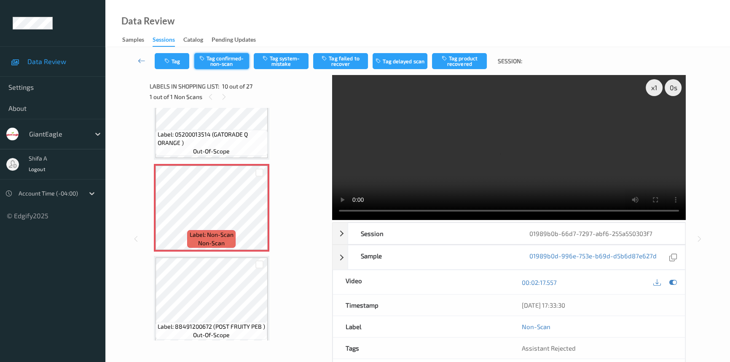
click at [233, 65] on button "Tag confirmed-non-scan" at bounding box center [221, 61] width 55 height 16
click at [470, 68] on button "Tag product recovered" at bounding box center [459, 61] width 55 height 16
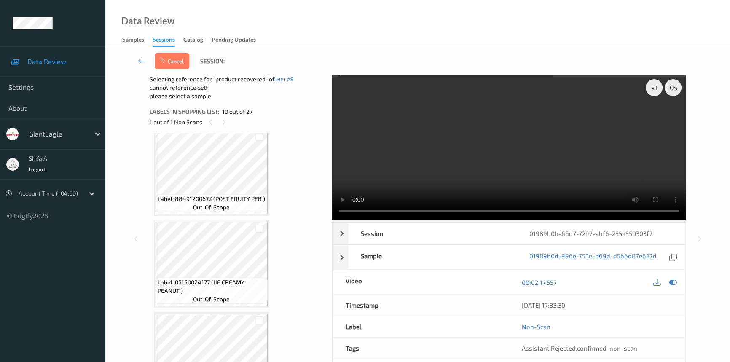
scroll to position [967, 0]
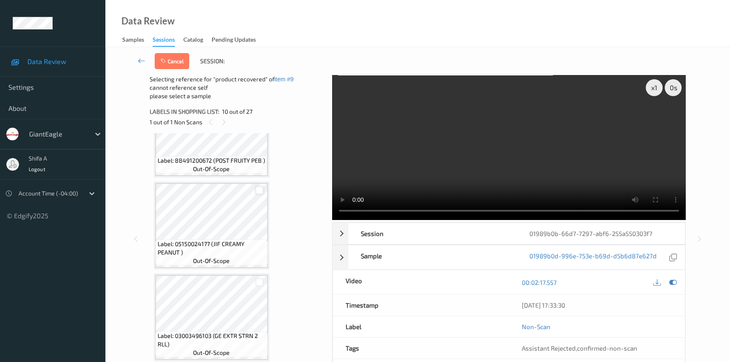
click at [256, 186] on div at bounding box center [259, 190] width 8 height 8
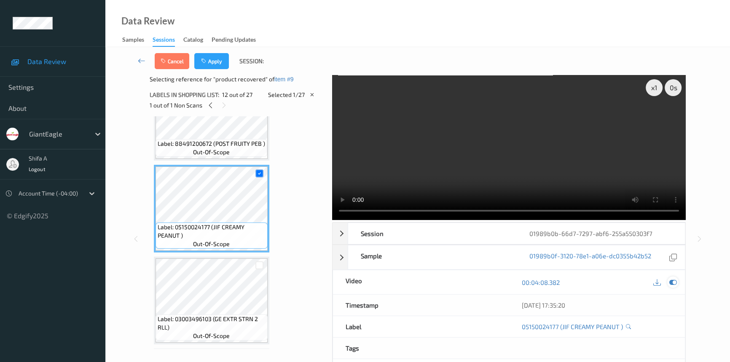
click at [675, 279] on icon at bounding box center [673, 283] width 8 height 8
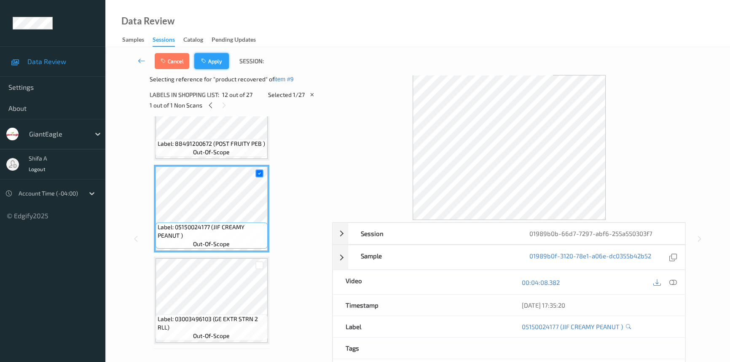
click at [214, 62] on button "Apply" at bounding box center [211, 61] width 35 height 16
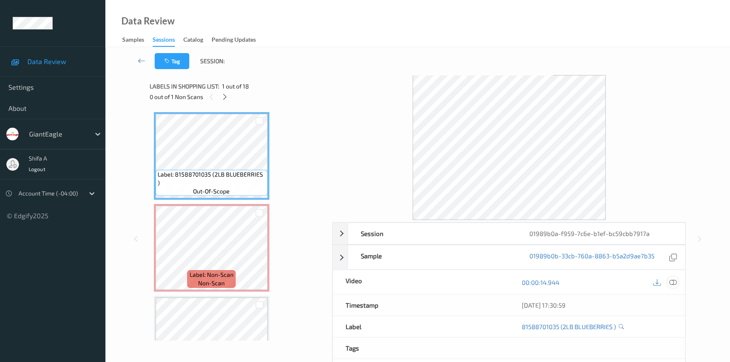
click at [673, 282] on icon at bounding box center [673, 283] width 8 height 8
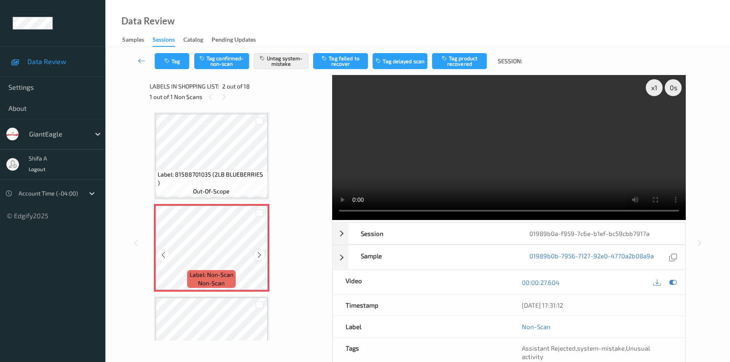
click at [260, 256] on icon at bounding box center [259, 255] width 7 height 8
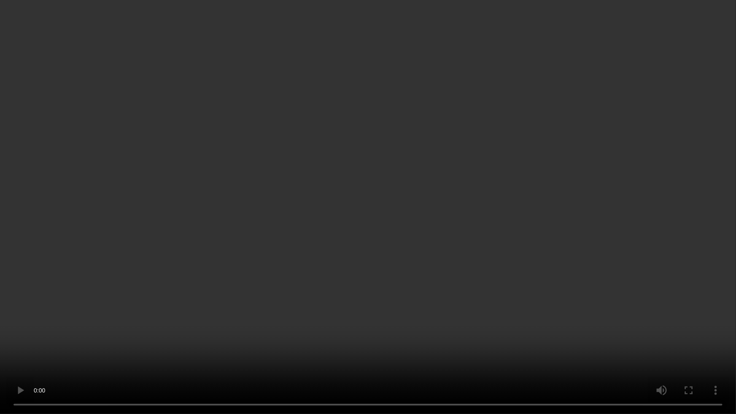
click at [547, 244] on video at bounding box center [368, 207] width 736 height 414
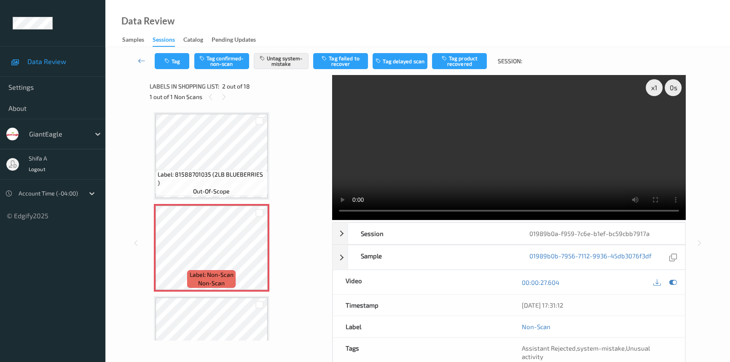
click at [536, 157] on video at bounding box center [509, 147] width 354 height 145
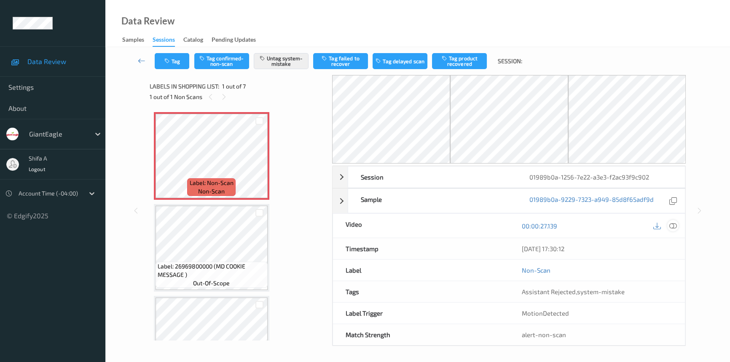
click at [674, 226] on icon at bounding box center [673, 226] width 8 height 8
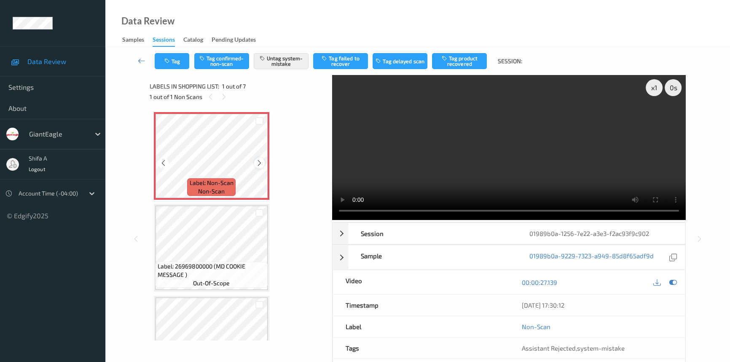
click at [261, 164] on icon at bounding box center [259, 163] width 7 height 8
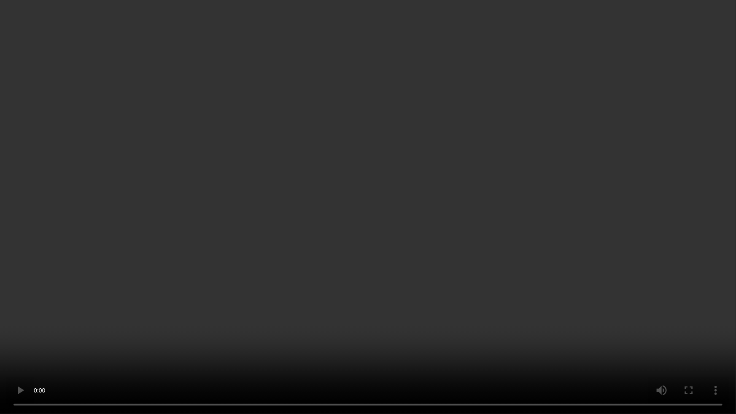
click at [558, 246] on video at bounding box center [368, 207] width 736 height 414
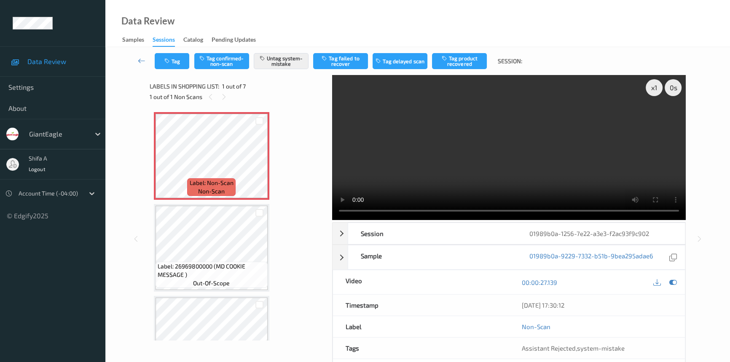
click at [543, 159] on video at bounding box center [509, 147] width 354 height 145
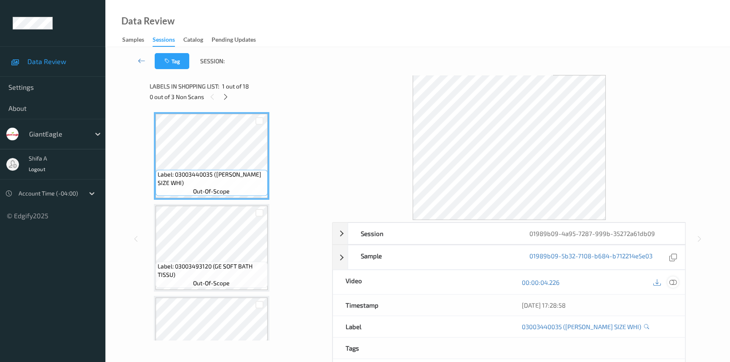
click at [677, 281] on div at bounding box center [672, 282] width 11 height 11
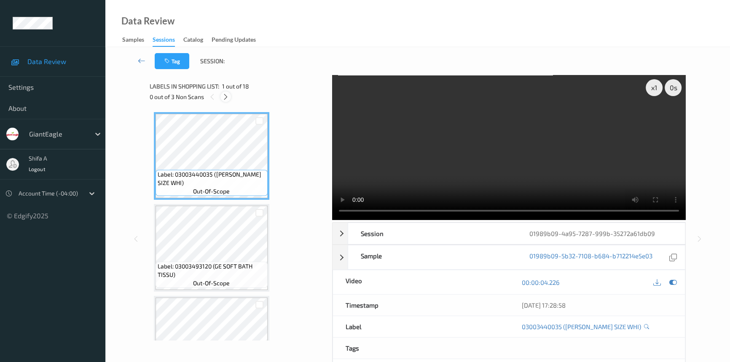
click at [228, 94] on icon at bounding box center [225, 97] width 7 height 8
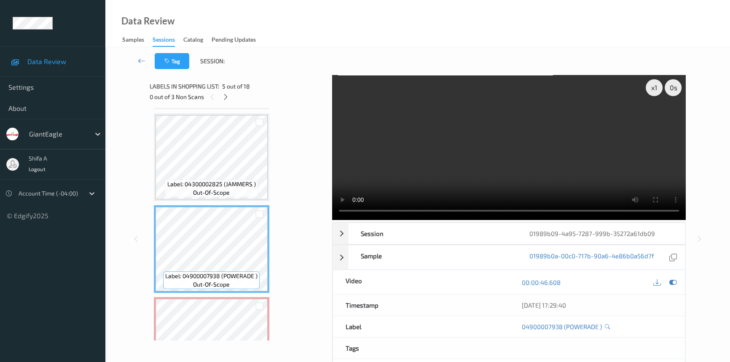
scroll to position [294, 0]
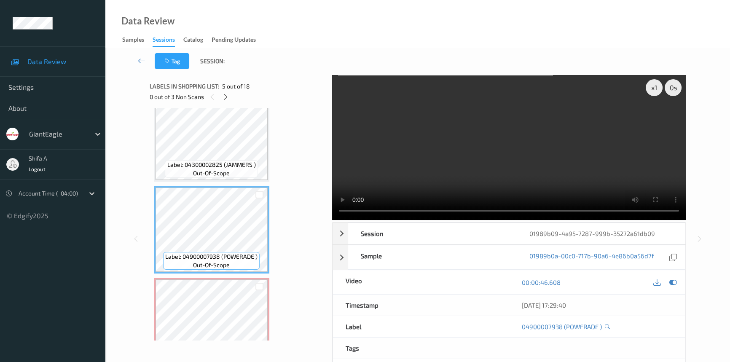
click at [525, 161] on video at bounding box center [509, 147] width 354 height 145
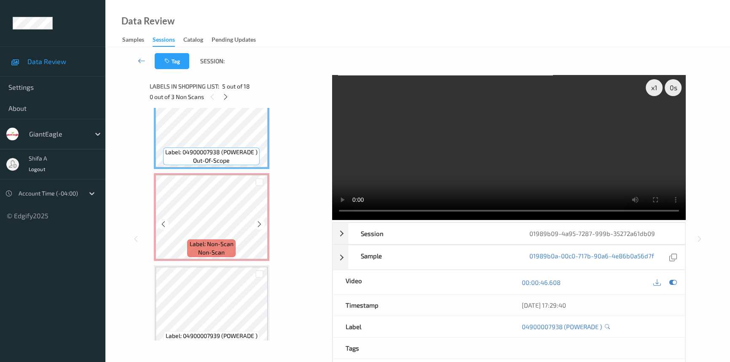
scroll to position [409, 0]
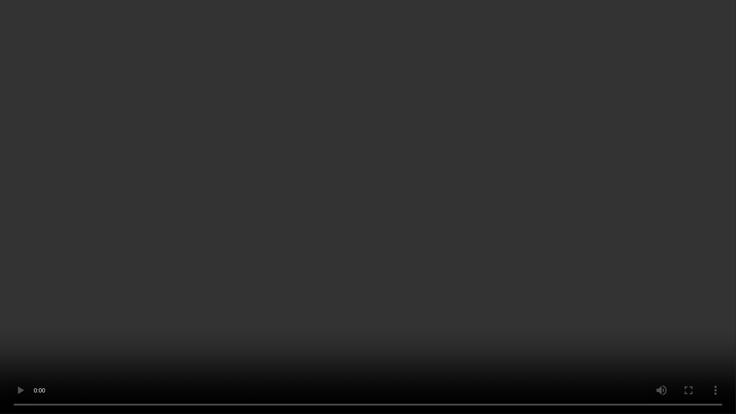
click at [528, 284] on video at bounding box center [368, 207] width 736 height 414
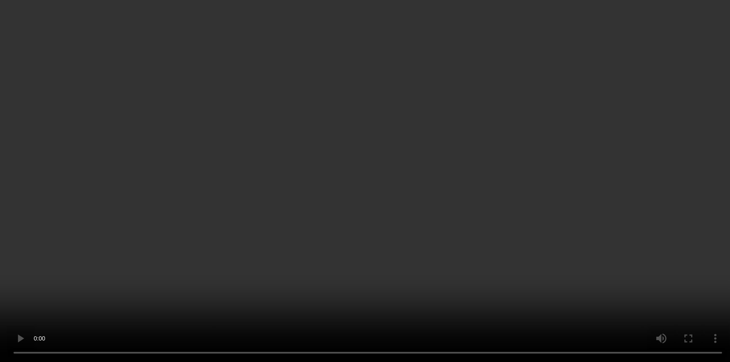
scroll to position [600, 0]
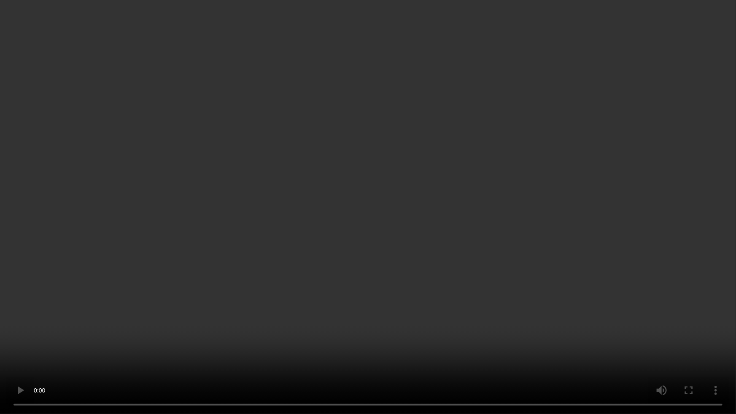
click at [603, 278] on video at bounding box center [368, 207] width 736 height 414
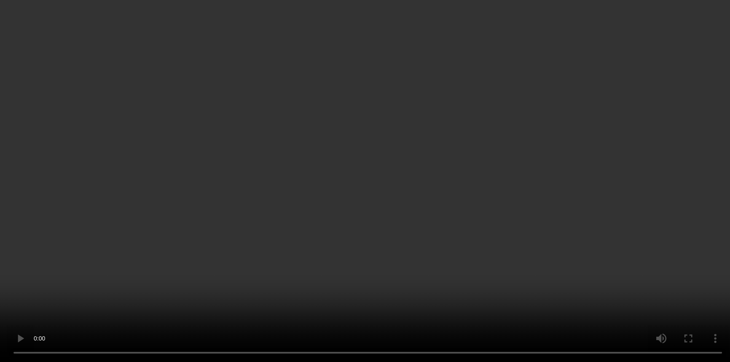
scroll to position [715, 0]
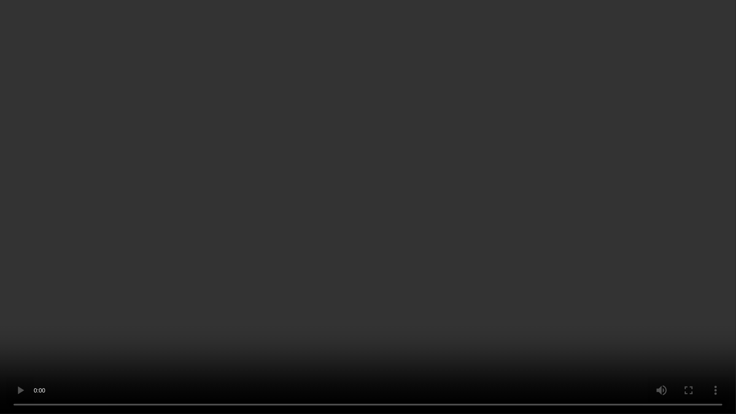
click at [580, 257] on video at bounding box center [368, 207] width 736 height 414
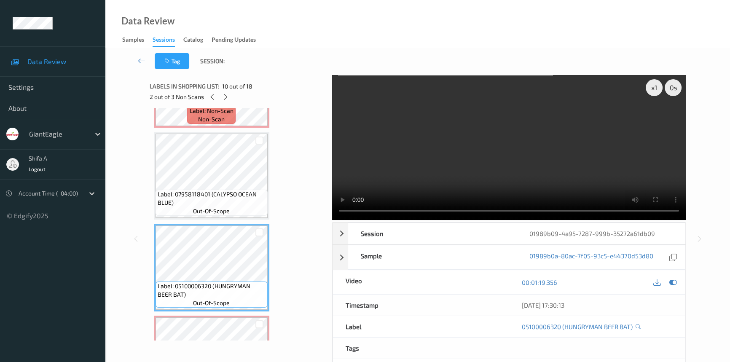
click at [577, 177] on video at bounding box center [509, 147] width 354 height 145
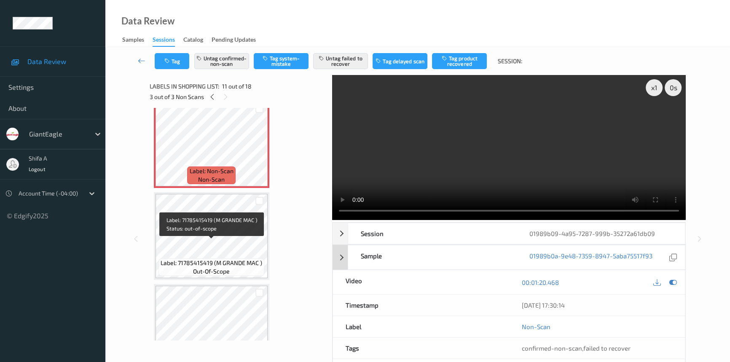
scroll to position [945, 0]
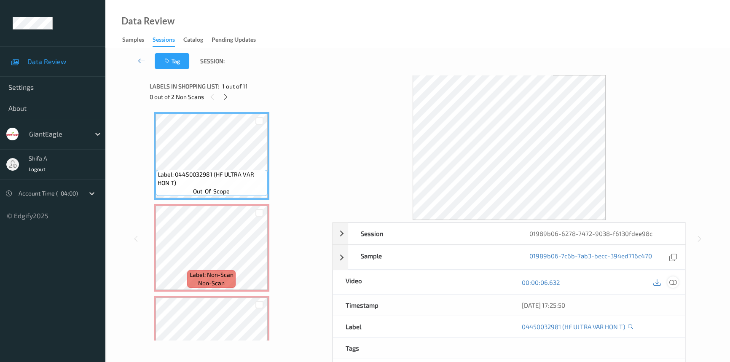
drag, startPoint x: 674, startPoint y: 282, endPoint x: 350, endPoint y: 263, distance: 324.4
click at [673, 282] on icon at bounding box center [673, 283] width 8 height 8
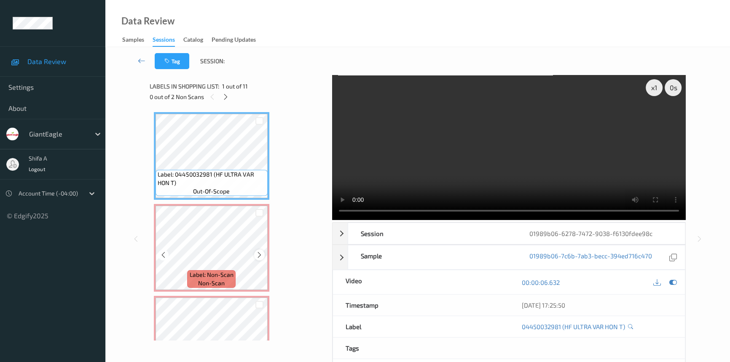
click at [259, 256] on icon at bounding box center [259, 255] width 7 height 8
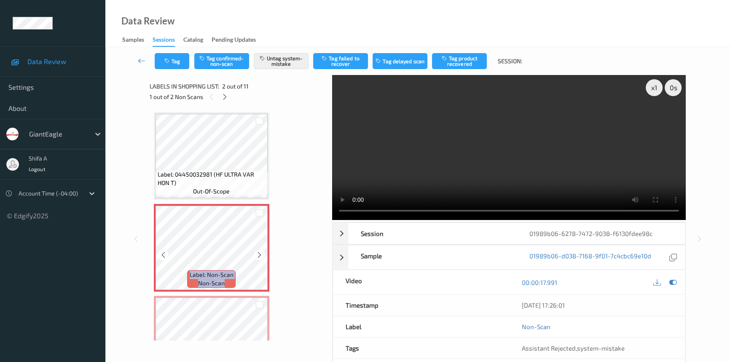
click at [259, 256] on icon at bounding box center [259, 255] width 7 height 8
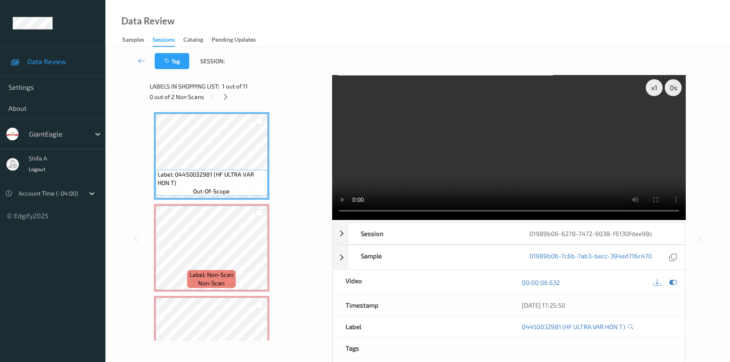
click at [526, 140] on video at bounding box center [509, 147] width 354 height 145
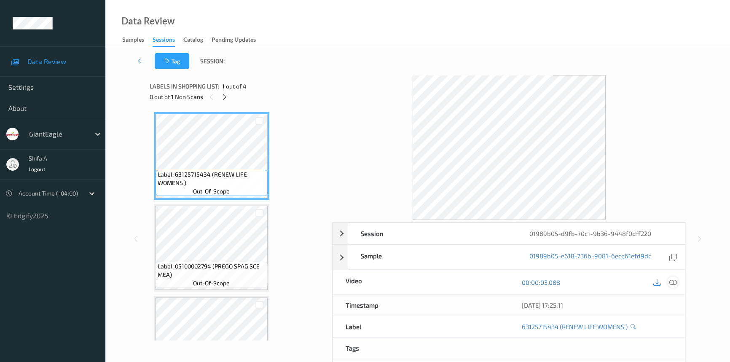
click at [674, 280] on icon at bounding box center [673, 283] width 8 height 8
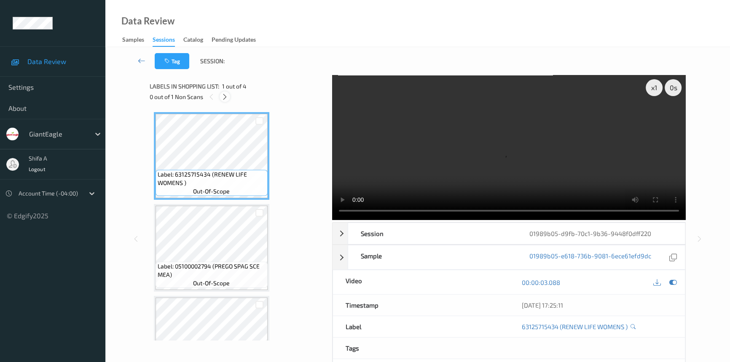
click at [223, 97] on icon at bounding box center [224, 97] width 7 height 8
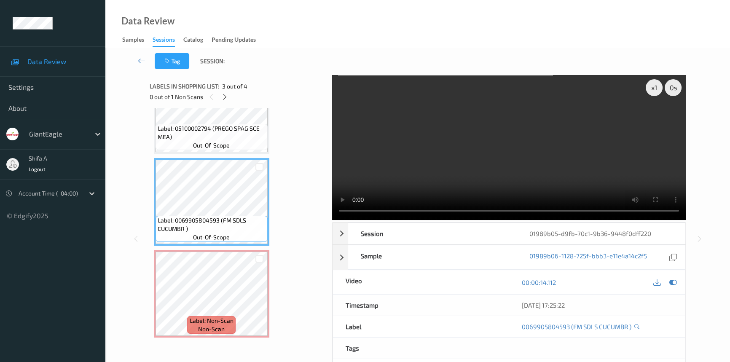
scroll to position [86, 0]
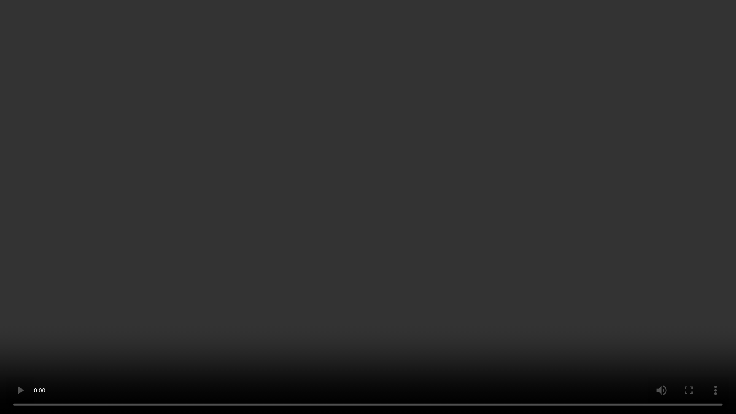
click at [509, 259] on video at bounding box center [368, 207] width 736 height 414
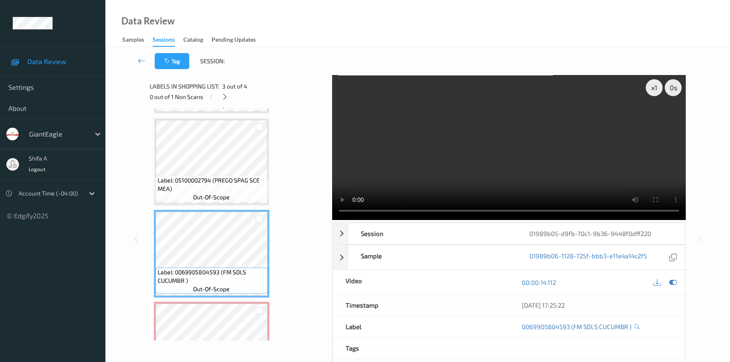
click at [565, 163] on video at bounding box center [509, 147] width 354 height 145
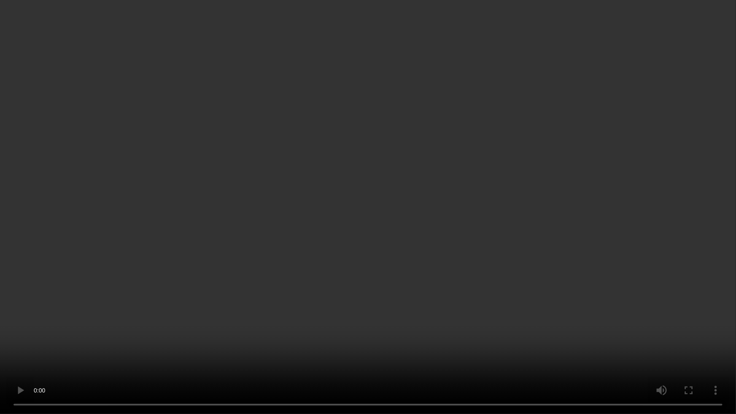
click at [251, 362] on video at bounding box center [368, 207] width 736 height 414
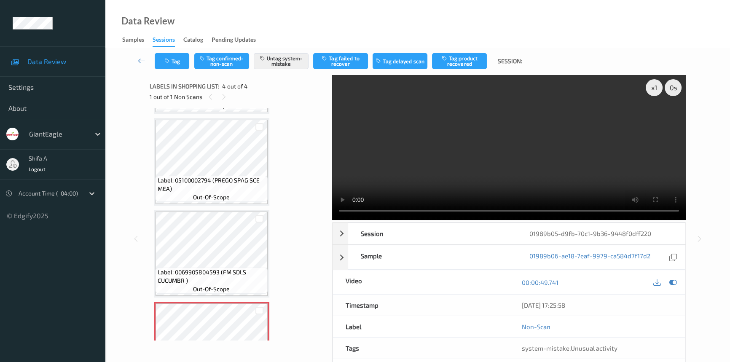
click at [509, 168] on video at bounding box center [509, 147] width 354 height 145
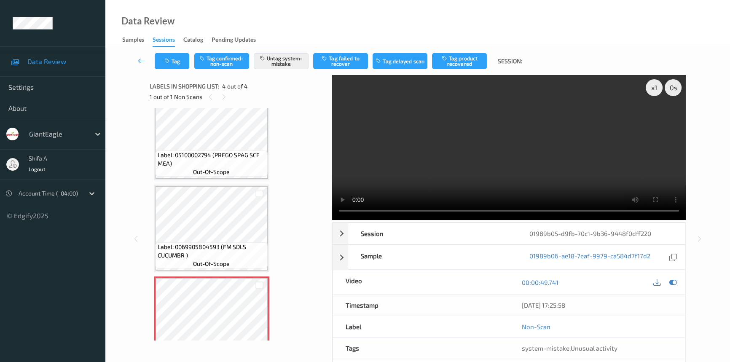
scroll to position [138, 0]
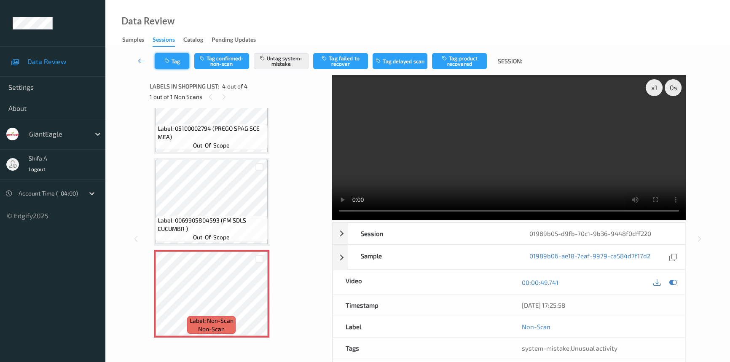
click at [181, 63] on button "Tag" at bounding box center [172, 61] width 35 height 16
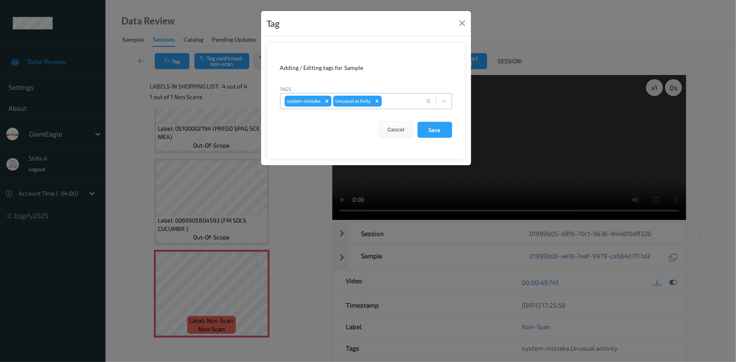
click at [376, 101] on icon "Remove Unusual activity" at bounding box center [376, 100] width 3 height 3
click at [430, 132] on button "Save" at bounding box center [434, 130] width 35 height 16
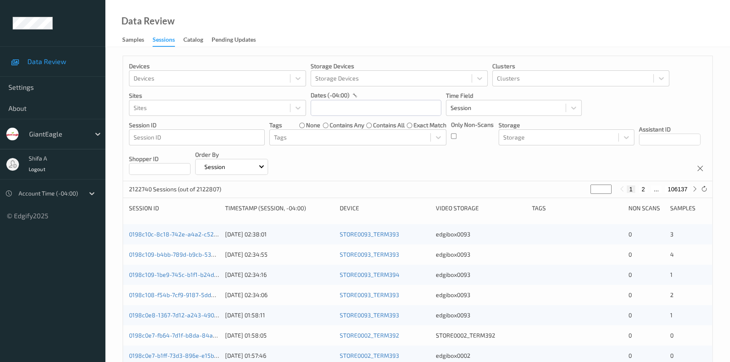
click at [300, 32] on div "Data Review Samples Sessions Catalog Pending Updates" at bounding box center [417, 23] width 625 height 47
click at [377, 105] on input "text" at bounding box center [376, 108] width 131 height 16
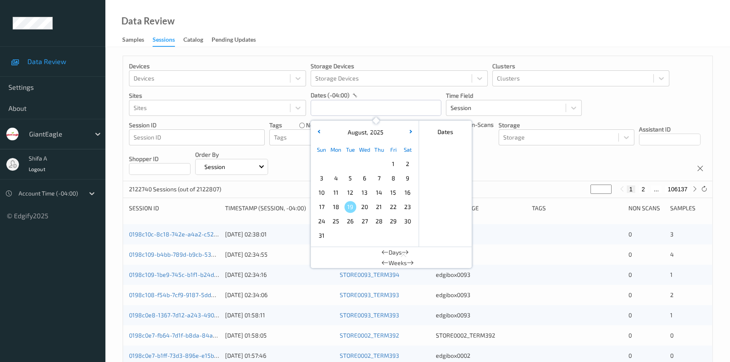
click at [336, 192] on span "11" at bounding box center [336, 193] width 12 height 12
type input "[DATE] 00:00 -> [DATE] 23:59"
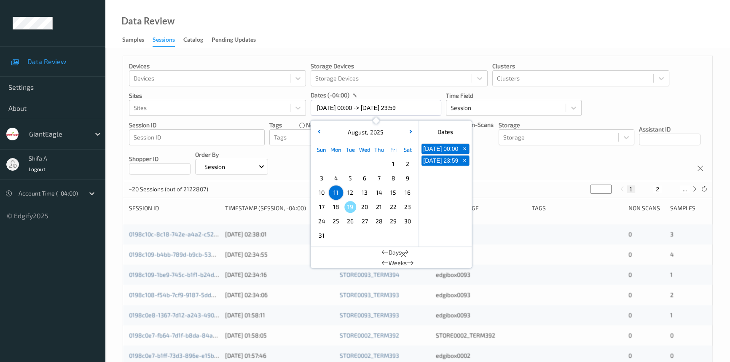
click at [409, 34] on div "Data Review Samples Sessions Catalog Pending Updates" at bounding box center [417, 23] width 625 height 47
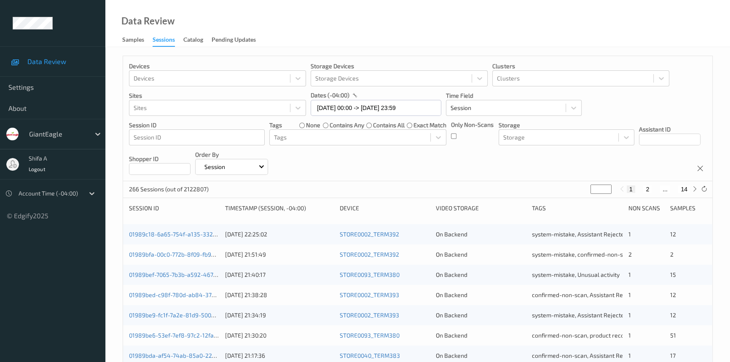
click at [648, 190] on button "2" at bounding box center [647, 189] width 8 height 8
type input "*"
click at [656, 189] on button "3" at bounding box center [656, 189] width 8 height 8
type input "*"
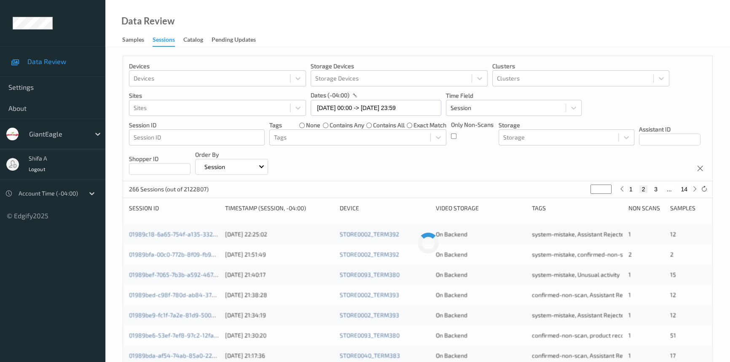
type input "*"
click at [662, 189] on button "4" at bounding box center [661, 189] width 8 height 8
type input "*"
click at [665, 189] on button "5" at bounding box center [664, 189] width 8 height 8
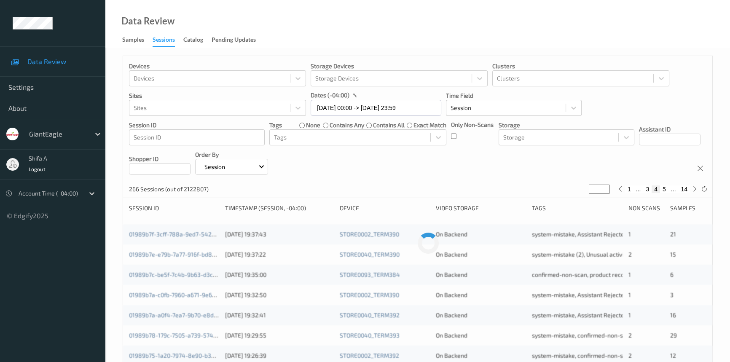
type input "*"
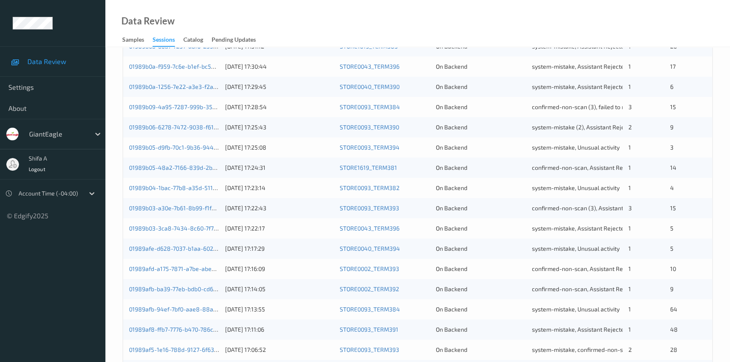
scroll to position [230, 0]
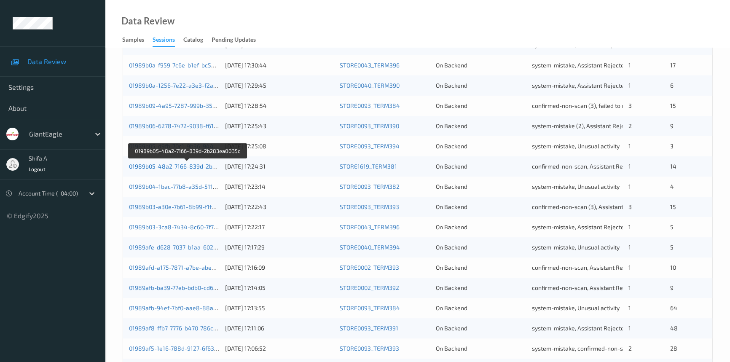
click at [188, 164] on link "01989b05-48a2-7166-839d-2b283ea0035c" at bounding box center [187, 166] width 117 height 7
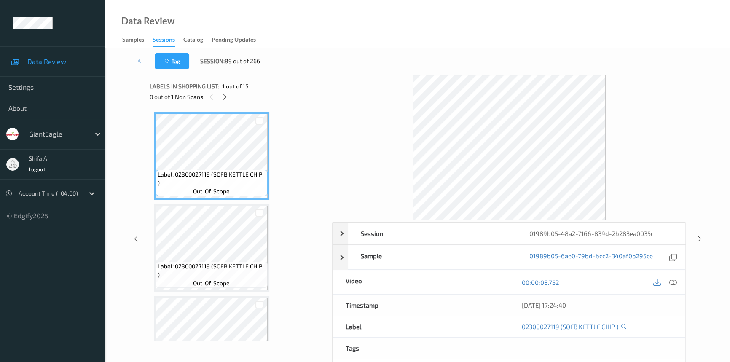
click at [142, 59] on icon at bounding box center [142, 60] width 8 height 8
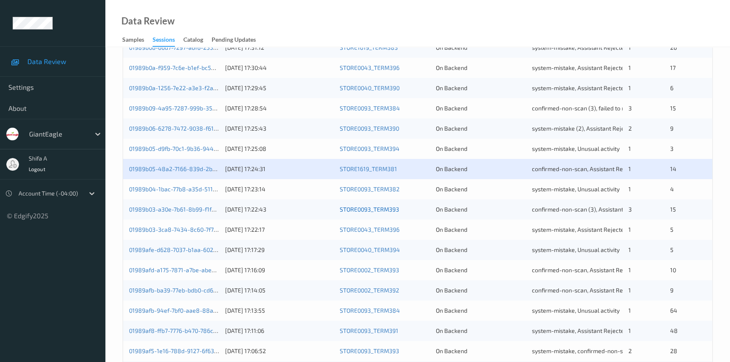
scroll to position [230, 0]
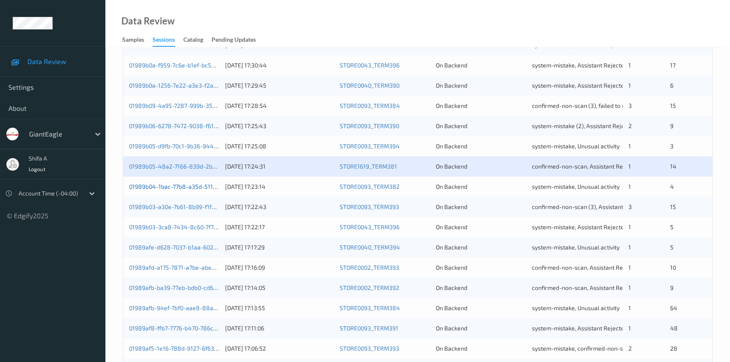
click at [198, 183] on link "01989b04-1bac-77b8-a35d-5117786e9682" at bounding box center [186, 186] width 114 height 7
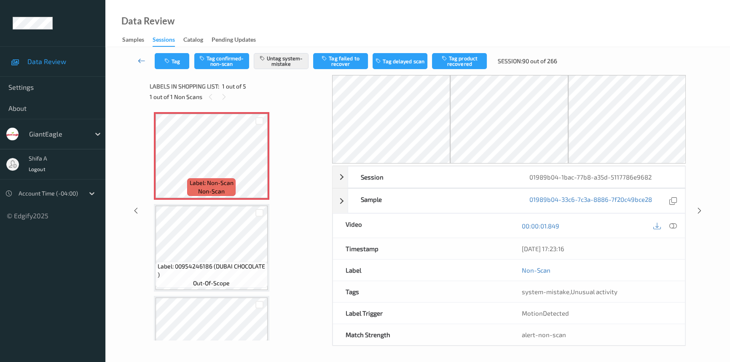
click at [146, 60] on link at bounding box center [142, 61] width 26 height 16
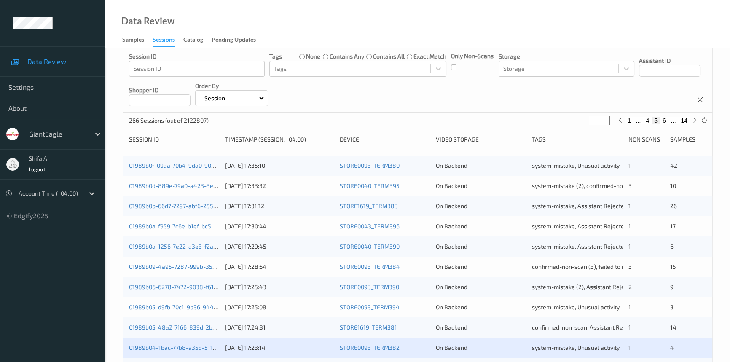
scroll to position [191, 0]
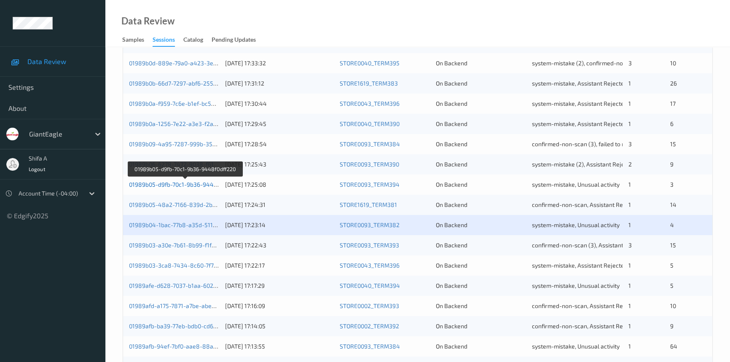
click at [189, 185] on link "01989b05-d9fb-70c1-9b36-9448f0dff220" at bounding box center [185, 184] width 112 height 7
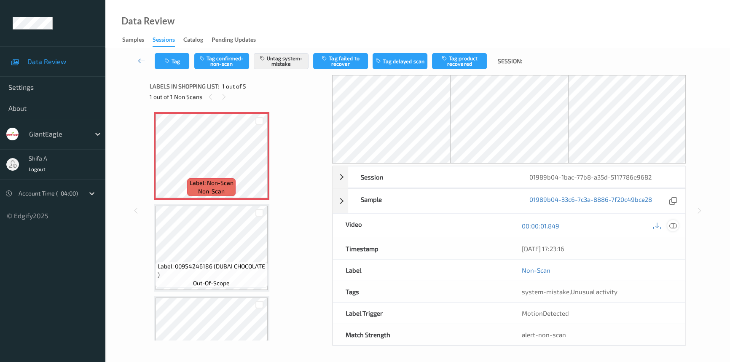
click at [675, 223] on icon at bounding box center [673, 226] width 8 height 8
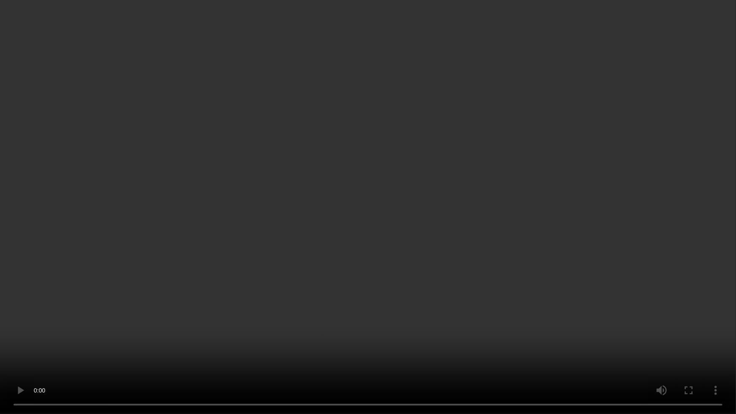
click at [609, 211] on video at bounding box center [368, 207] width 736 height 414
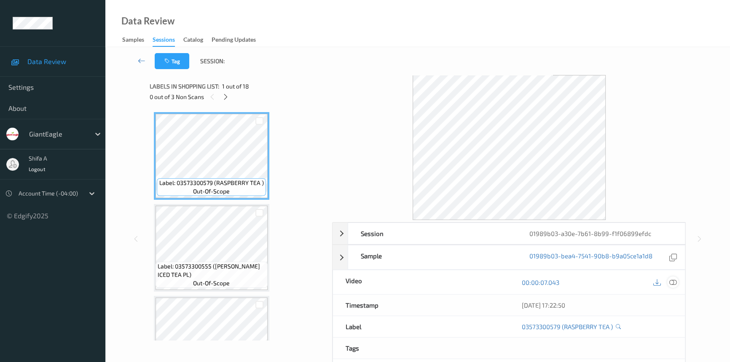
click at [671, 282] on icon at bounding box center [673, 283] width 8 height 8
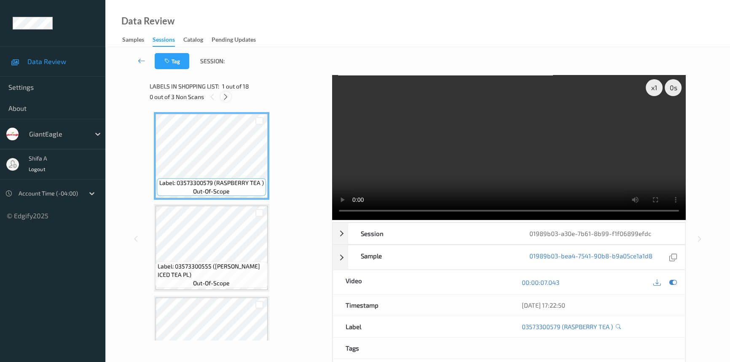
click at [226, 96] on icon at bounding box center [225, 97] width 7 height 8
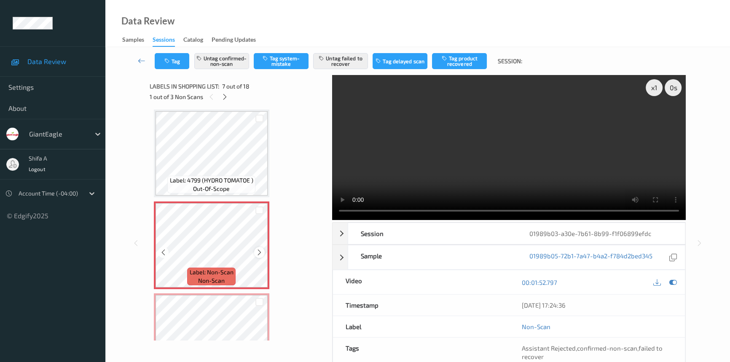
click at [259, 253] on icon at bounding box center [259, 253] width 7 height 8
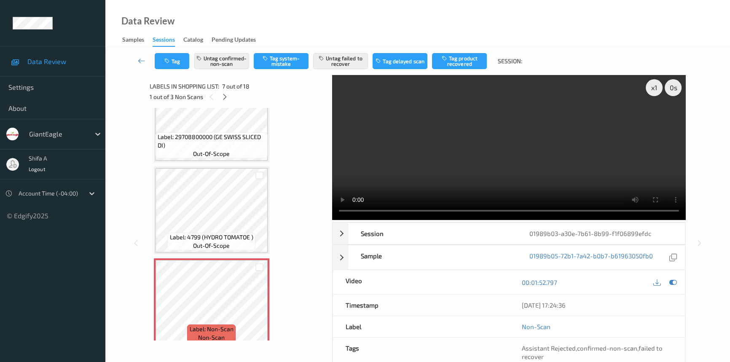
scroll to position [460, 0]
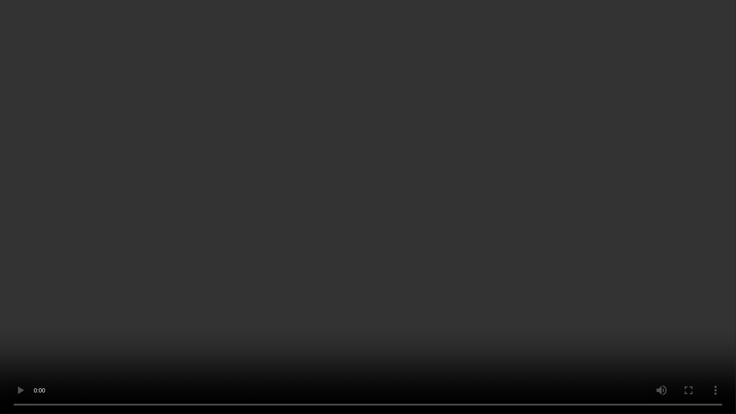
click at [570, 243] on video at bounding box center [368, 207] width 736 height 414
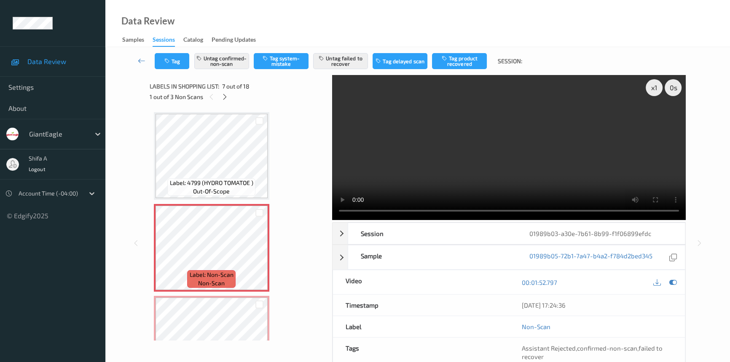
click at [602, 149] on video at bounding box center [509, 147] width 354 height 145
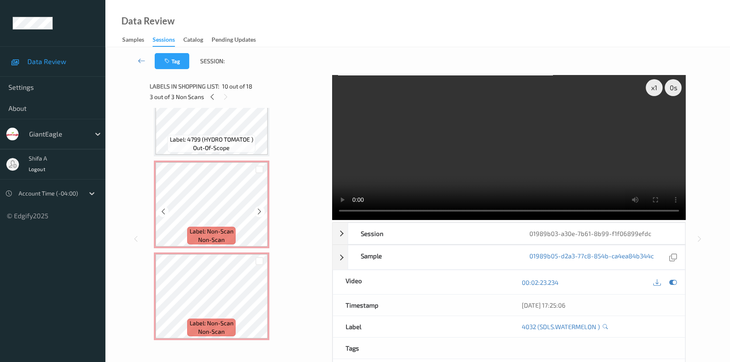
scroll to position [498, 0]
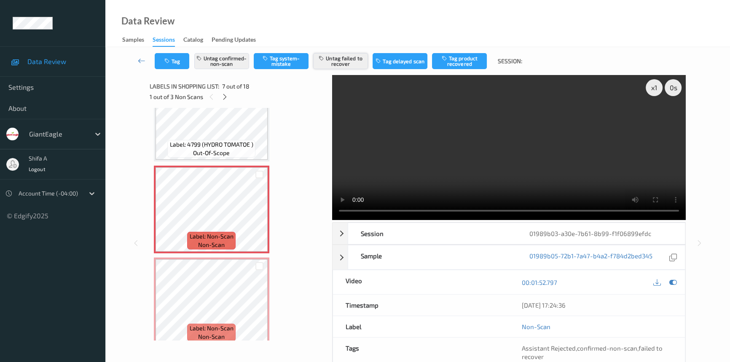
click at [351, 59] on button "Untag failed to recover" at bounding box center [340, 61] width 55 height 16
click at [470, 64] on button "Tag product recovered" at bounding box center [459, 61] width 55 height 16
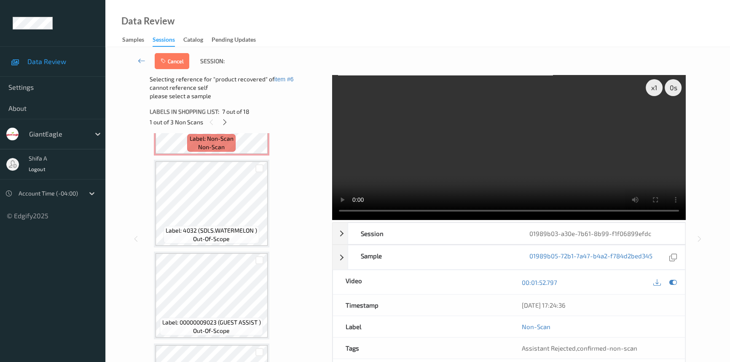
scroll to position [766, 0]
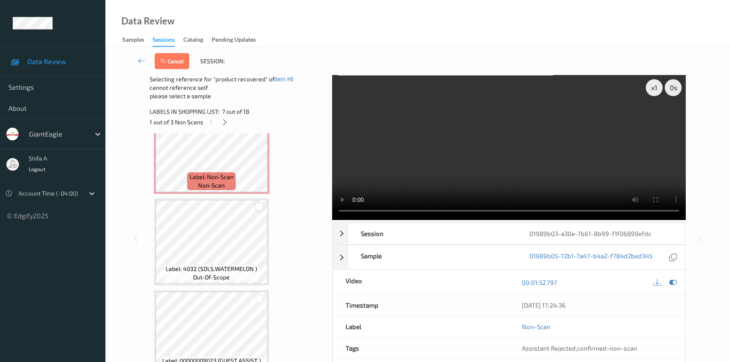
click at [257, 205] on div at bounding box center [259, 207] width 8 height 8
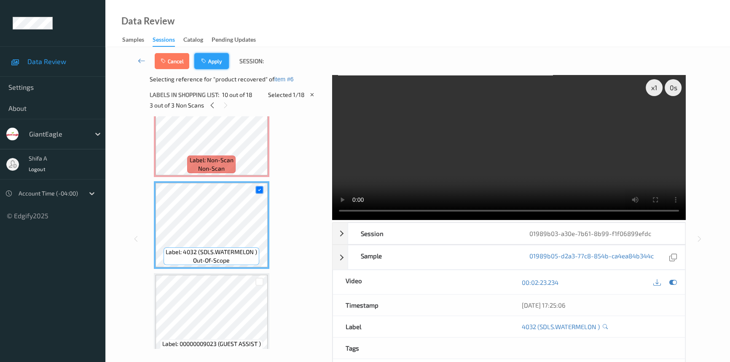
click at [217, 65] on button "Apply" at bounding box center [211, 61] width 35 height 16
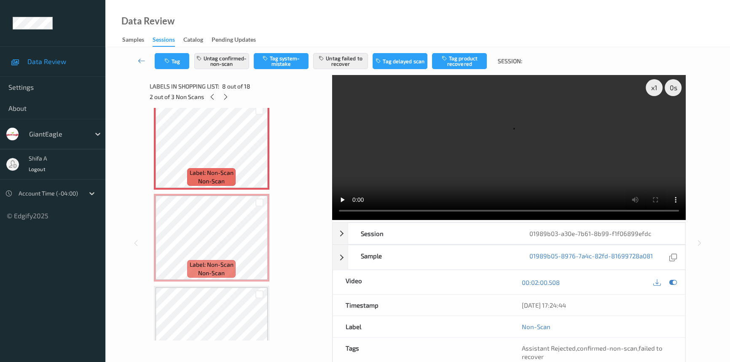
scroll to position [653, 0]
click at [256, 241] on icon at bounding box center [259, 245] width 7 height 8
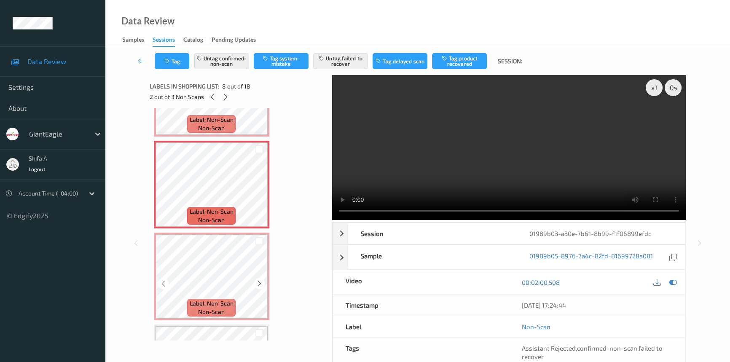
scroll to position [616, 0]
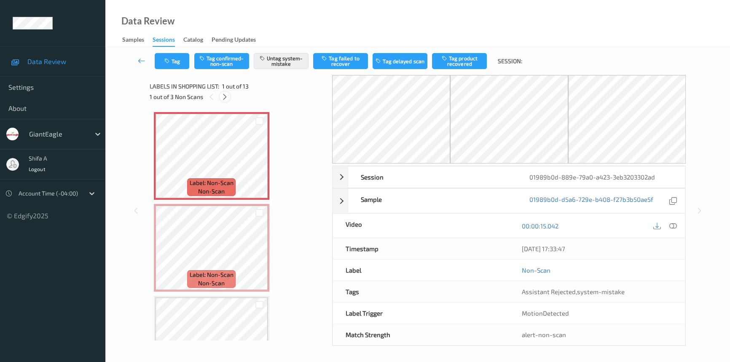
click at [224, 94] on icon at bounding box center [224, 97] width 7 height 8
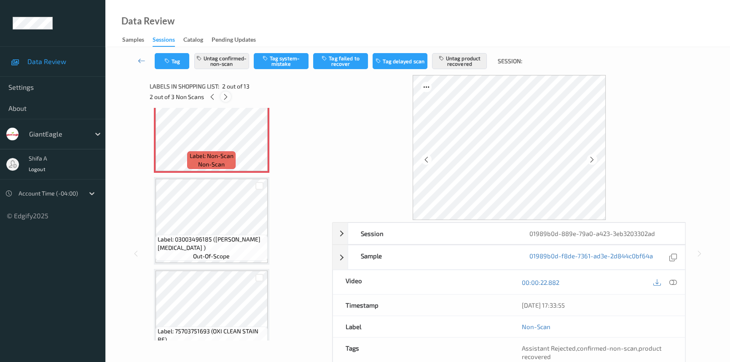
click at [224, 95] on icon at bounding box center [225, 97] width 7 height 8
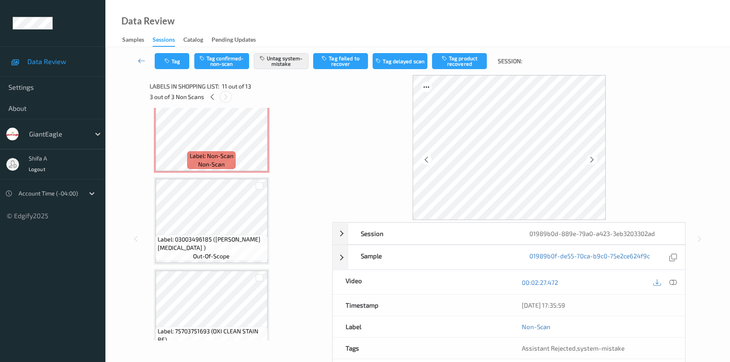
scroll to position [828, 0]
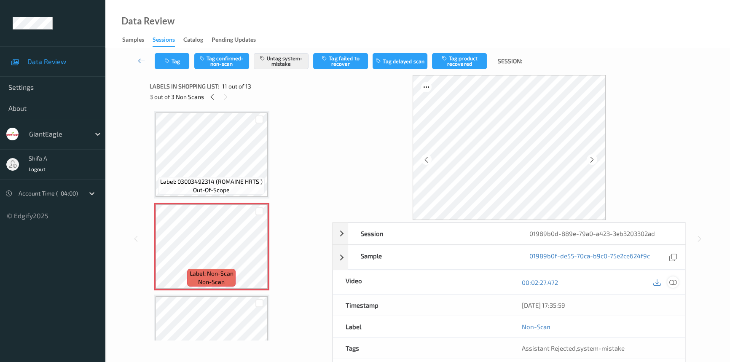
click at [675, 281] on icon at bounding box center [673, 283] width 8 height 8
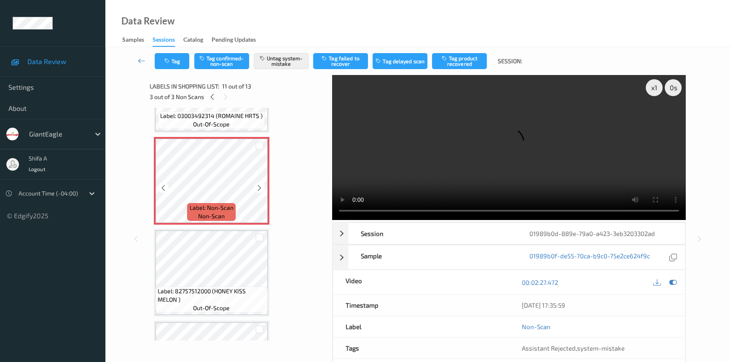
scroll to position [905, 0]
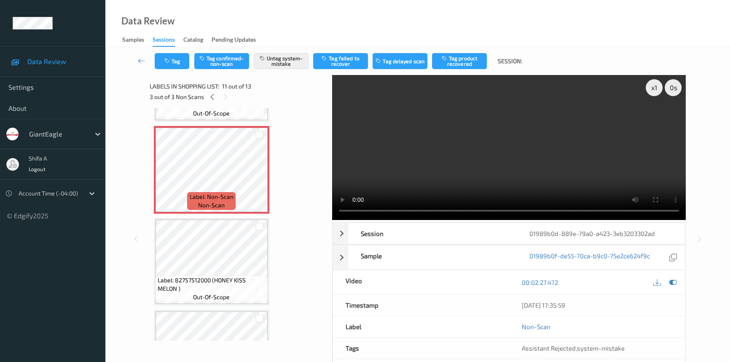
click at [510, 134] on video at bounding box center [509, 147] width 354 height 145
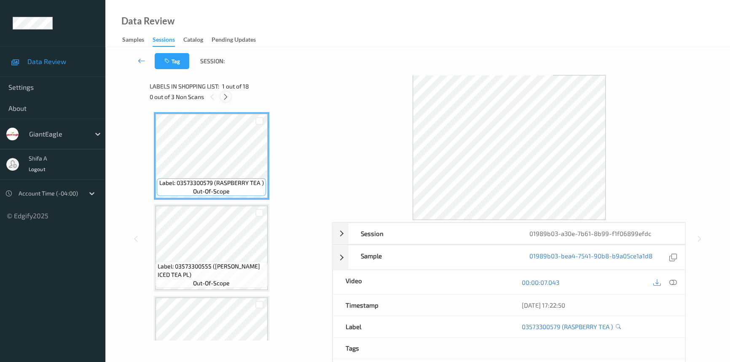
click at [226, 98] on icon at bounding box center [225, 97] width 7 height 8
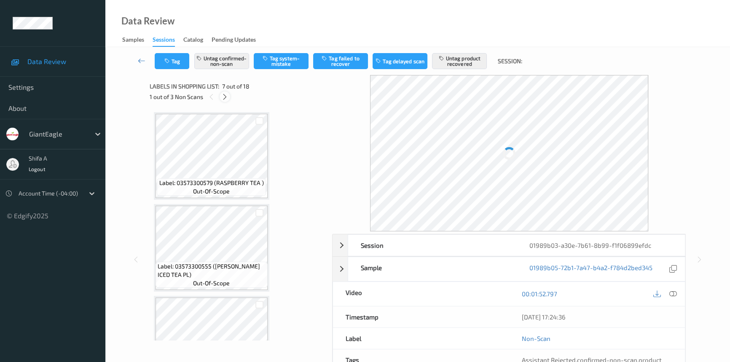
scroll to position [462, 0]
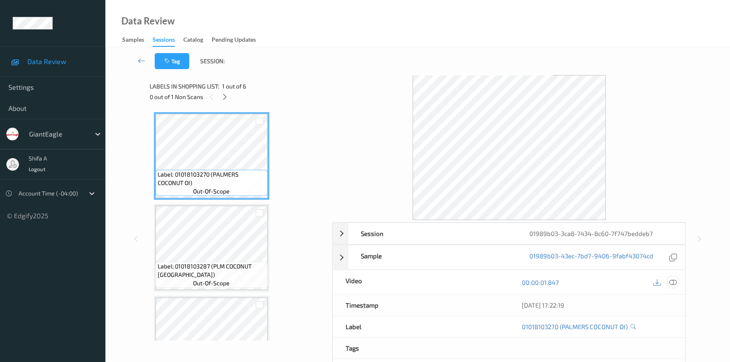
click at [674, 281] on icon at bounding box center [673, 283] width 8 height 8
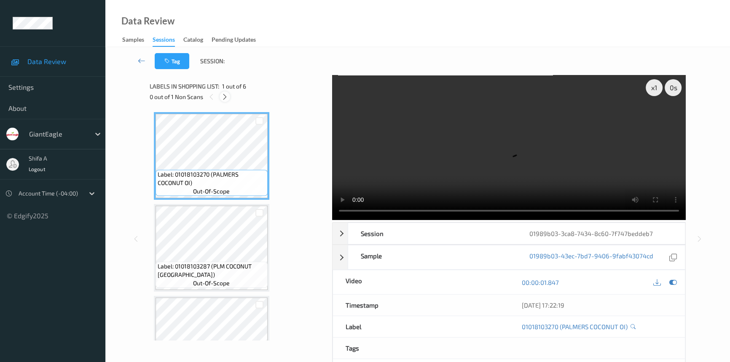
click at [229, 94] on div at bounding box center [225, 96] width 11 height 11
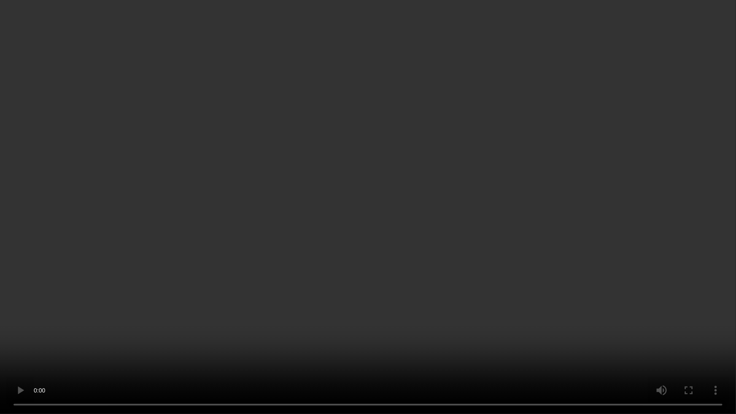
click at [472, 259] on video at bounding box center [368, 207] width 736 height 414
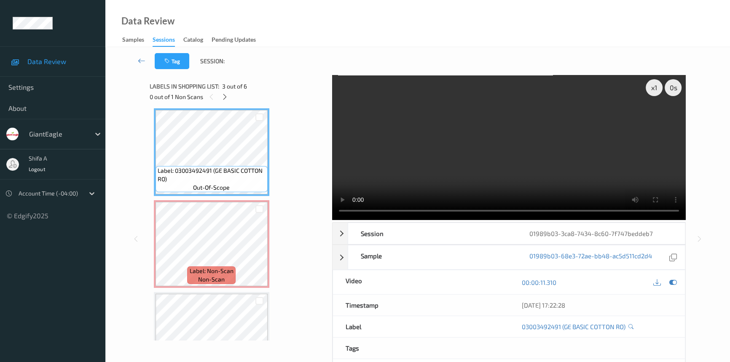
click at [557, 141] on video at bounding box center [509, 147] width 354 height 145
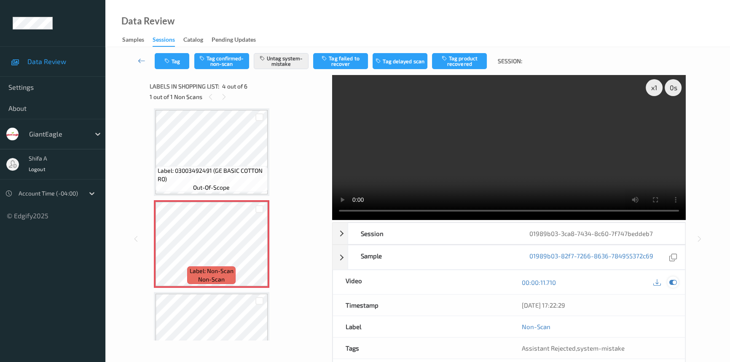
click at [677, 282] on div at bounding box center [672, 282] width 11 height 11
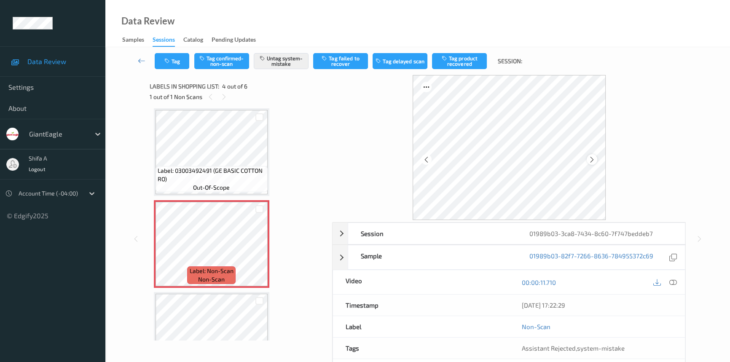
click at [594, 161] on icon at bounding box center [592, 160] width 7 height 8
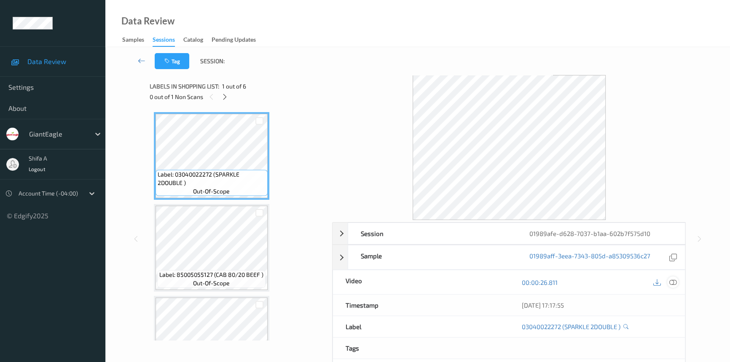
click at [675, 279] on icon at bounding box center [673, 283] width 8 height 8
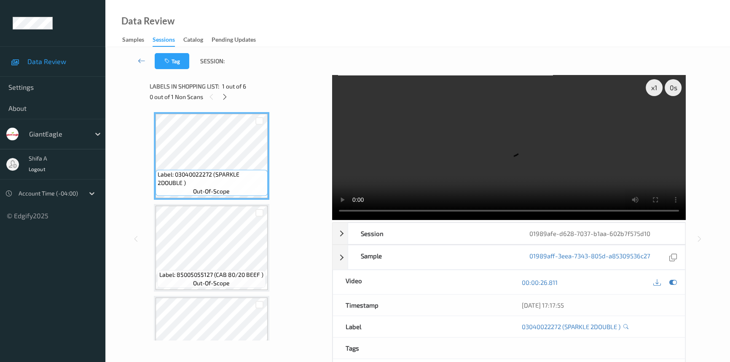
click at [228, 102] on div "Labels in shopping list: 1 out of 6 0 out of 1 Non Scans" at bounding box center [238, 91] width 177 height 33
click at [227, 99] on icon at bounding box center [224, 97] width 7 height 8
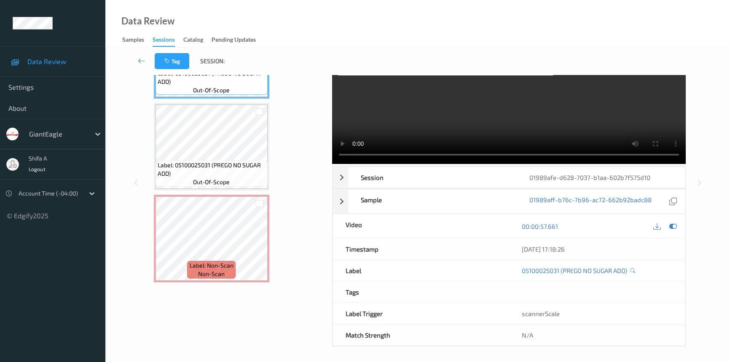
scroll to position [57, 0]
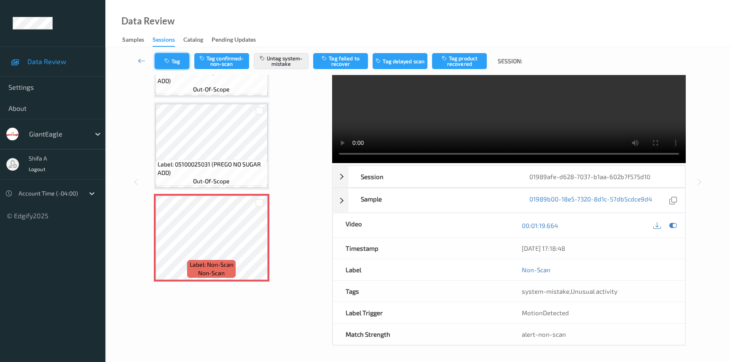
click at [169, 58] on icon "button" at bounding box center [167, 61] width 7 height 6
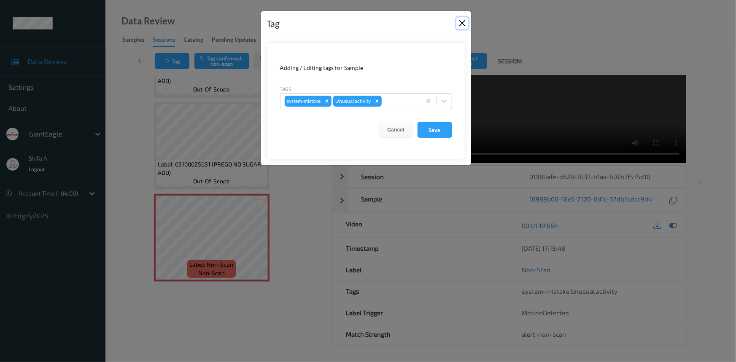
click at [462, 26] on button "Close" at bounding box center [462, 23] width 12 height 12
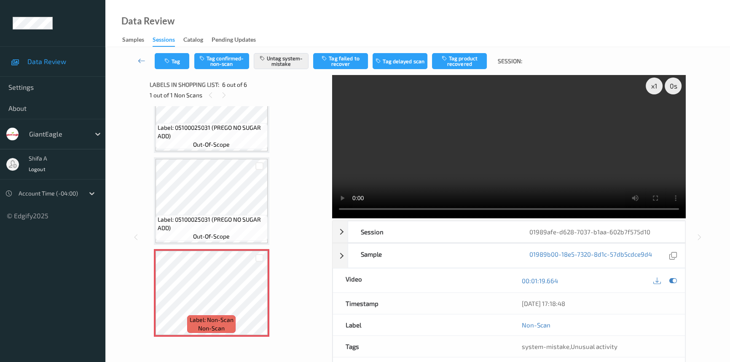
scroll to position [0, 0]
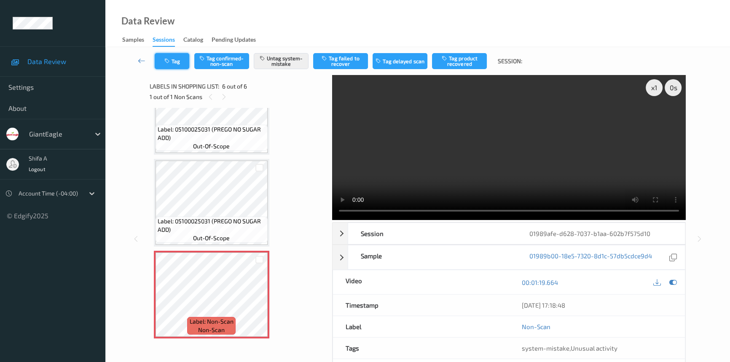
click at [173, 59] on button "Tag" at bounding box center [172, 61] width 35 height 16
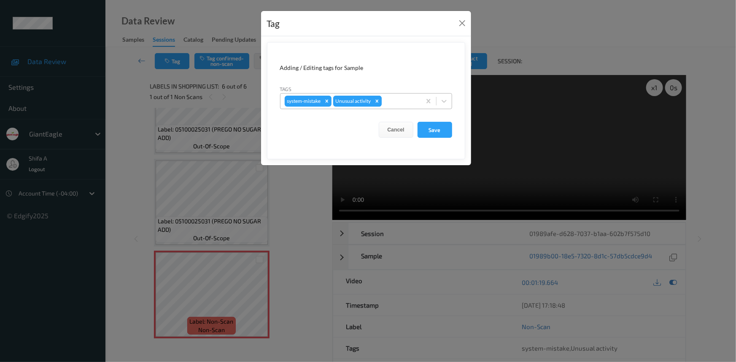
click at [376, 98] on icon "Remove Unusual activity" at bounding box center [377, 101] width 6 height 6
click at [441, 137] on button "Save" at bounding box center [434, 130] width 35 height 16
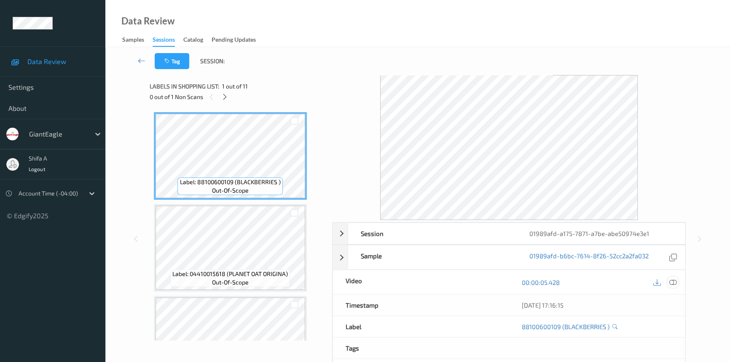
click at [671, 282] on icon at bounding box center [673, 283] width 8 height 8
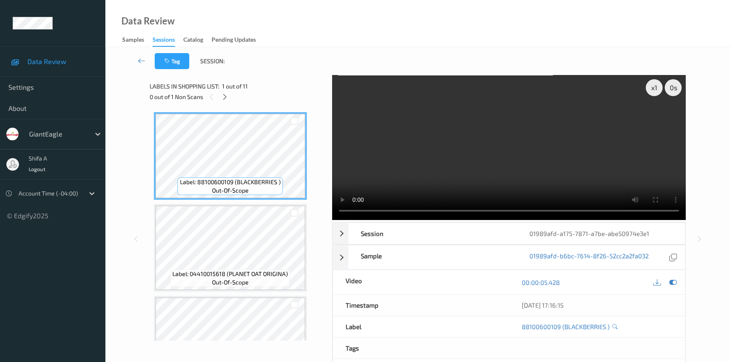
click at [219, 95] on div "0 out of 1 Non Scans" at bounding box center [238, 96] width 177 height 11
click at [223, 95] on icon at bounding box center [224, 97] width 7 height 8
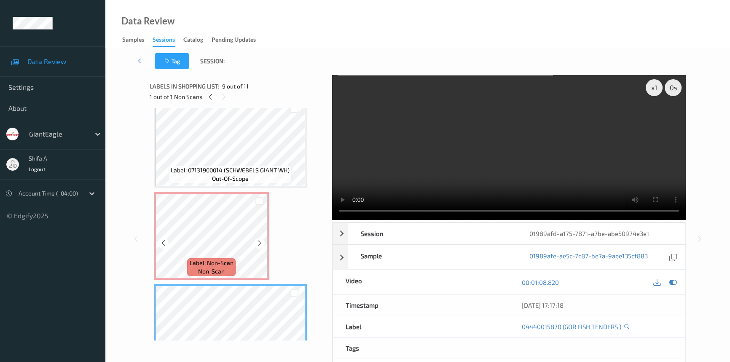
scroll to position [554, 0]
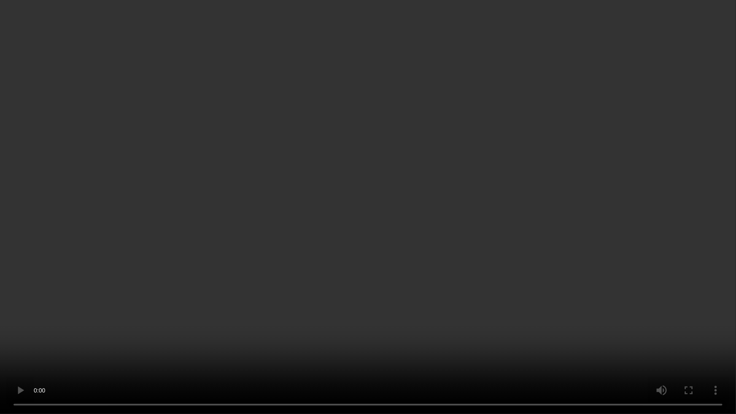
click at [564, 282] on video at bounding box center [368, 207] width 736 height 414
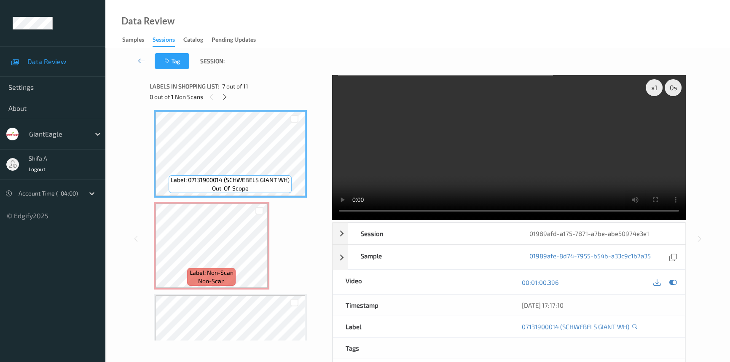
click at [590, 165] on video at bounding box center [509, 147] width 354 height 145
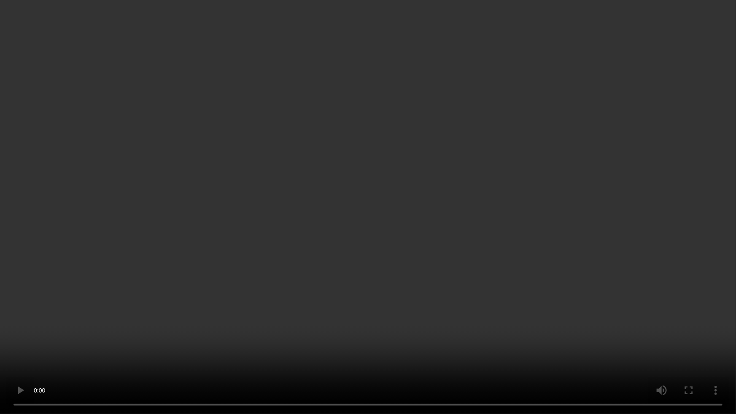
click at [550, 239] on video at bounding box center [368, 207] width 736 height 414
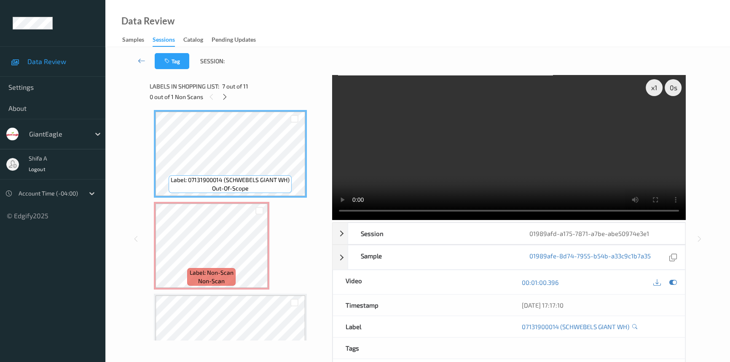
click at [559, 135] on video at bounding box center [509, 147] width 354 height 145
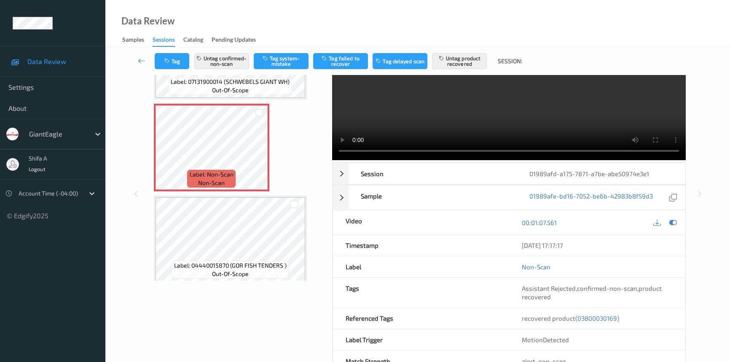
scroll to position [87, 0]
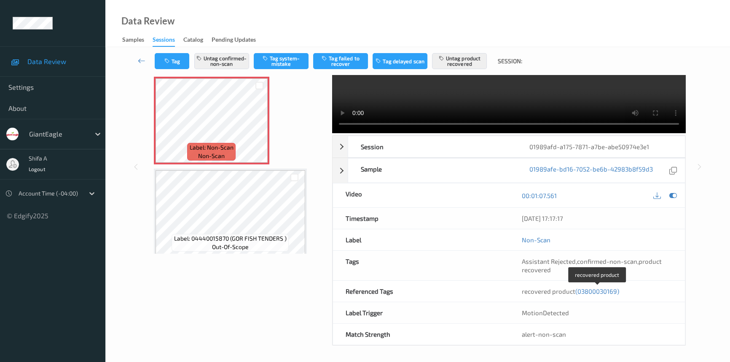
click at [591, 293] on span "(03800030169)" at bounding box center [597, 292] width 44 height 8
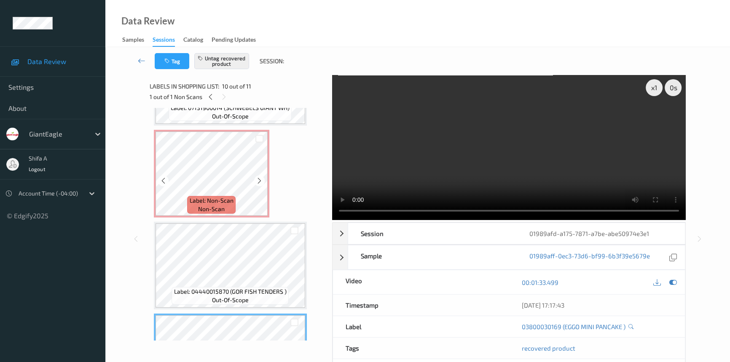
scroll to position [549, 0]
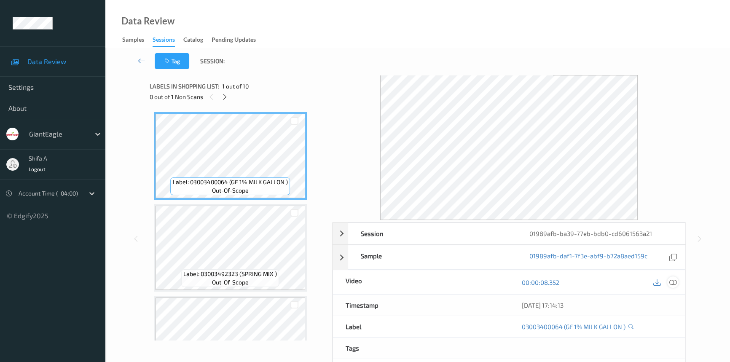
click at [670, 281] on icon at bounding box center [673, 283] width 8 height 8
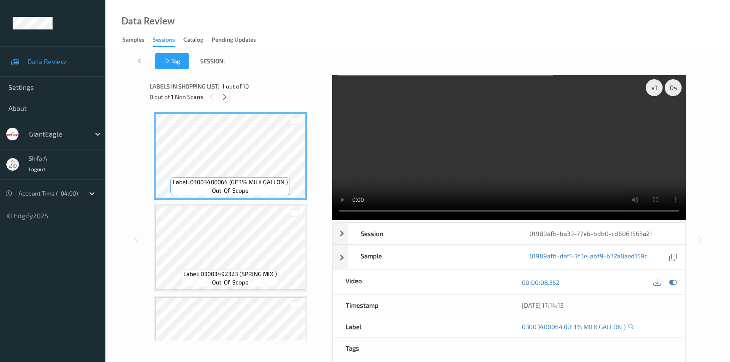
click at [228, 96] on icon at bounding box center [224, 97] width 7 height 8
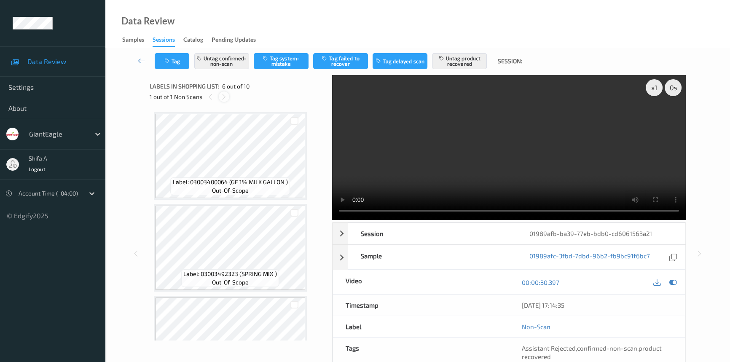
scroll to position [371, 0]
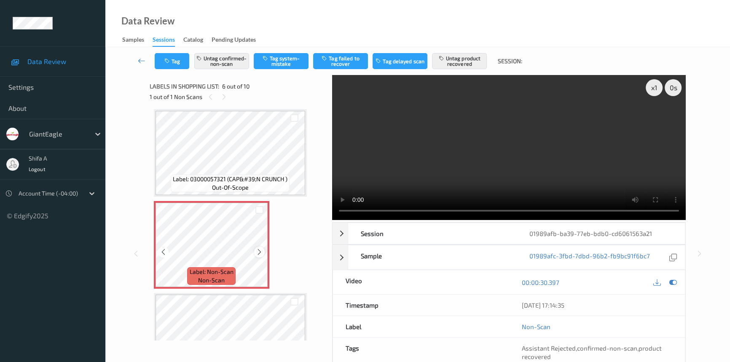
click at [260, 249] on icon at bounding box center [259, 252] width 7 height 8
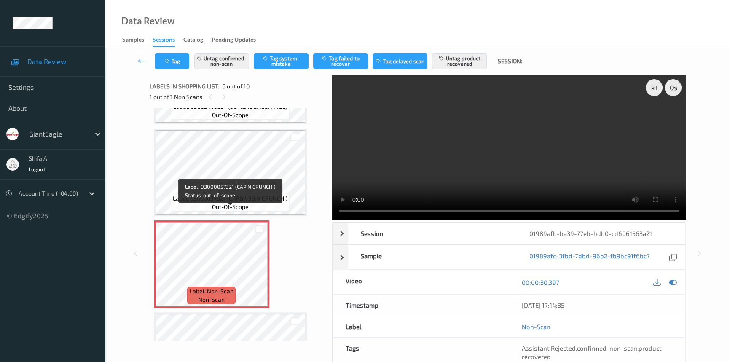
scroll to position [332, 0]
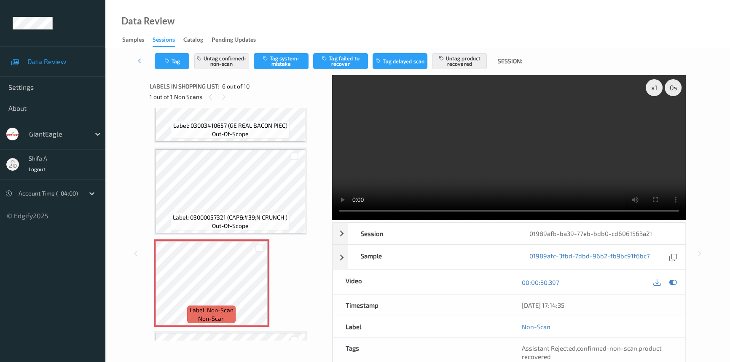
click at [607, 151] on video at bounding box center [509, 147] width 354 height 145
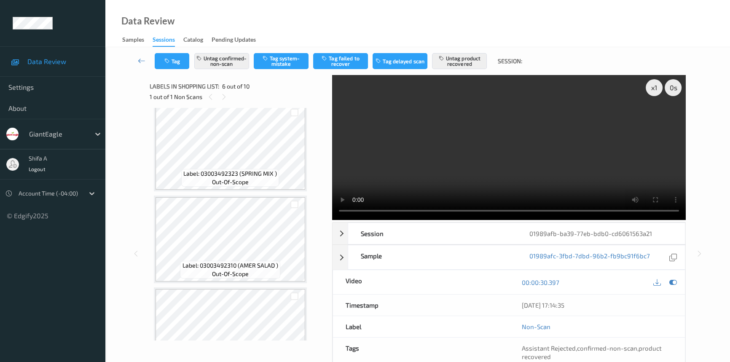
scroll to position [115, 0]
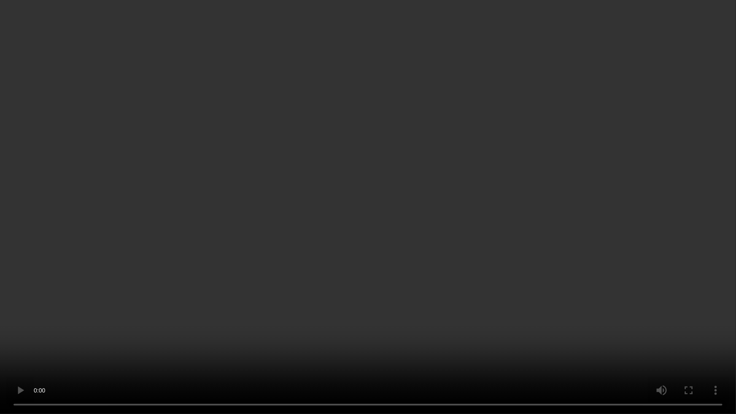
click at [430, 302] on video at bounding box center [368, 207] width 736 height 414
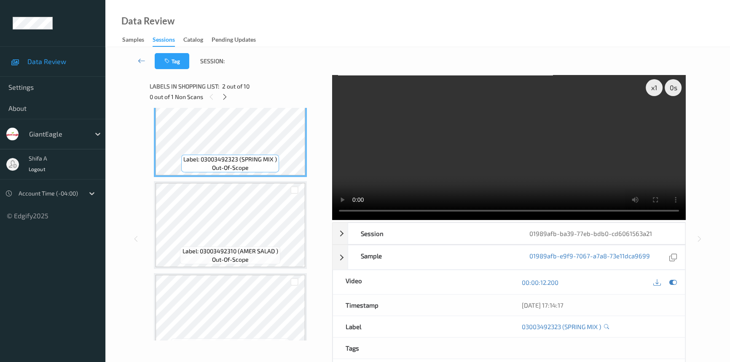
click at [602, 159] on video at bounding box center [509, 147] width 354 height 145
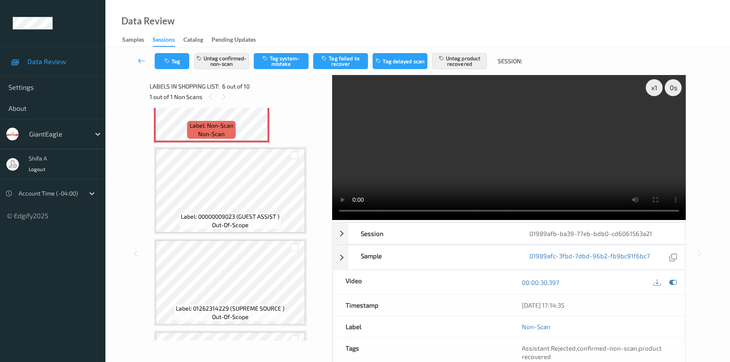
scroll to position [498, 0]
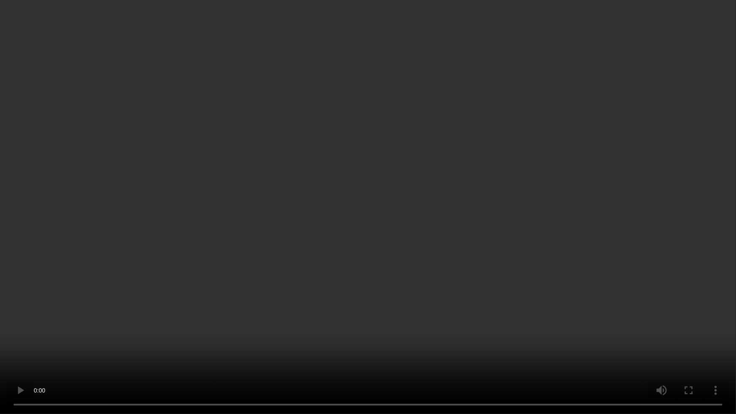
click at [551, 245] on video at bounding box center [368, 207] width 736 height 414
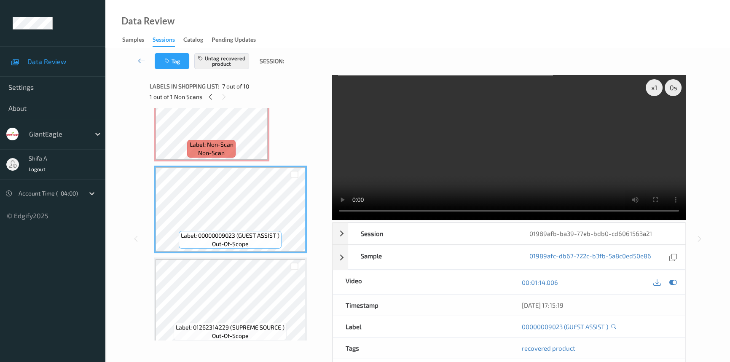
click at [556, 172] on video at bounding box center [509, 147] width 354 height 145
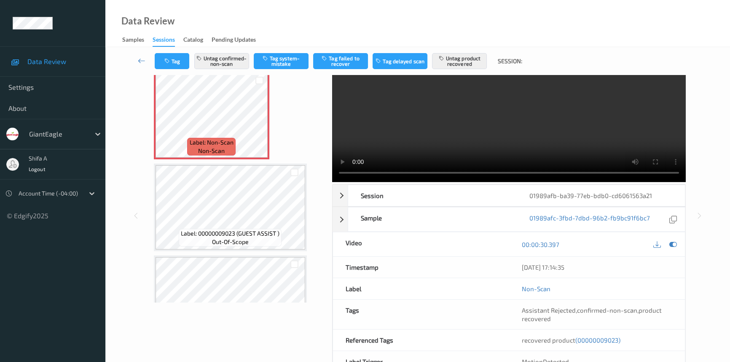
scroll to position [575, 0]
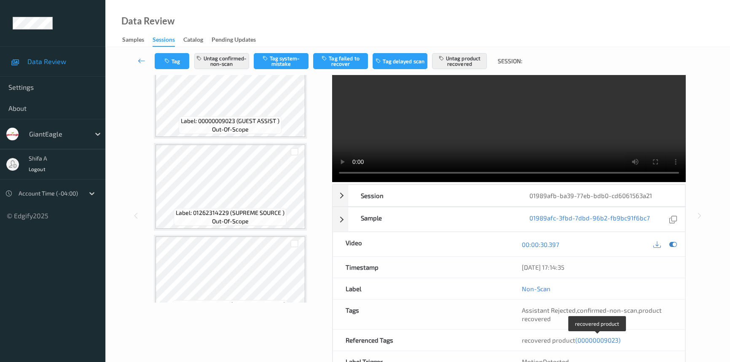
click at [591, 342] on span "(00000009023)" at bounding box center [597, 340] width 45 height 8
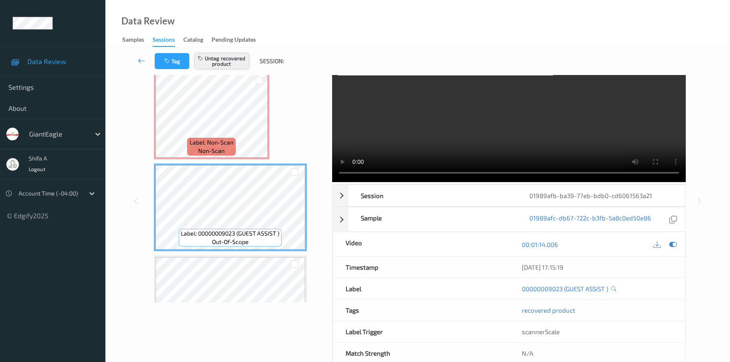
click at [229, 65] on button "Untag recovered product" at bounding box center [221, 61] width 55 height 16
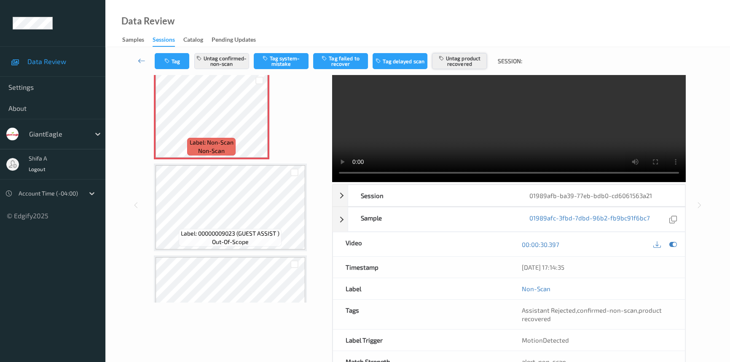
click at [482, 62] on button "Untag product recovered" at bounding box center [459, 61] width 55 height 16
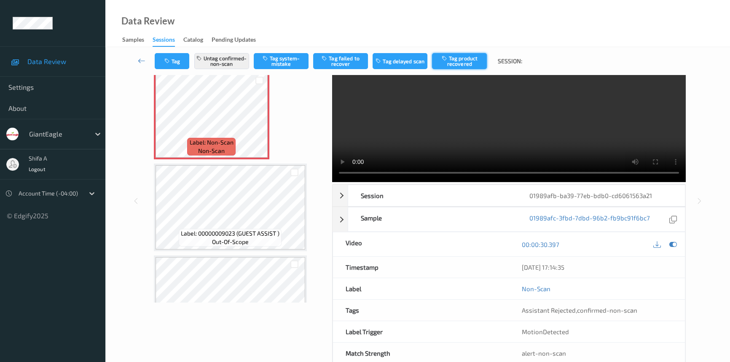
click at [470, 63] on button "Tag product recovered" at bounding box center [459, 61] width 55 height 16
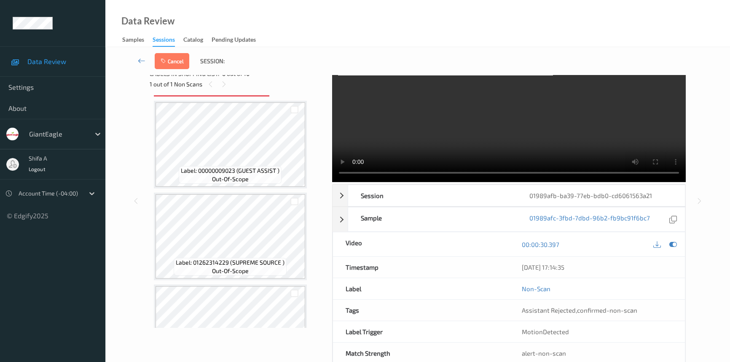
scroll to position [577, 0]
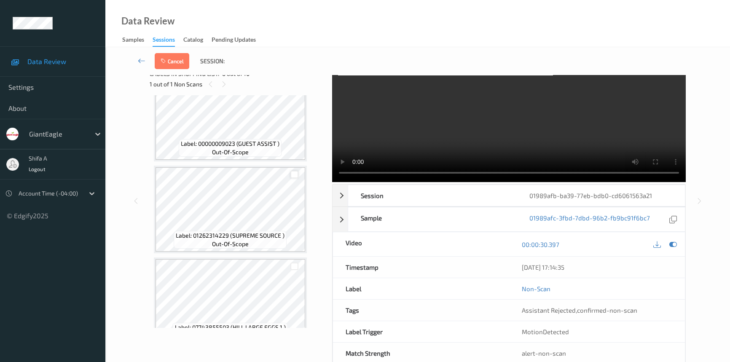
click at [292, 173] on div at bounding box center [294, 175] width 8 height 8
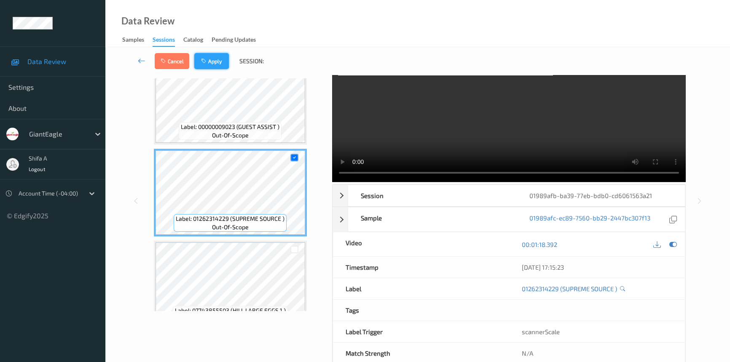
click at [210, 57] on button "Apply" at bounding box center [211, 61] width 35 height 16
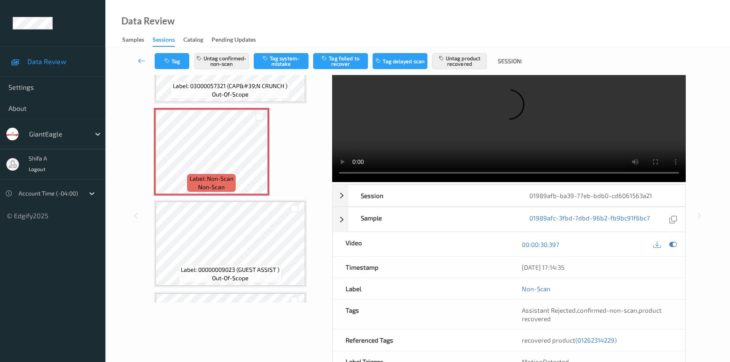
scroll to position [409, 0]
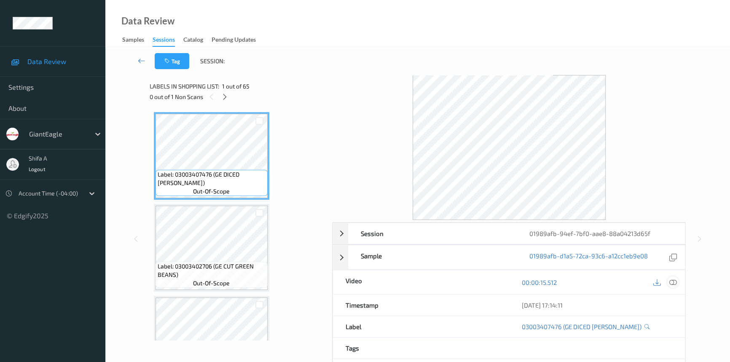
click at [672, 279] on icon at bounding box center [673, 283] width 8 height 8
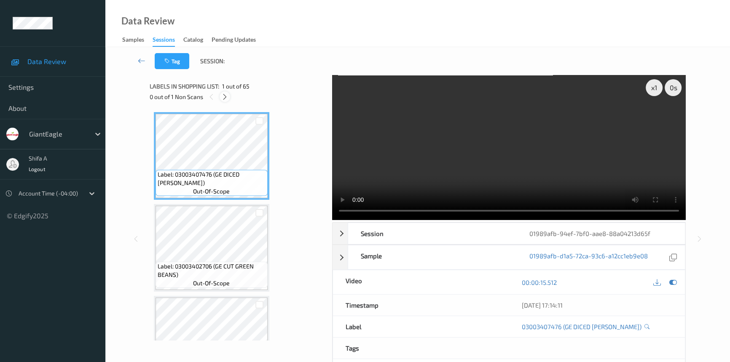
click at [223, 97] on icon at bounding box center [224, 97] width 7 height 8
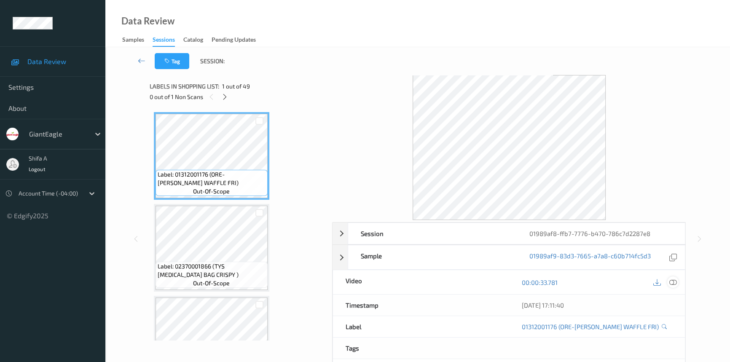
click at [674, 284] on icon at bounding box center [673, 283] width 8 height 8
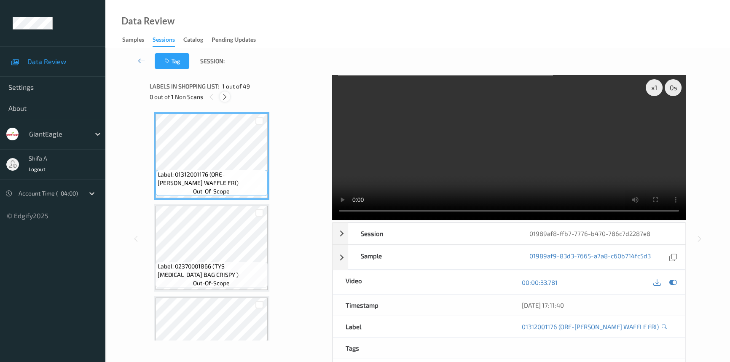
click at [223, 97] on icon at bounding box center [224, 97] width 7 height 8
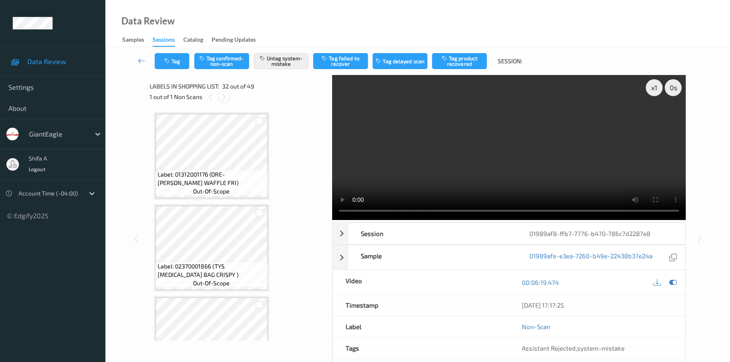
scroll to position [2752, 0]
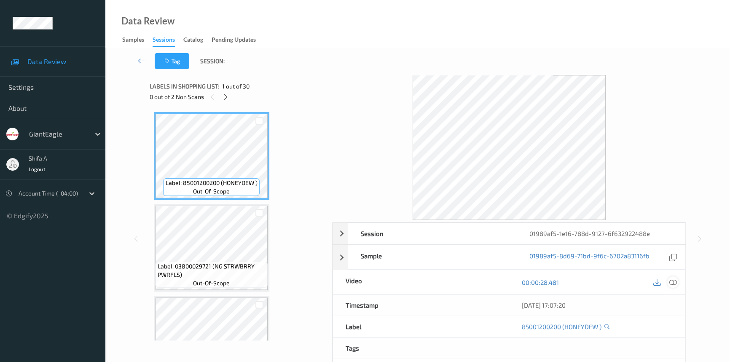
click at [675, 282] on icon at bounding box center [673, 283] width 8 height 8
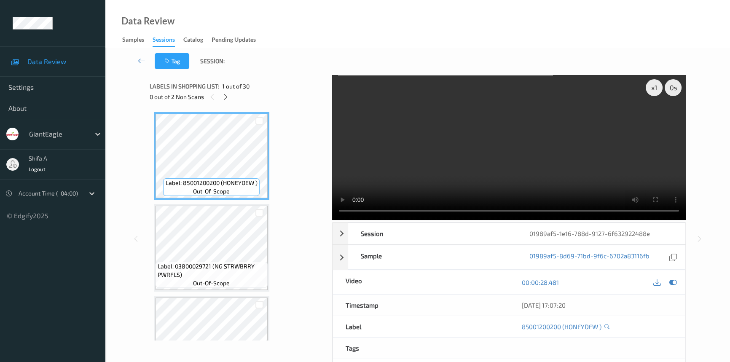
click at [374, 28] on div "Data Review Samples Sessions Catalog Pending Updates" at bounding box center [417, 23] width 625 height 47
click at [228, 97] on icon at bounding box center [225, 97] width 7 height 8
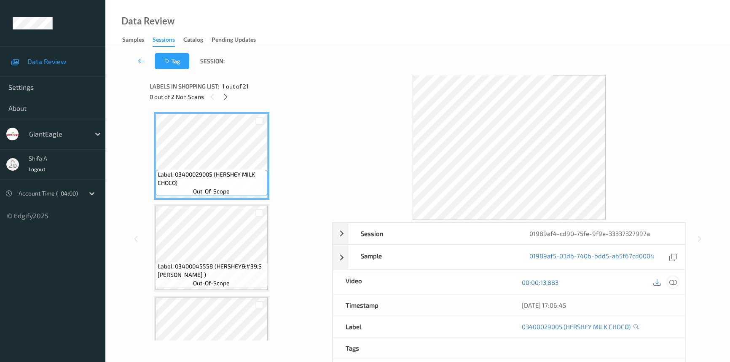
click at [674, 284] on icon at bounding box center [673, 283] width 8 height 8
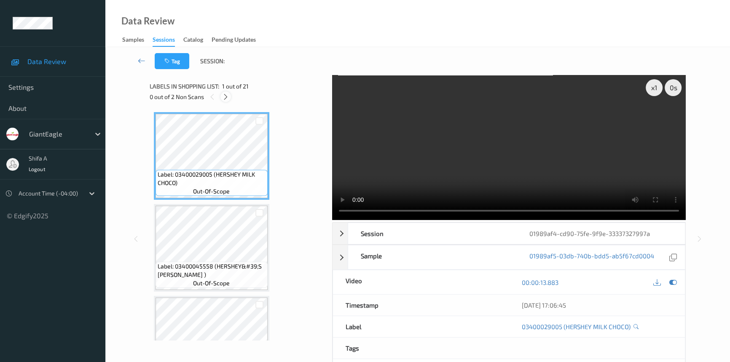
click at [229, 99] on icon at bounding box center [225, 97] width 7 height 8
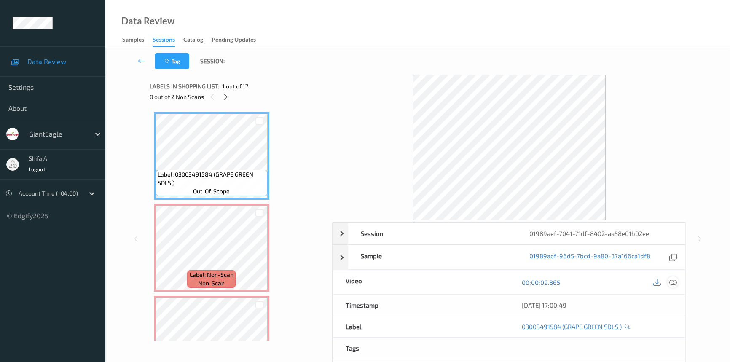
click at [675, 282] on icon at bounding box center [673, 283] width 8 height 8
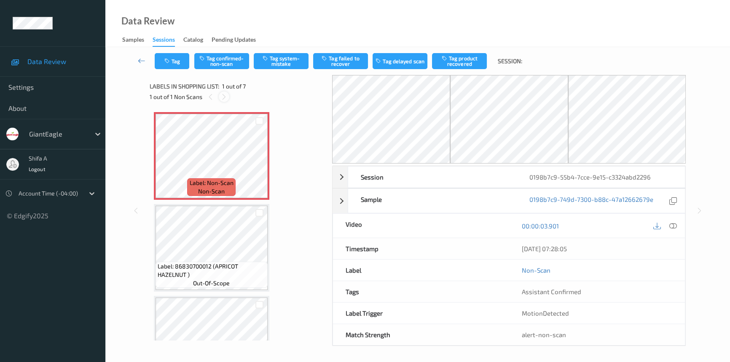
click at [223, 98] on icon at bounding box center [223, 97] width 7 height 8
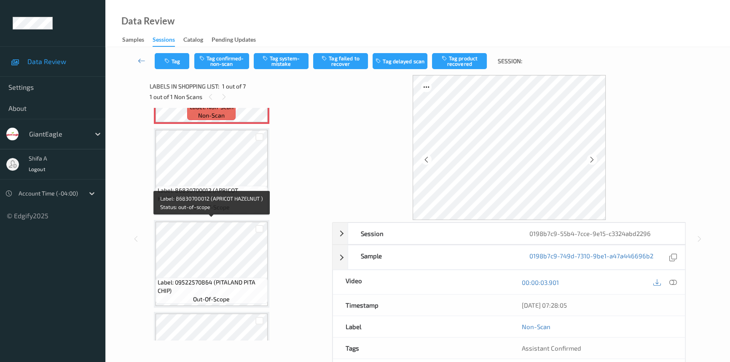
scroll to position [76, 0]
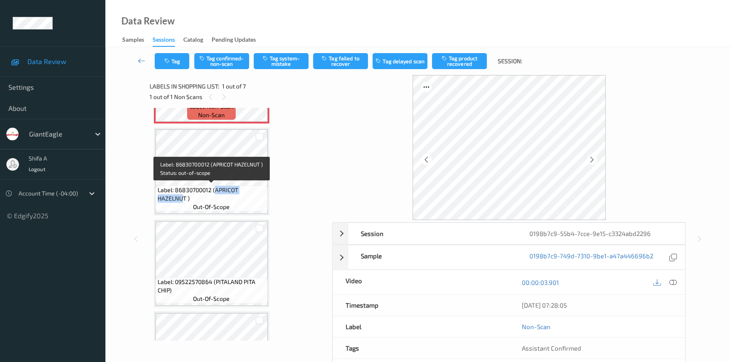
drag, startPoint x: 215, startPoint y: 189, endPoint x: 184, endPoint y: 202, distance: 32.7
click at [184, 202] on span "Label: 86830700012 (APRICOT HAZELNUT )" at bounding box center [212, 194] width 108 height 17
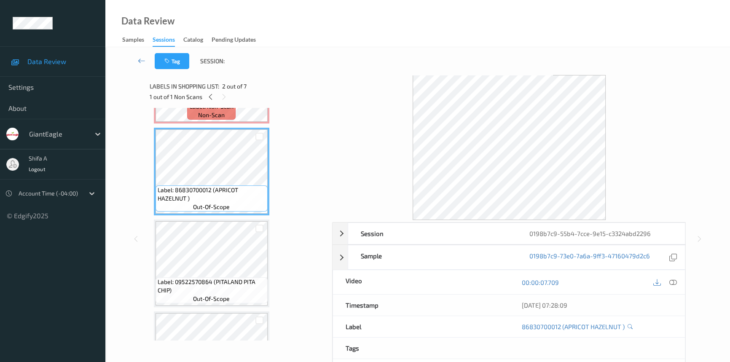
click at [299, 195] on div "Label: Non-Scan non-scan Label: Non-Scan non-scan Label: Non-Scan non-scan Labe…" at bounding box center [238, 355] width 169 height 639
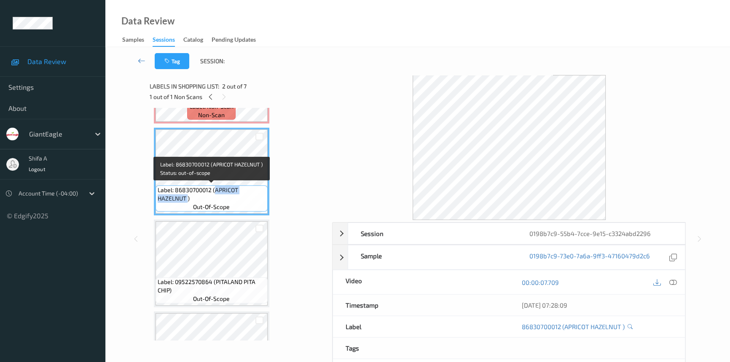
drag, startPoint x: 216, startPoint y: 188, endPoint x: 187, endPoint y: 200, distance: 31.6
click at [187, 200] on span "Label: 86830700012 (APRICOT HAZELNUT )" at bounding box center [212, 194] width 108 height 17
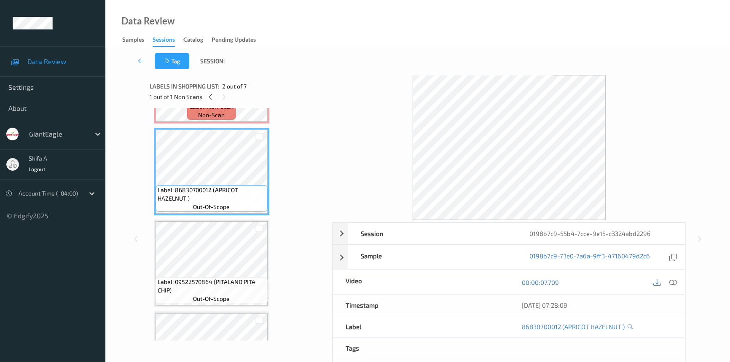
click at [293, 218] on div "Label: Non-Scan non-scan Label: Non-Scan non-scan Label: Non-Scan non-scan Labe…" at bounding box center [238, 355] width 169 height 639
click at [674, 285] on icon at bounding box center [673, 283] width 8 height 8
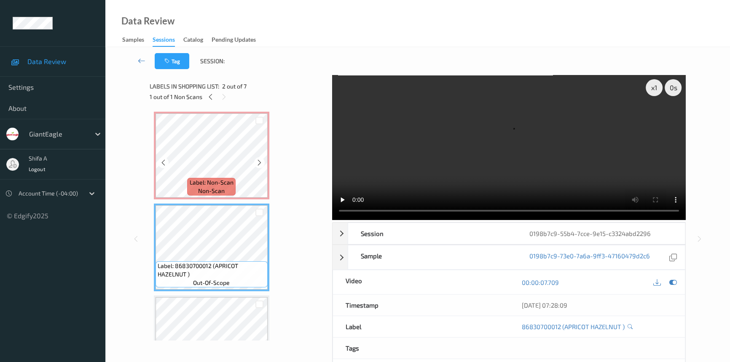
scroll to position [0, 0]
click at [259, 164] on icon at bounding box center [259, 163] width 7 height 8
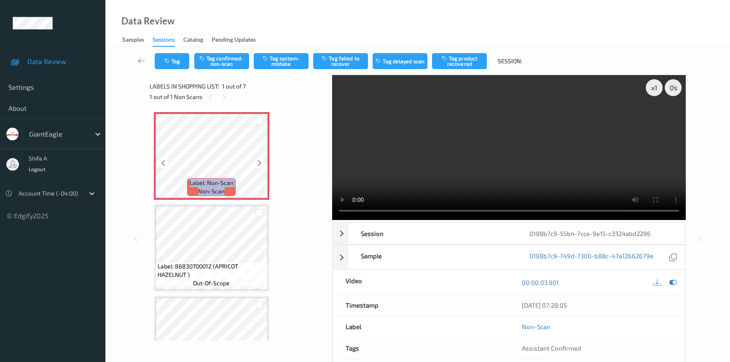
click at [259, 164] on icon at bounding box center [259, 163] width 7 height 8
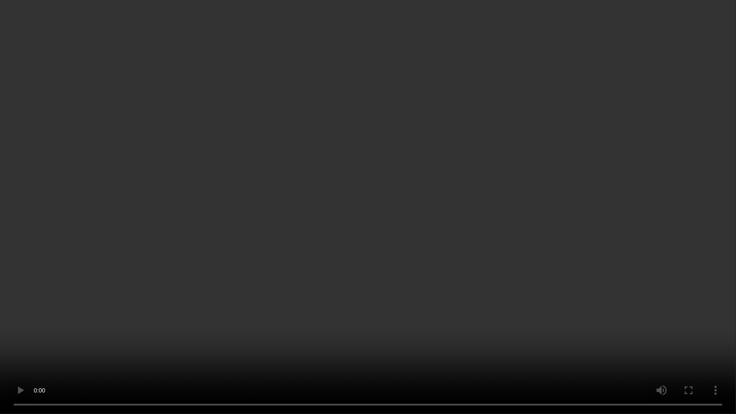
click at [570, 257] on video at bounding box center [368, 207] width 736 height 414
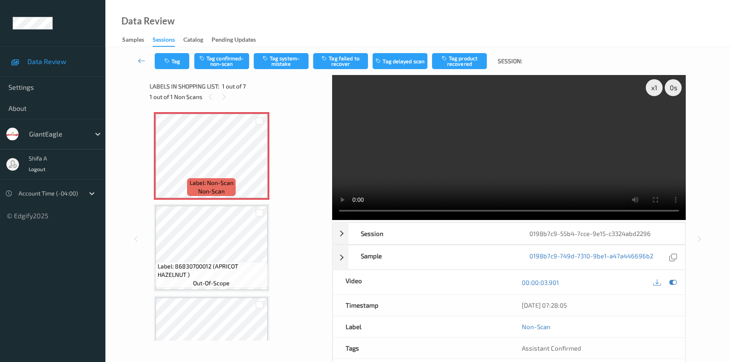
click at [519, 142] on video at bounding box center [509, 147] width 354 height 145
drag, startPoint x: 569, startPoint y: 278, endPoint x: 544, endPoint y: 285, distance: 25.8
click at [544, 285] on div "00:00:03.901" at bounding box center [597, 282] width 151 height 11
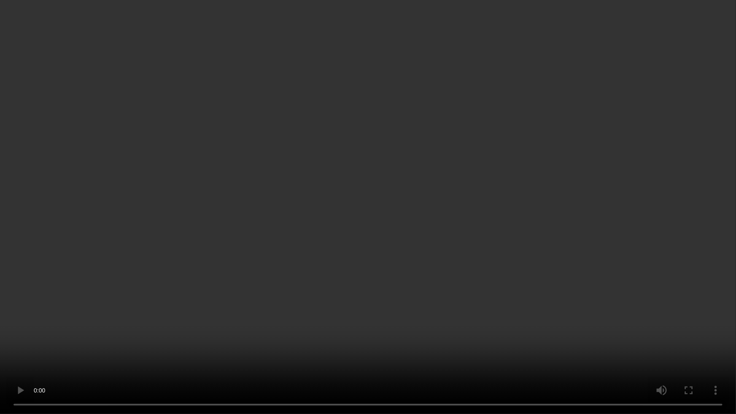
click at [556, 265] on video at bounding box center [368, 207] width 736 height 414
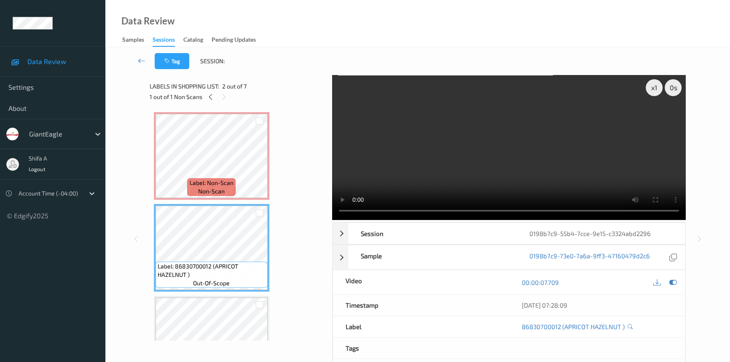
click at [567, 173] on video at bounding box center [509, 147] width 354 height 145
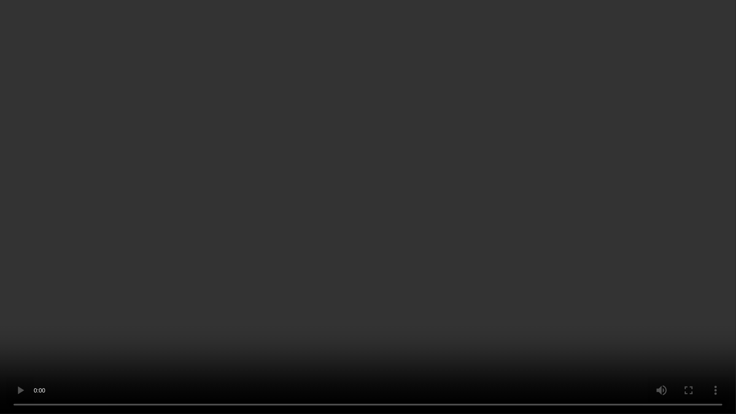
click at [535, 247] on video at bounding box center [368, 207] width 736 height 414
click at [502, 309] on video at bounding box center [368, 207] width 736 height 414
click at [479, 276] on video at bounding box center [368, 207] width 736 height 414
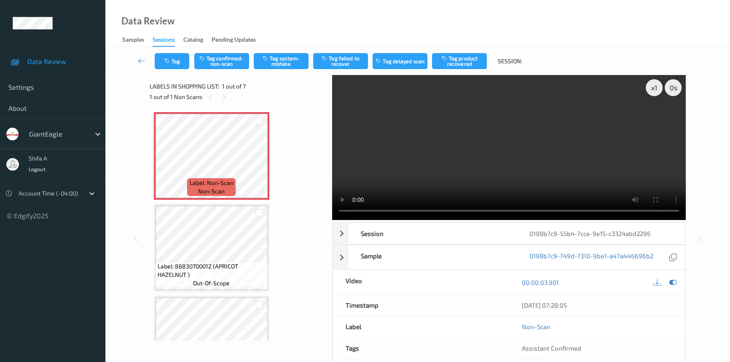
click at [518, 151] on video at bounding box center [509, 147] width 354 height 145
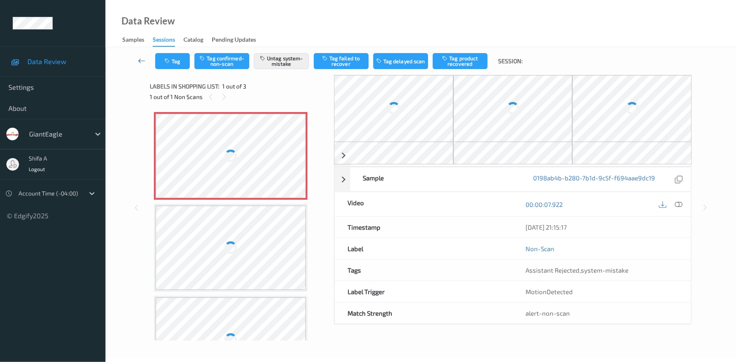
click at [139, 62] on icon at bounding box center [142, 60] width 8 height 8
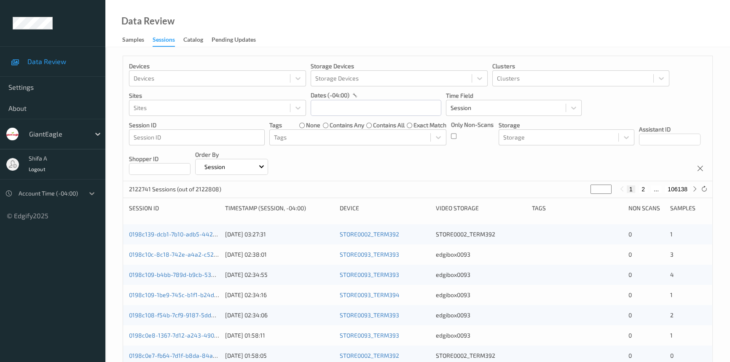
click at [86, 192] on div at bounding box center [91, 193] width 15 height 15
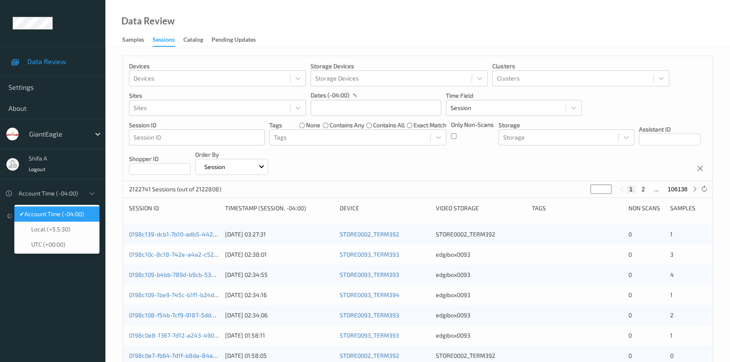
click at [77, 217] on span "Account Time (-04:00)" at bounding box center [53, 214] width 59 height 8
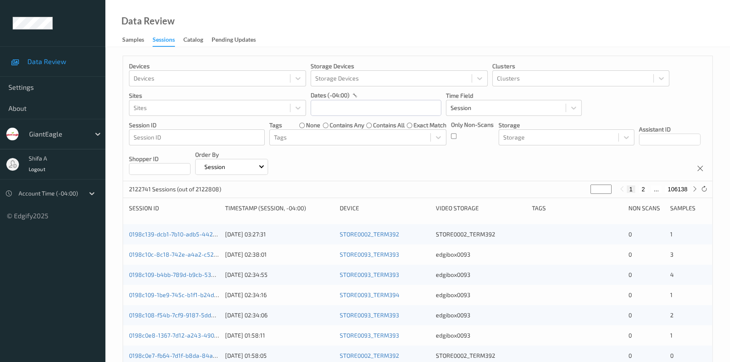
click at [164, 41] on div "Sessions" at bounding box center [164, 40] width 22 height 11
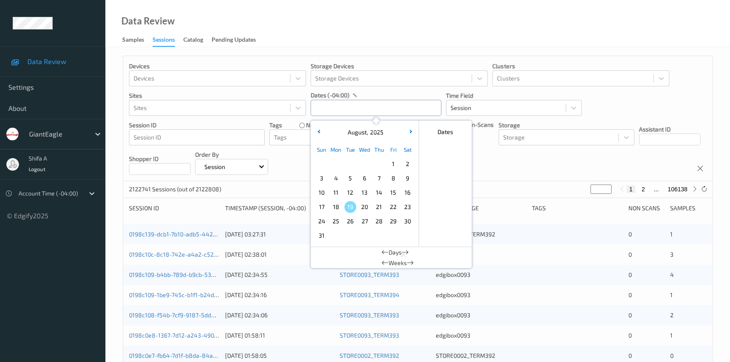
click at [349, 110] on input "text" at bounding box center [376, 108] width 131 height 16
click at [380, 192] on span "14" at bounding box center [379, 193] width 12 height 12
type input "[DATE] 00:00 -> [DATE] 23:59"
click at [406, 44] on div "Data Review Samples Sessions Catalog Pending Updates" at bounding box center [417, 23] width 625 height 47
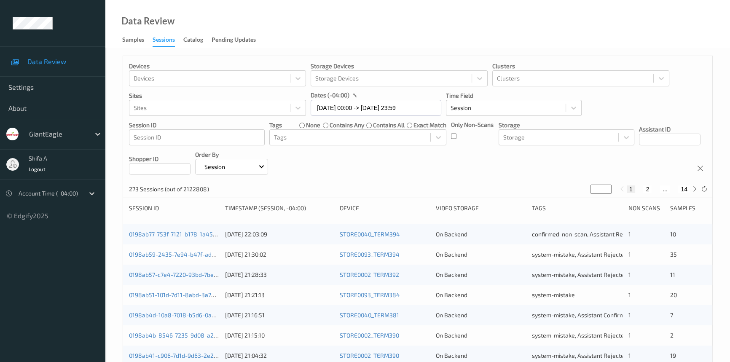
click at [685, 192] on button "14" at bounding box center [684, 189] width 12 height 8
type input "**"
click at [666, 192] on button "13" at bounding box center [666, 189] width 12 height 8
type input "**"
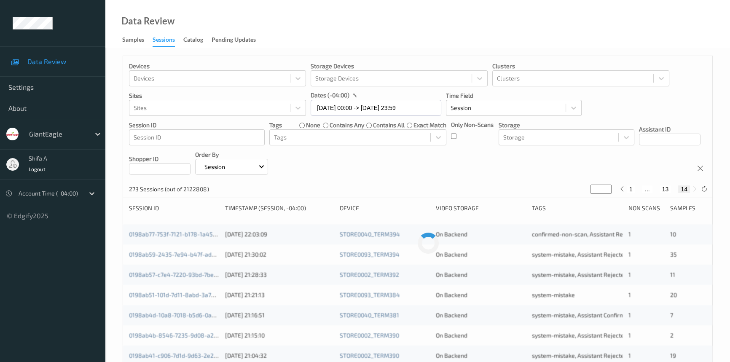
type input "**"
click at [653, 190] on button "12" at bounding box center [656, 189] width 12 height 8
type input "**"
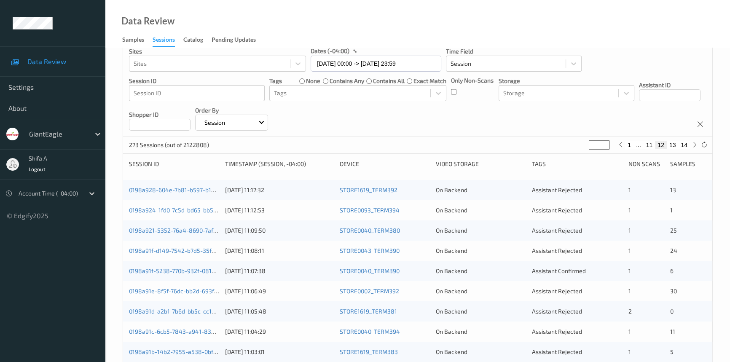
scroll to position [32, 0]
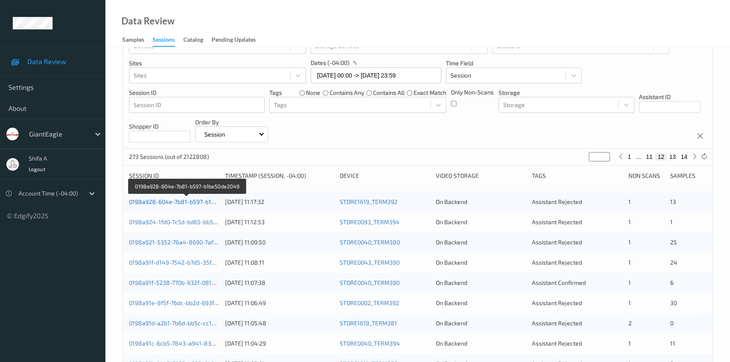
click at [198, 202] on link "0198a928-604e-7b81-b597-b1be50de2049" at bounding box center [187, 201] width 116 height 7
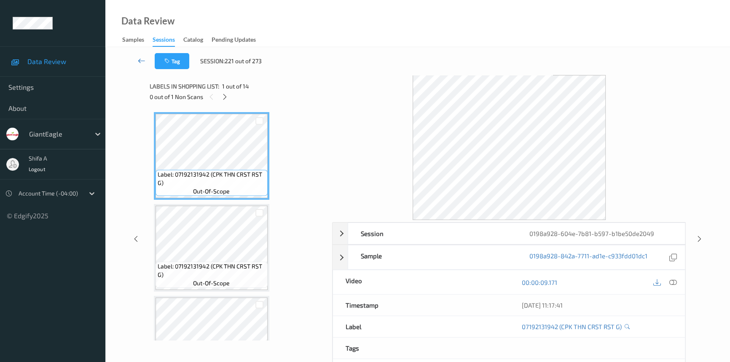
click at [143, 60] on icon at bounding box center [142, 60] width 8 height 8
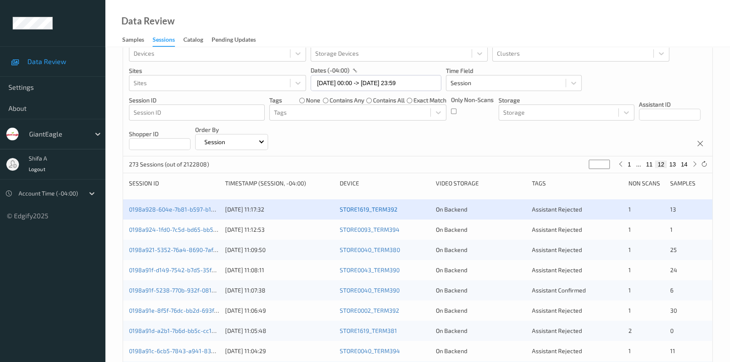
scroll to position [38, 0]
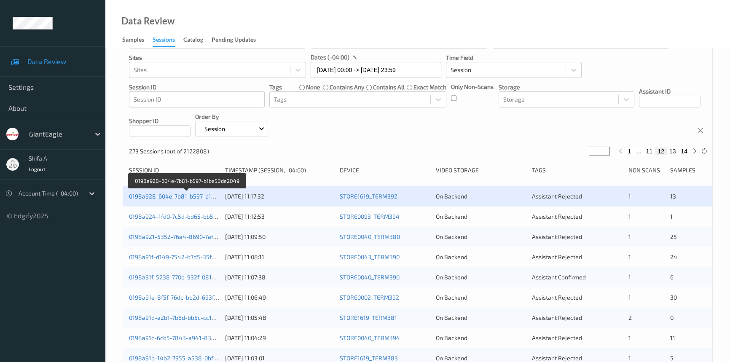
click at [187, 199] on link "0198a928-604e-7b81-b597-b1be50de2049" at bounding box center [187, 196] width 116 height 7
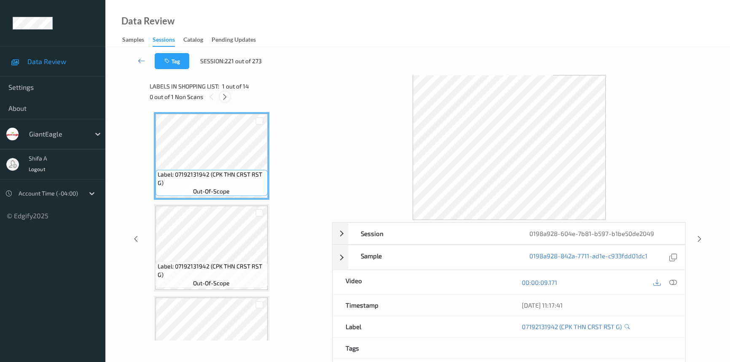
click at [223, 97] on icon at bounding box center [224, 97] width 7 height 8
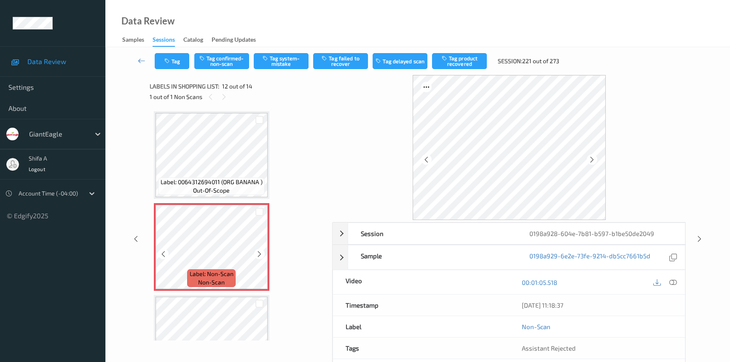
scroll to position [958, 0]
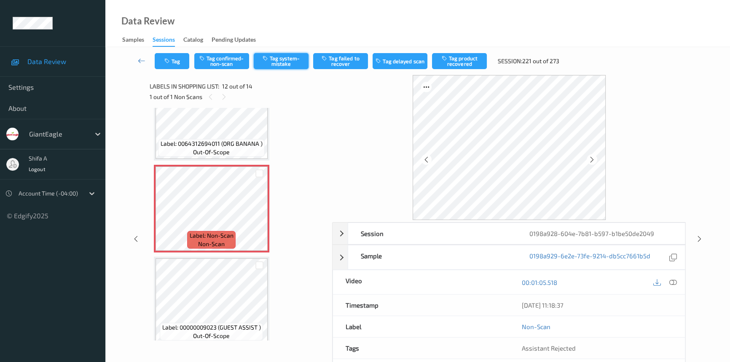
click at [276, 62] on button "Tag system-mistake" at bounding box center [281, 61] width 55 height 16
click at [291, 65] on button "Untag system-mistake" at bounding box center [281, 61] width 55 height 16
click at [140, 64] on icon at bounding box center [142, 60] width 8 height 8
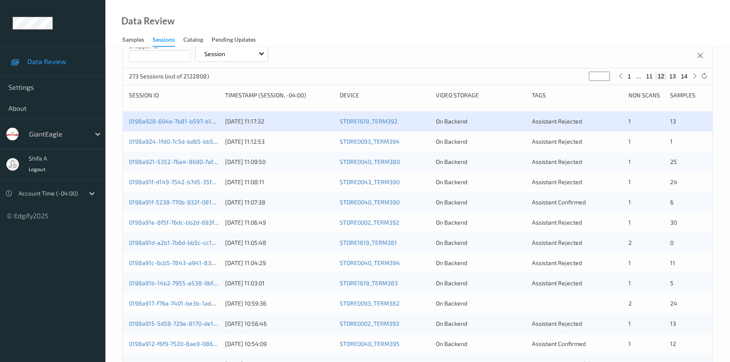
scroll to position [115, 0]
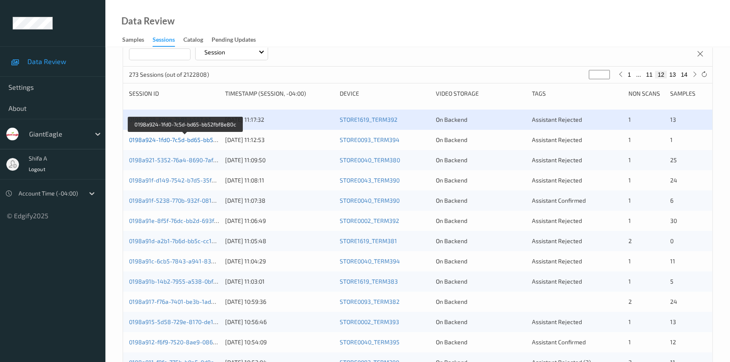
click at [198, 139] on link "0198a924-1fd0-7c5d-bd65-bb52fbf8e80c" at bounding box center [185, 139] width 113 height 7
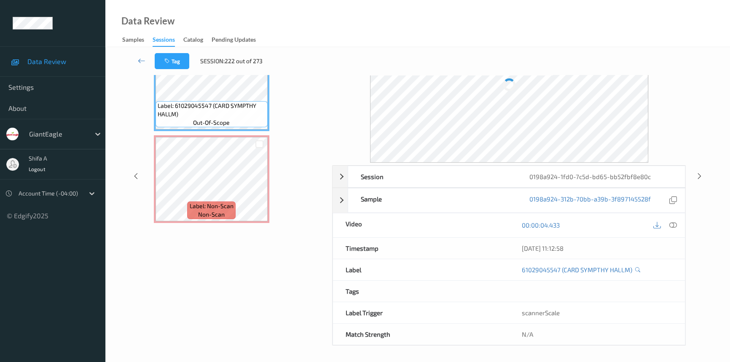
scroll to position [57, 0]
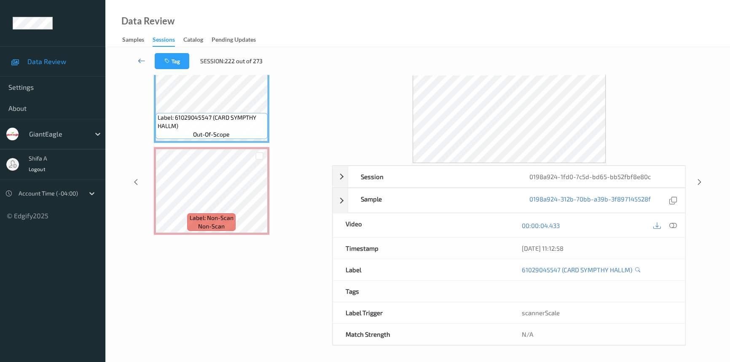
click at [142, 61] on icon at bounding box center [142, 60] width 8 height 8
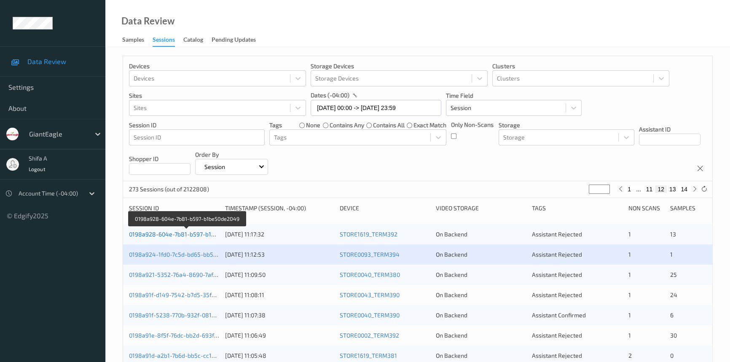
click at [206, 231] on link "0198a928-604e-7b81-b597-b1be50de2049" at bounding box center [187, 234] width 116 height 7
